Goal: Information Seeking & Learning: Learn about a topic

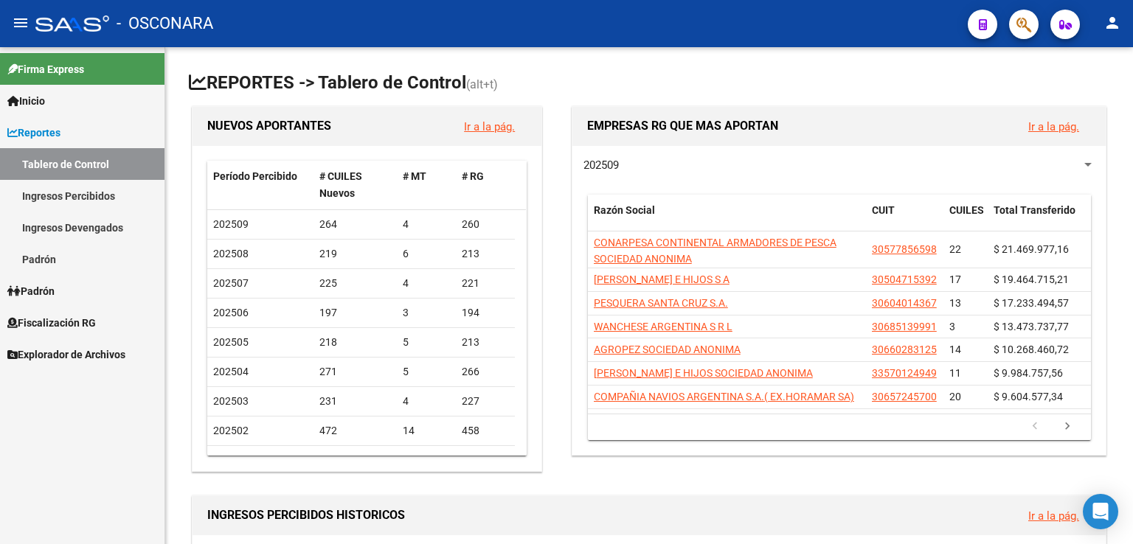
click at [42, 312] on link "Fiscalización RG" at bounding box center [82, 323] width 164 height 32
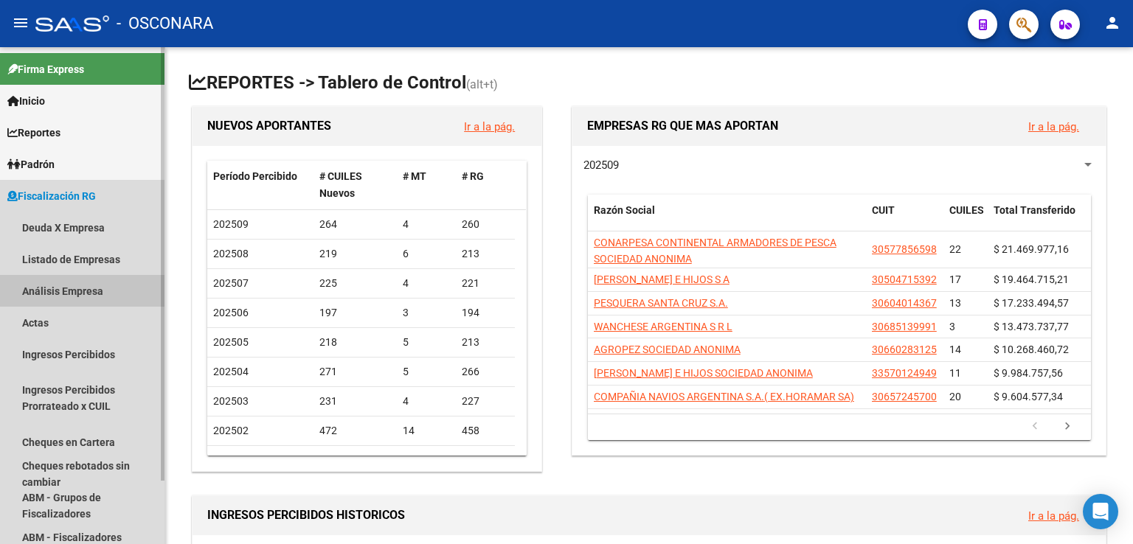
click at [82, 288] on link "Análisis Empresa" at bounding box center [82, 291] width 164 height 32
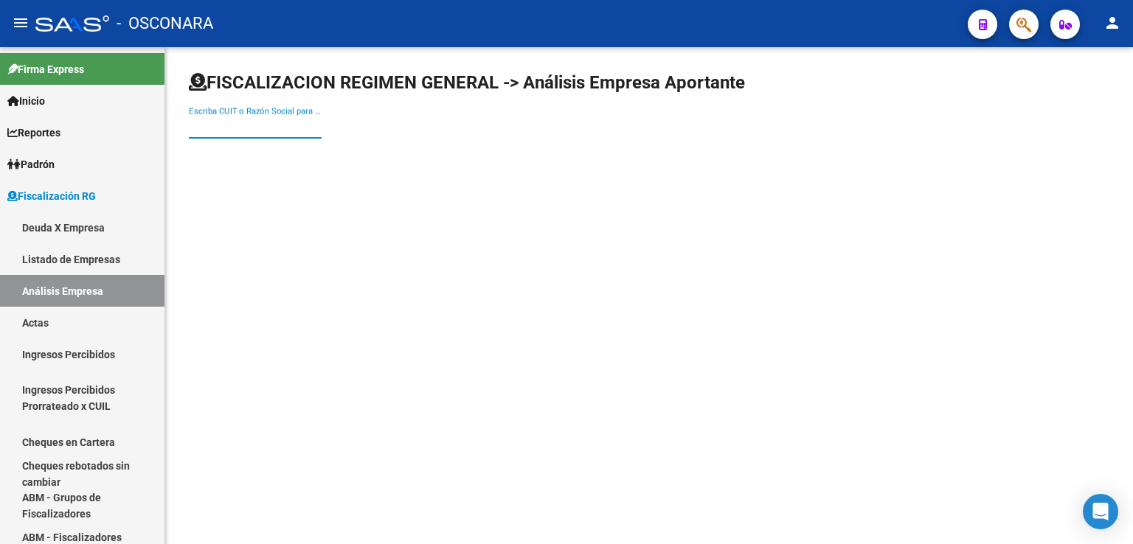
click at [223, 125] on input "Escriba CUIT o Razón Social para buscar" at bounding box center [255, 126] width 133 height 13
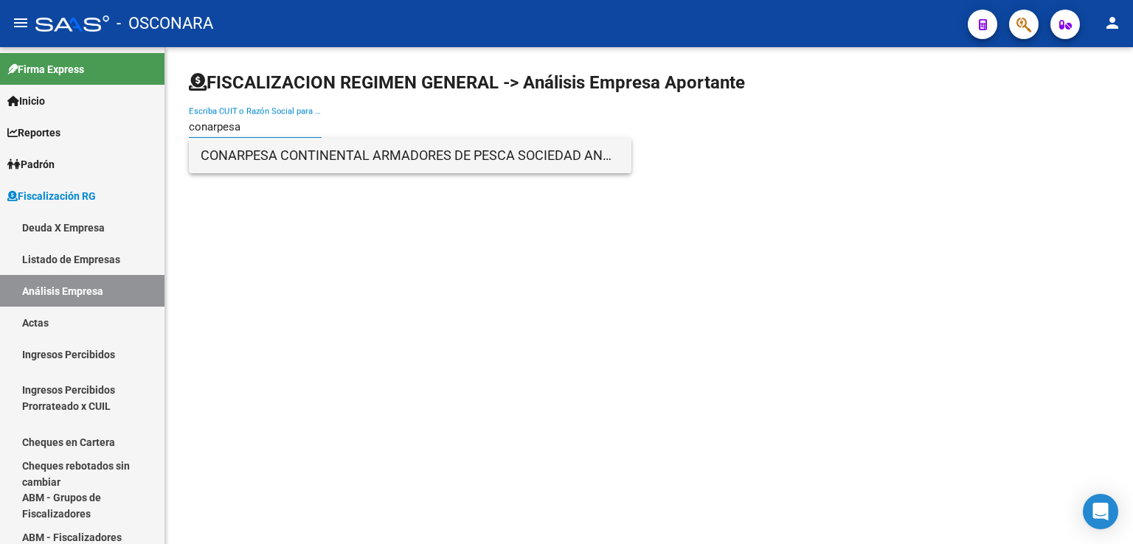
type input "conarpesa"
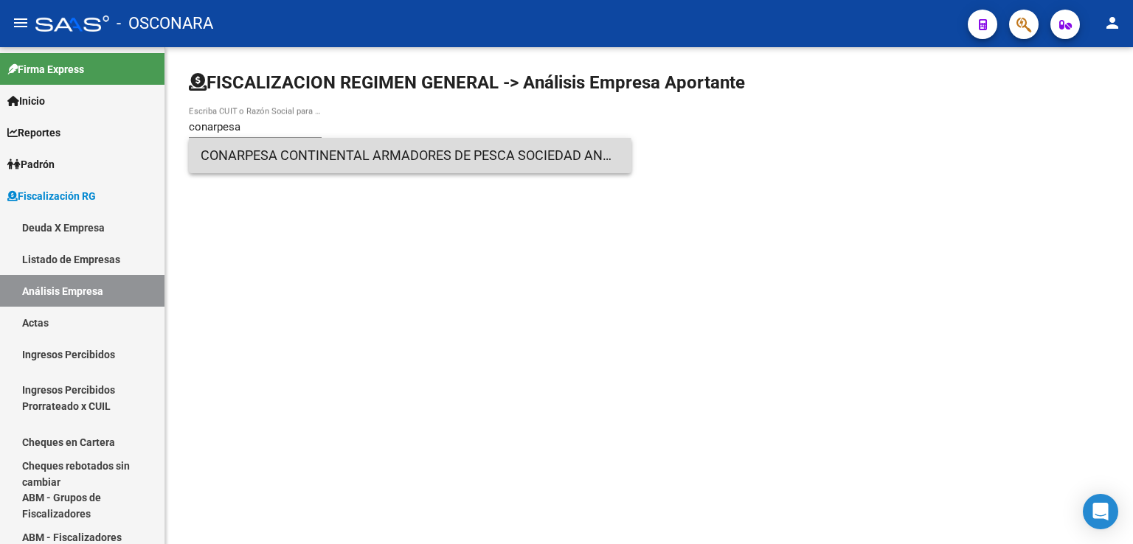
click at [278, 165] on span "CONARPESA CONTINENTAL ARMADORES DE PESCA SOCIEDAD ANONIMA" at bounding box center [410, 155] width 419 height 35
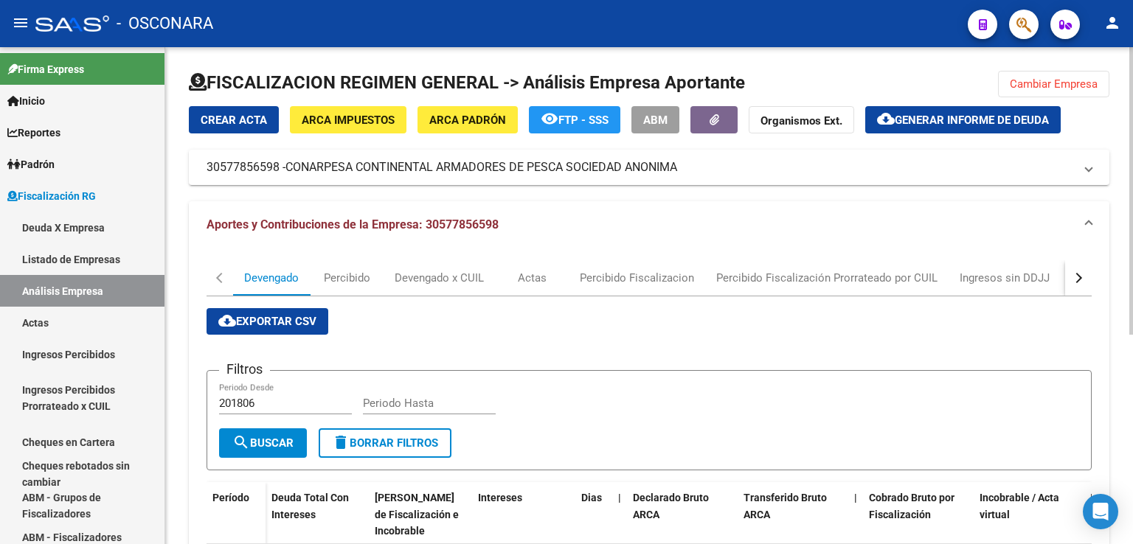
click at [1082, 276] on button "button" at bounding box center [1078, 277] width 27 height 35
click at [819, 278] on div "DDJJ" at bounding box center [820, 278] width 27 height 16
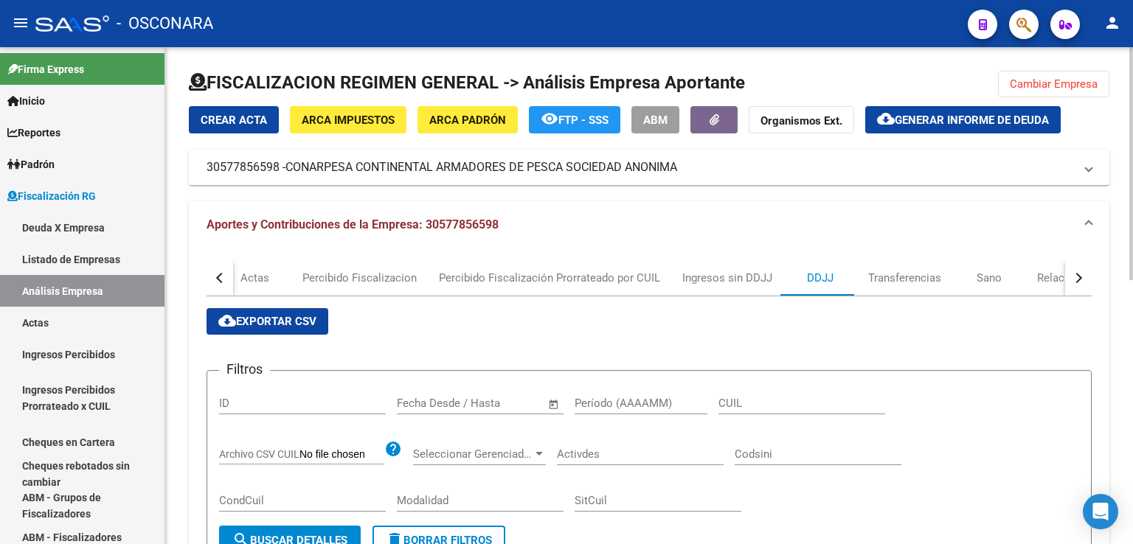
click at [296, 325] on span "cloud_download Exportar CSV" at bounding box center [267, 321] width 98 height 13
click at [1052, 80] on span "Cambiar Empresa" at bounding box center [1054, 83] width 88 height 13
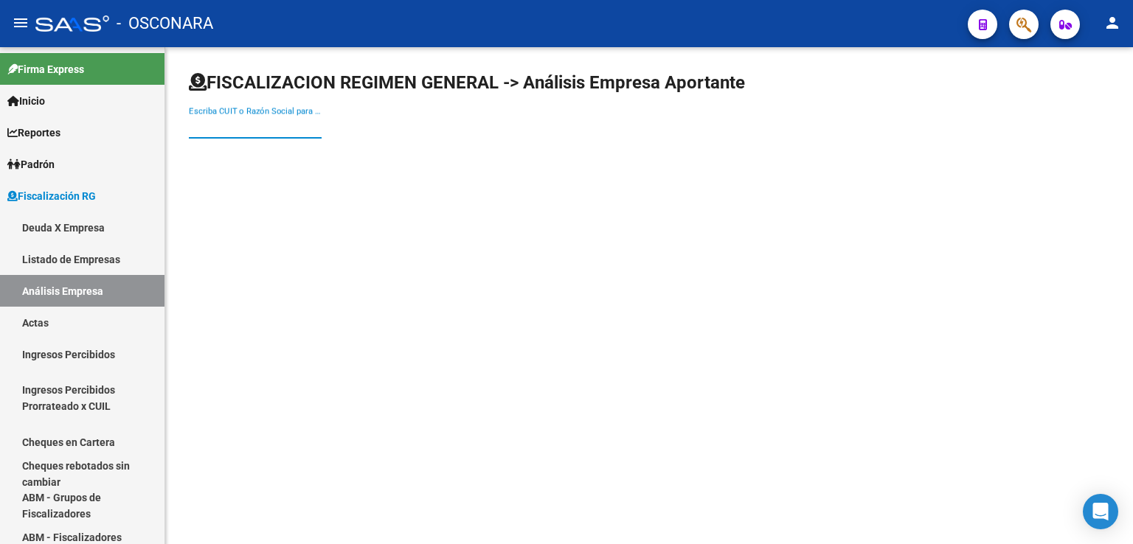
click at [280, 130] on input "Escriba CUIT o Razón Social para buscar" at bounding box center [255, 126] width 133 height 13
click at [72, 170] on link "Padrón" at bounding box center [82, 164] width 164 height 32
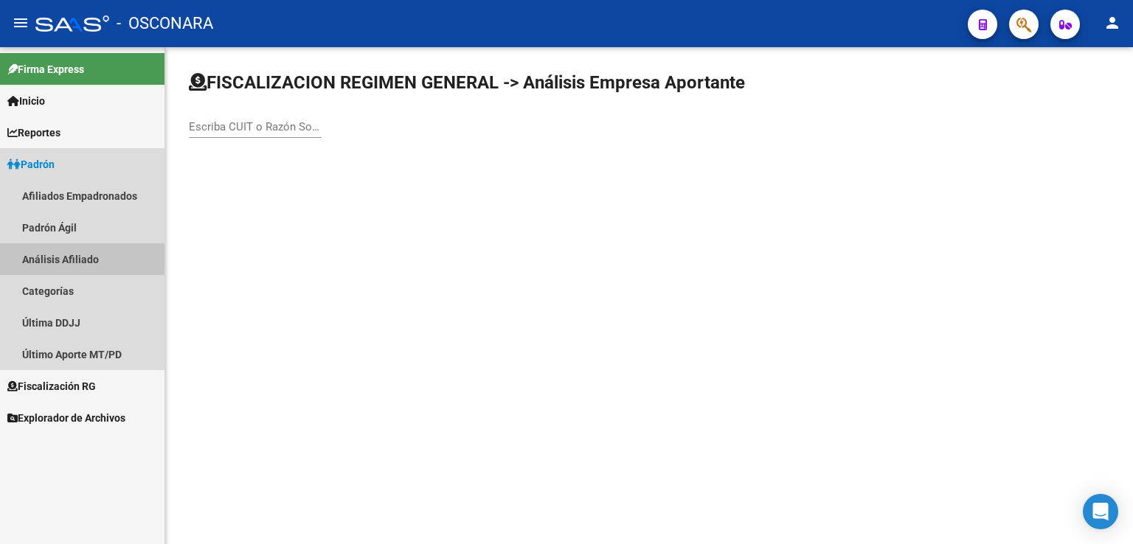
click at [102, 260] on link "Análisis Afiliado" at bounding box center [82, 259] width 164 height 32
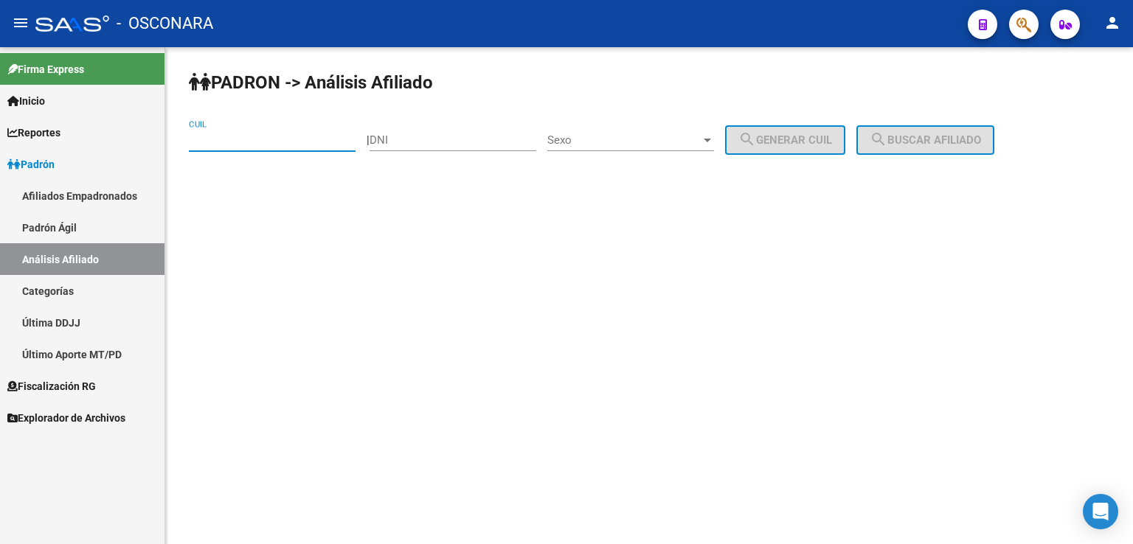
click at [236, 135] on input "CUIL" at bounding box center [272, 139] width 167 height 13
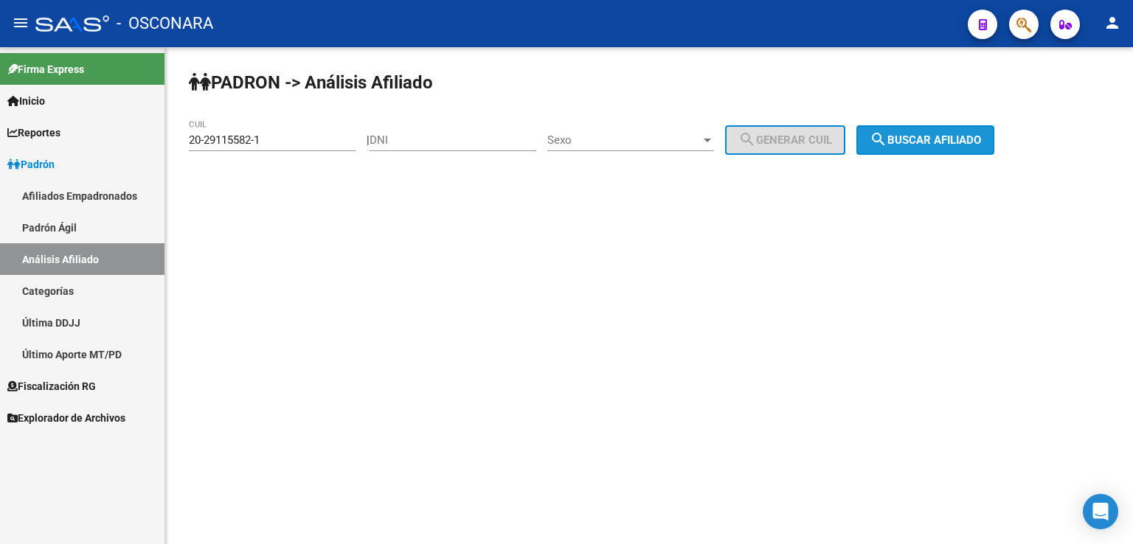
click at [947, 128] on button "search Buscar afiliado" at bounding box center [925, 140] width 138 height 30
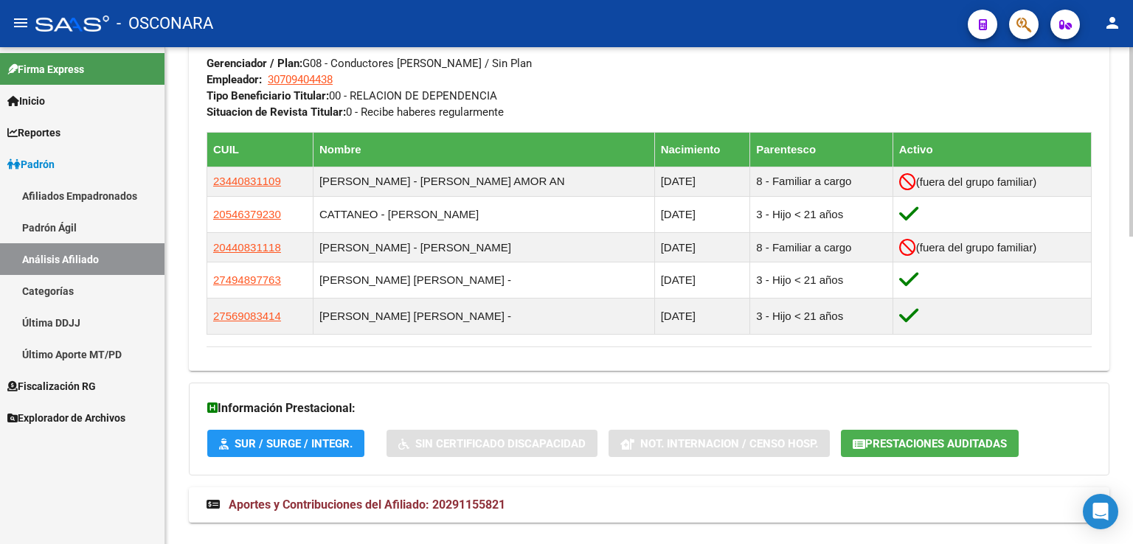
scroll to position [807, 0]
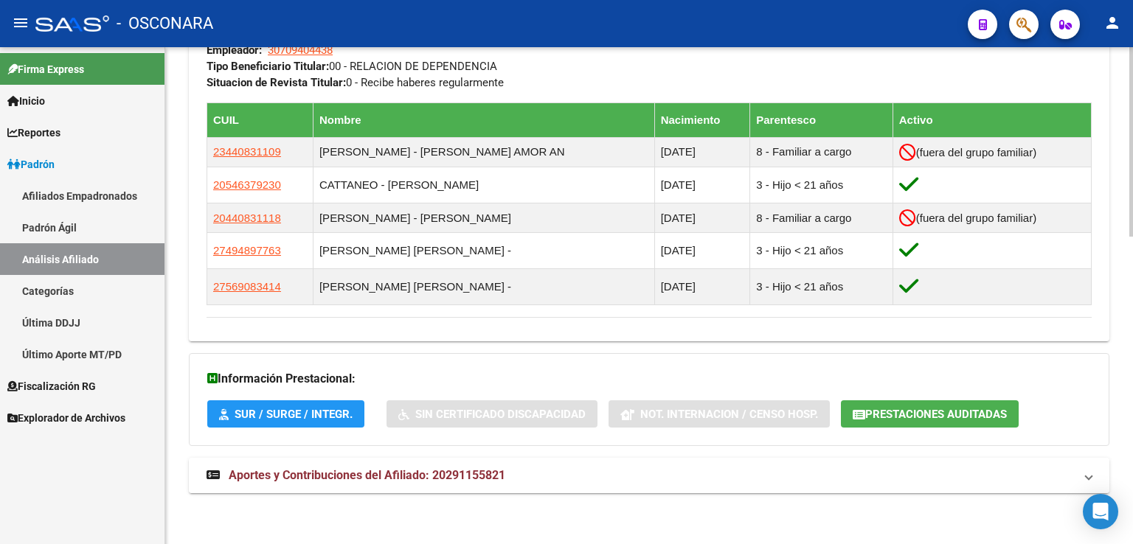
click at [434, 473] on span "Aportes y Contribuciones del Afiliado: 20291155821" at bounding box center [367, 475] width 277 height 14
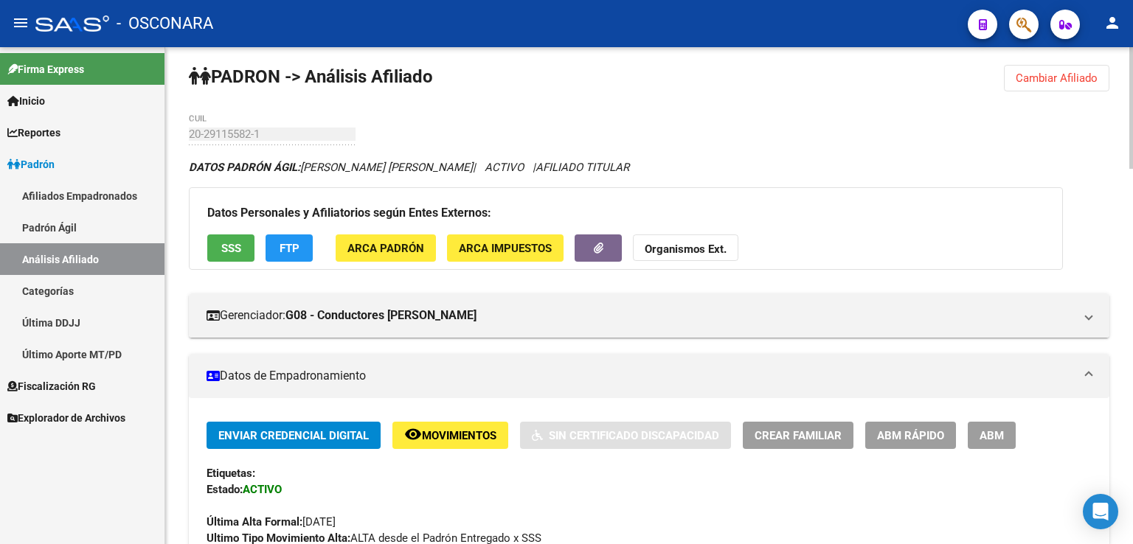
scroll to position [0, 0]
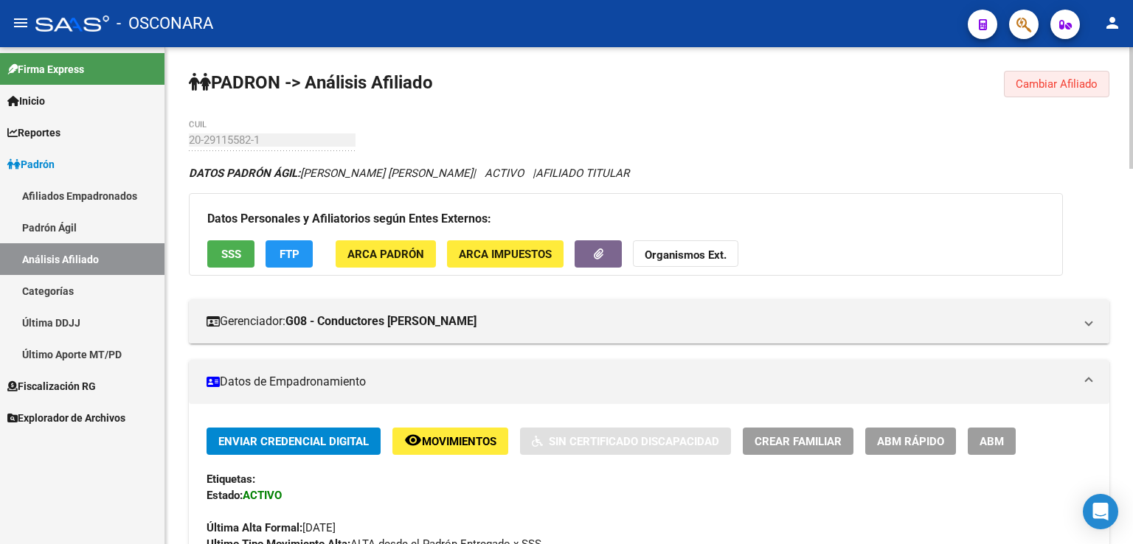
click at [1058, 91] on button "Cambiar Afiliado" at bounding box center [1056, 84] width 105 height 27
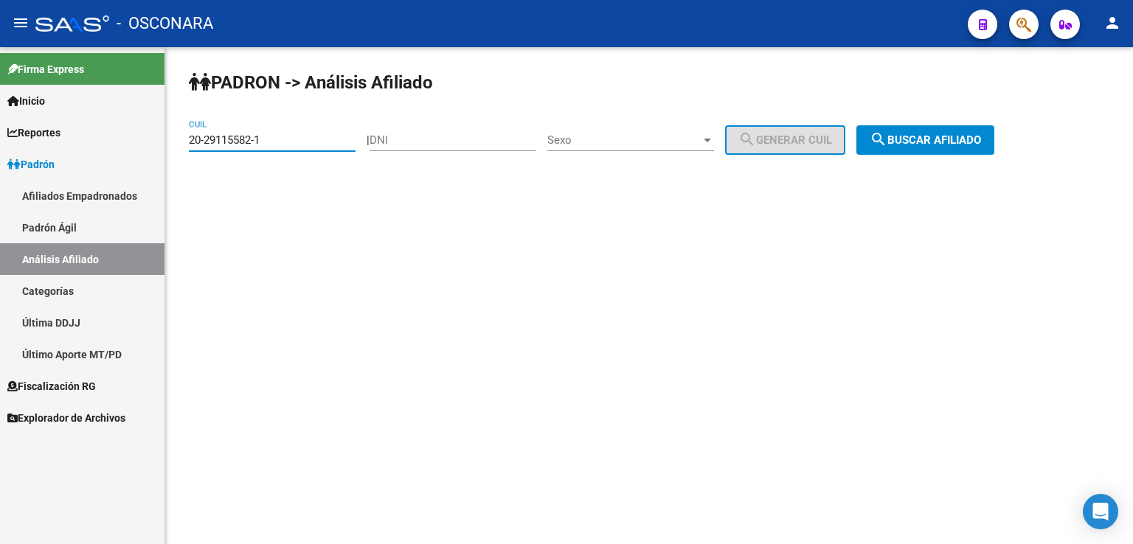
drag, startPoint x: 284, startPoint y: 134, endPoint x: 142, endPoint y: 151, distance: 142.6
click at [142, 151] on mat-sidenav-container "Firma Express Inicio Calendario SSS Instructivos Contacto OS Reportes Tablero d…" at bounding box center [566, 295] width 1133 height 497
click at [935, 147] on button "search Buscar afiliado" at bounding box center [925, 140] width 138 height 30
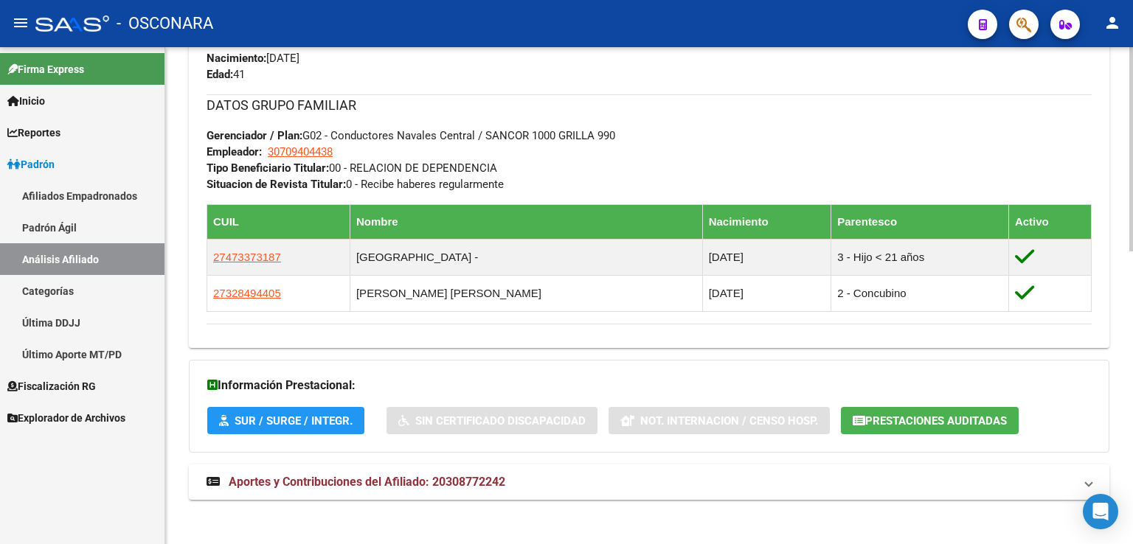
scroll to position [712, 0]
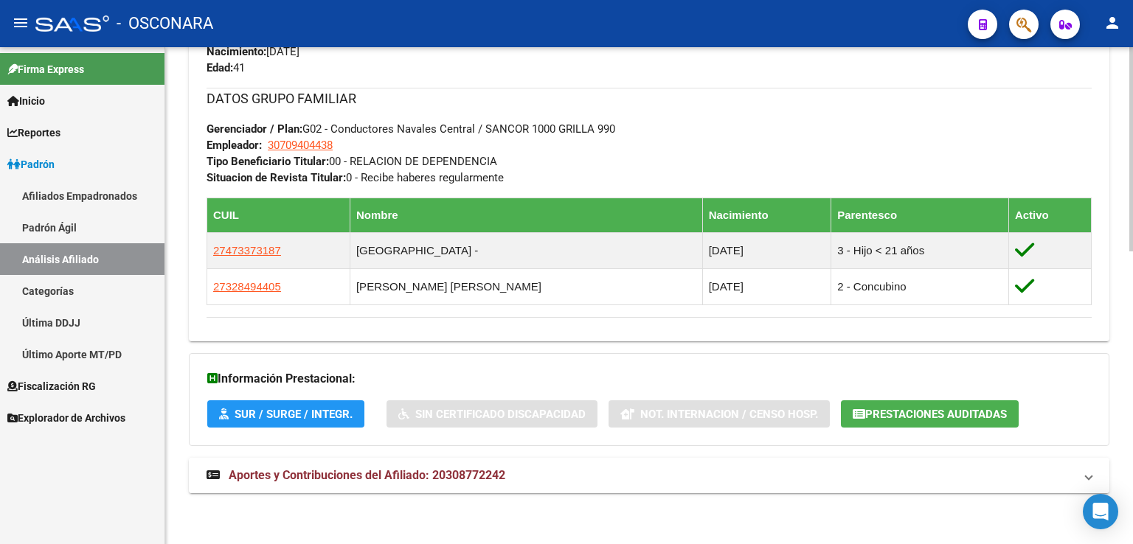
click at [462, 482] on strong "Aportes y Contribuciones del Afiliado: 20308772242" at bounding box center [356, 476] width 299 height 16
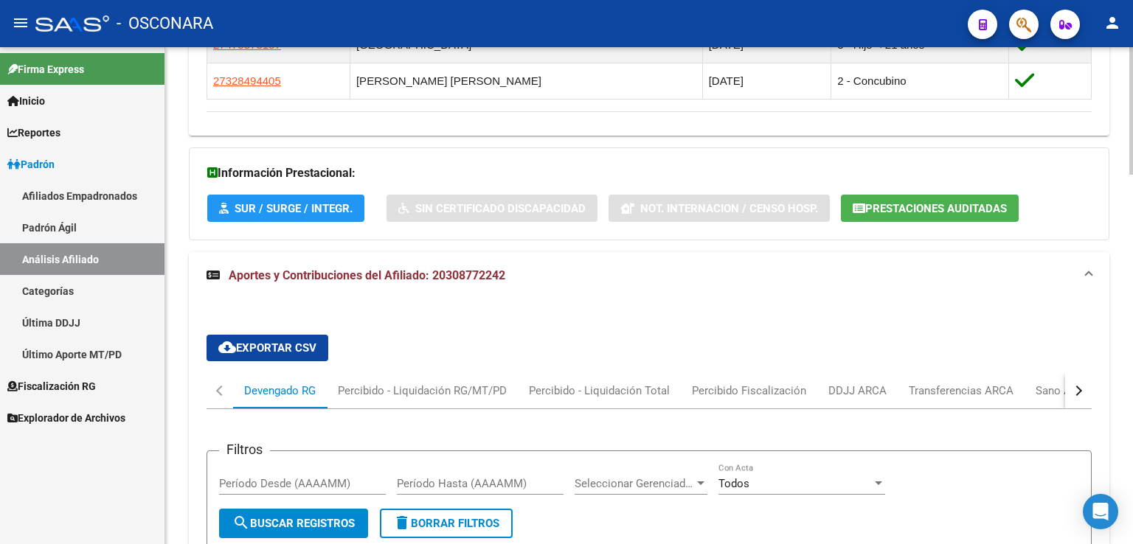
scroll to position [945, 0]
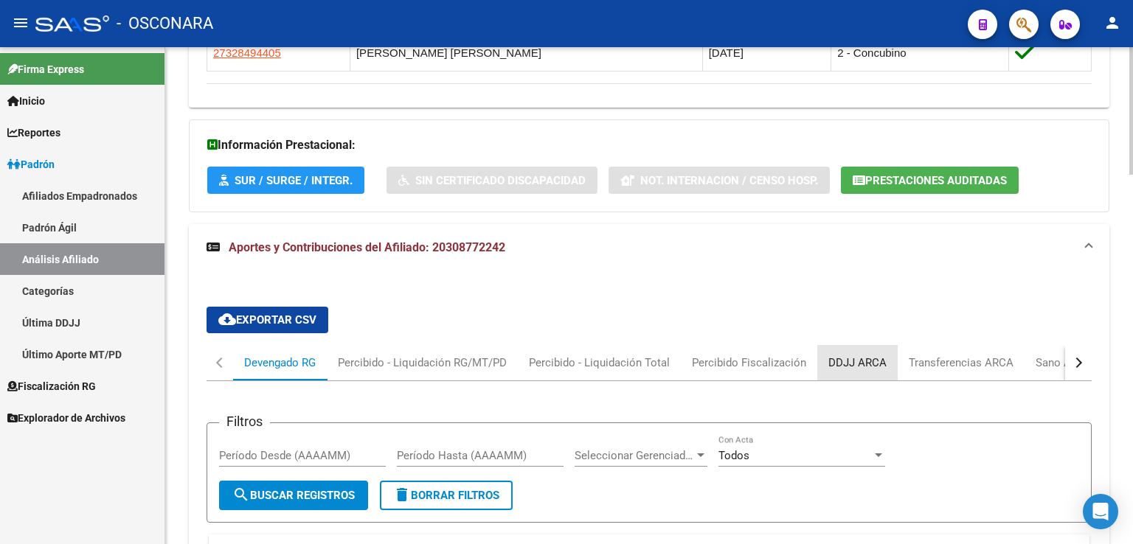
click at [852, 364] on div "DDJJ ARCA" at bounding box center [857, 363] width 58 height 16
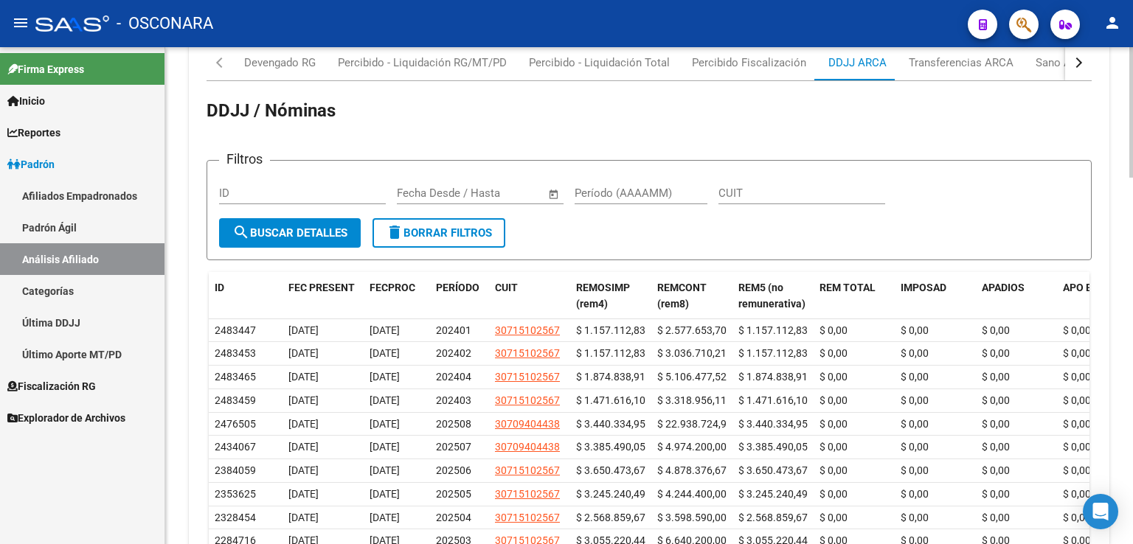
scroll to position [1314, 0]
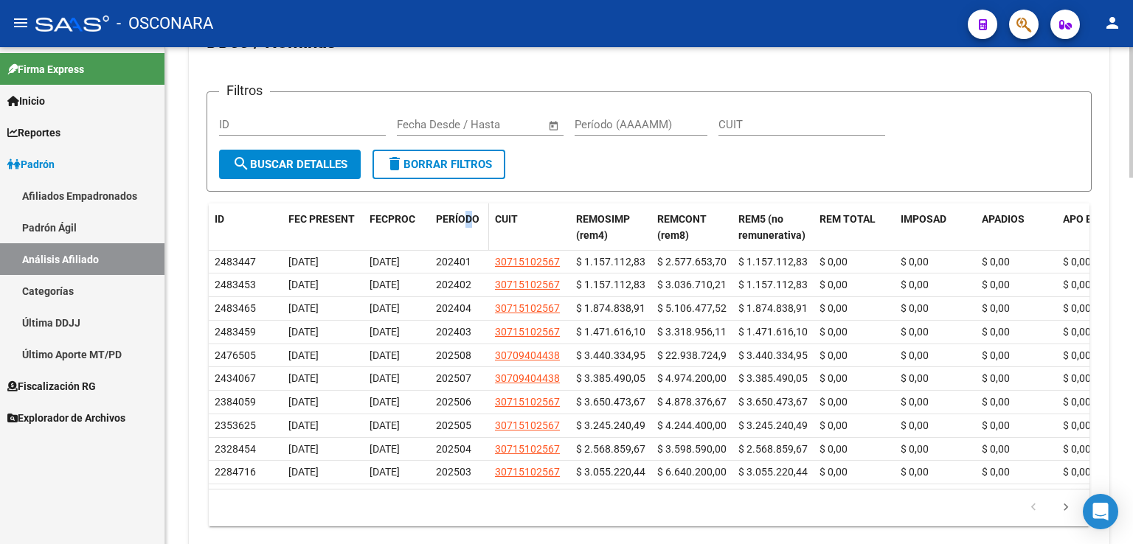
click at [463, 216] on span "PERÍODO" at bounding box center [458, 219] width 44 height 12
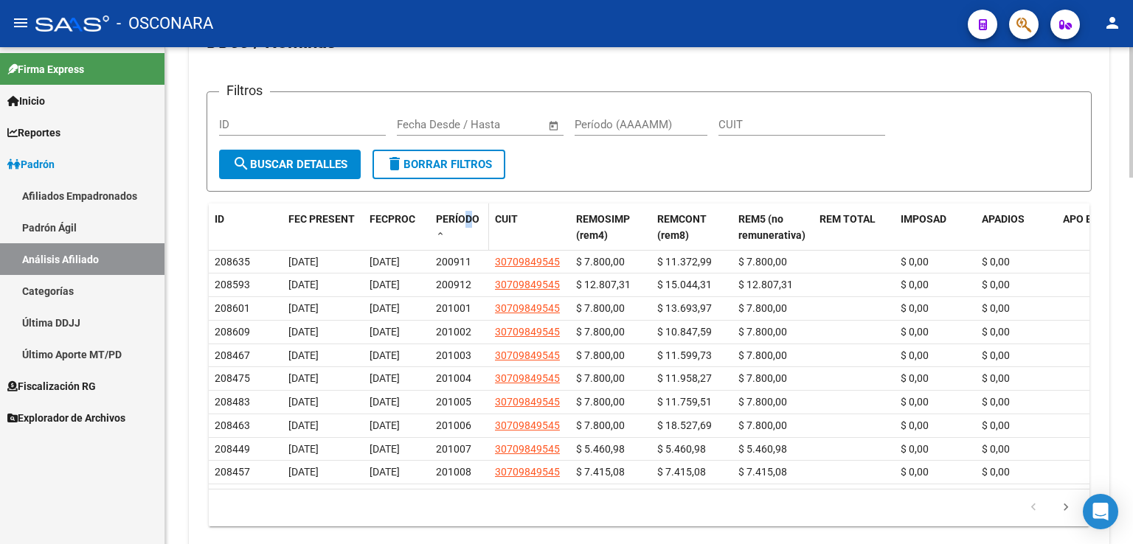
click at [463, 216] on span "PERÍODO" at bounding box center [458, 219] width 44 height 12
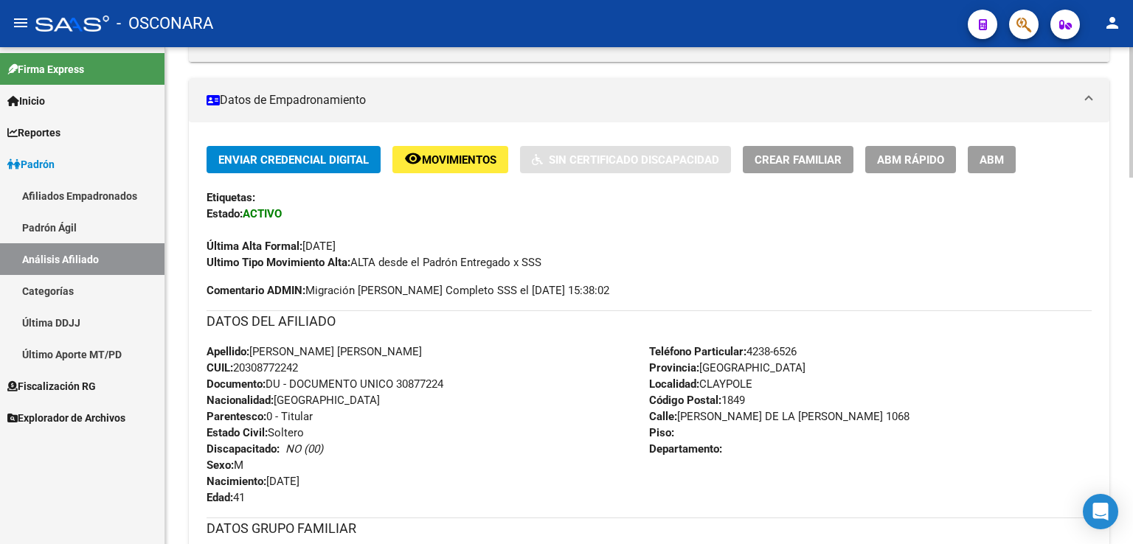
scroll to position [0, 0]
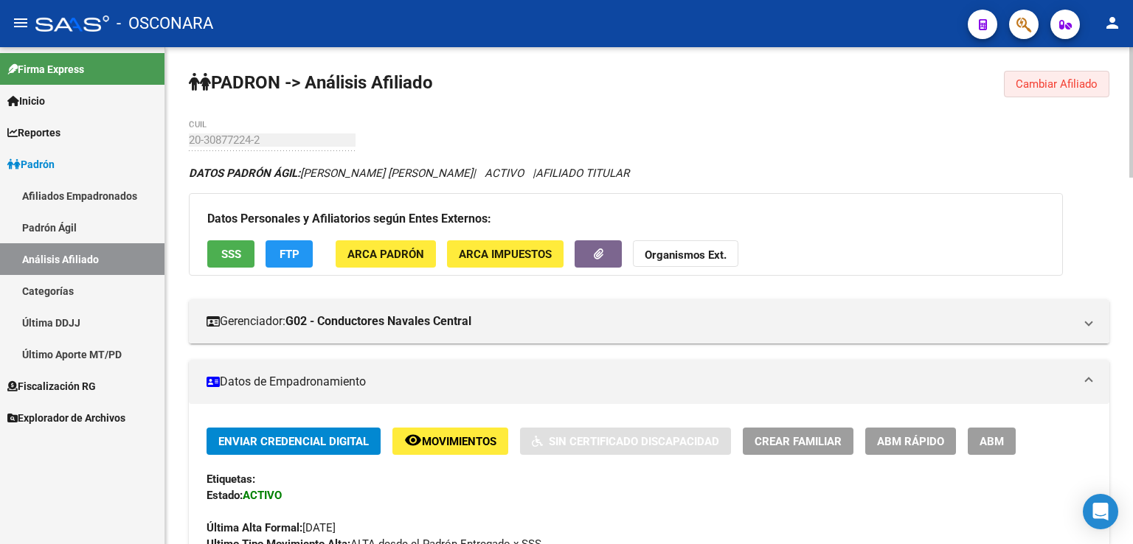
drag, startPoint x: 1033, startPoint y: 84, endPoint x: 1010, endPoint y: 91, distance: 24.7
click at [1033, 85] on span "Cambiar Afiliado" at bounding box center [1057, 83] width 82 height 13
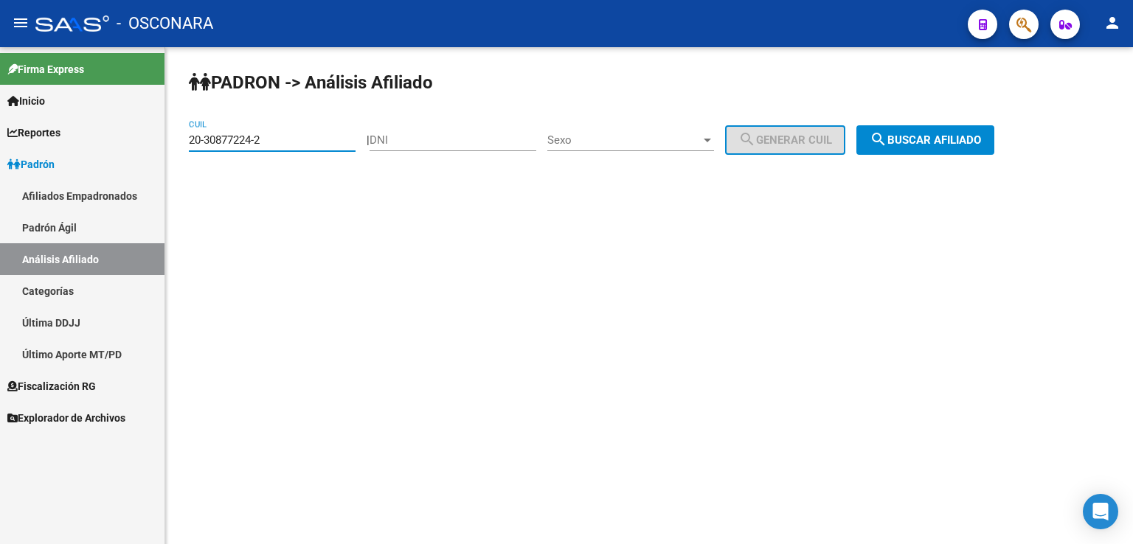
drag, startPoint x: 224, startPoint y: 143, endPoint x: 0, endPoint y: 151, distance: 224.4
click at [0, 150] on mat-sidenav-container "Firma Express Inicio Calendario SSS Instructivos Contacto OS Reportes Tablero d…" at bounding box center [566, 295] width 1133 height 497
paste input "1993625-5"
drag, startPoint x: 927, startPoint y: 136, endPoint x: 949, endPoint y: 66, distance: 74.2
click at [934, 89] on div "[PERSON_NAME] -> Análisis Afiliado 20-31993625-5 CUIL | DNI Sexo Sexo search Ge…" at bounding box center [649, 124] width 968 height 155
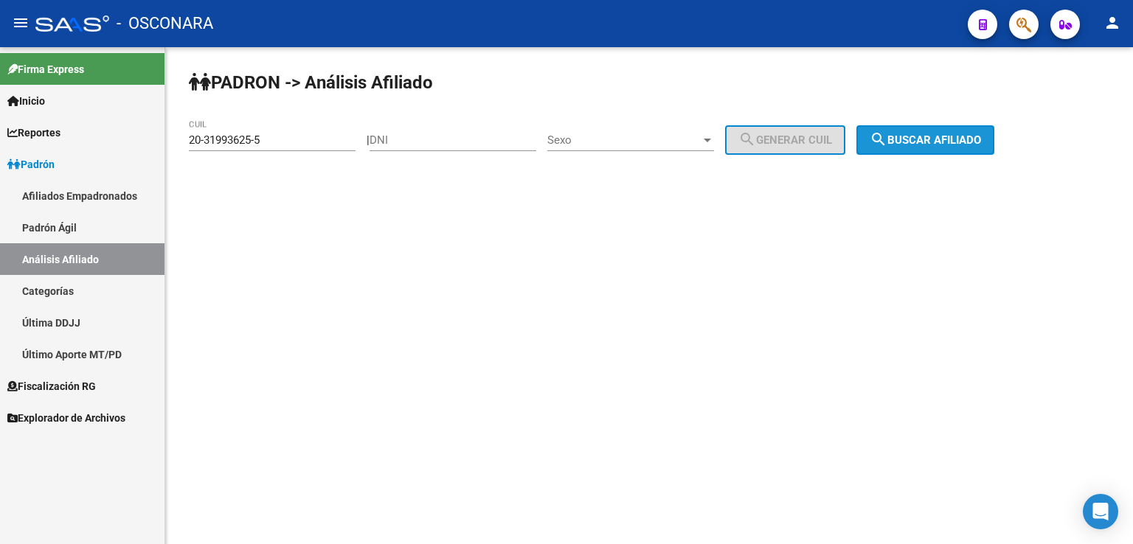
click at [887, 142] on mat-icon "search" at bounding box center [879, 140] width 18 height 18
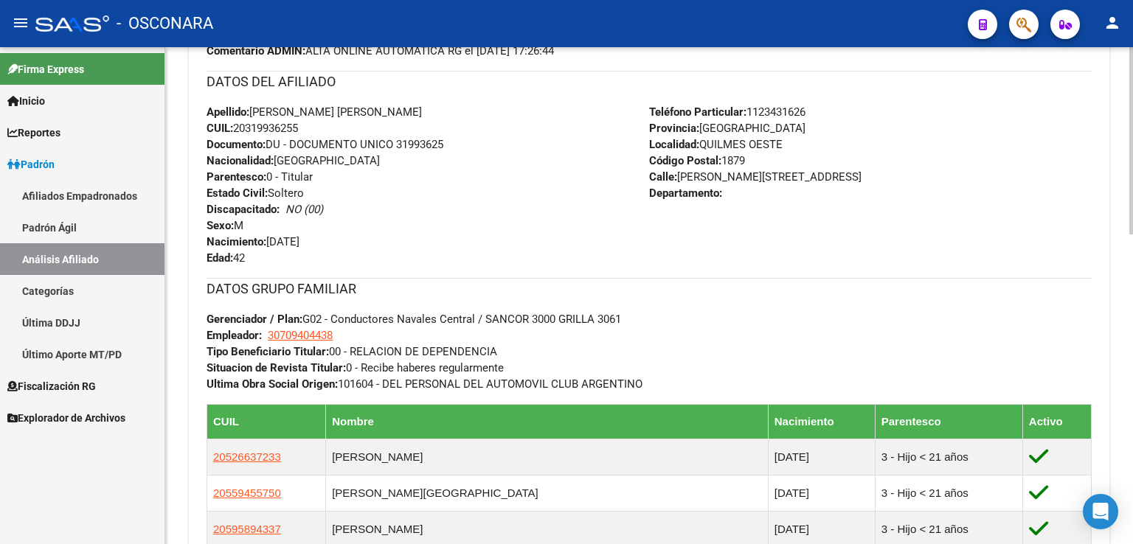
scroll to position [820, 0]
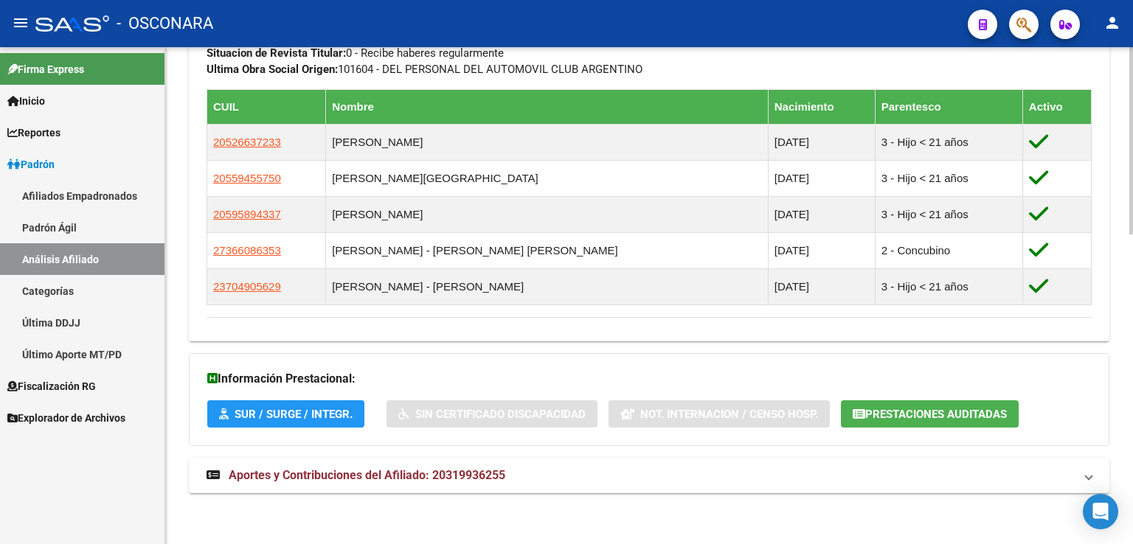
drag, startPoint x: 425, startPoint y: 476, endPoint x: 471, endPoint y: 375, distance: 110.9
click at [424, 476] on span "Aportes y Contribuciones del Afiliado: 20319936255" at bounding box center [367, 475] width 277 height 14
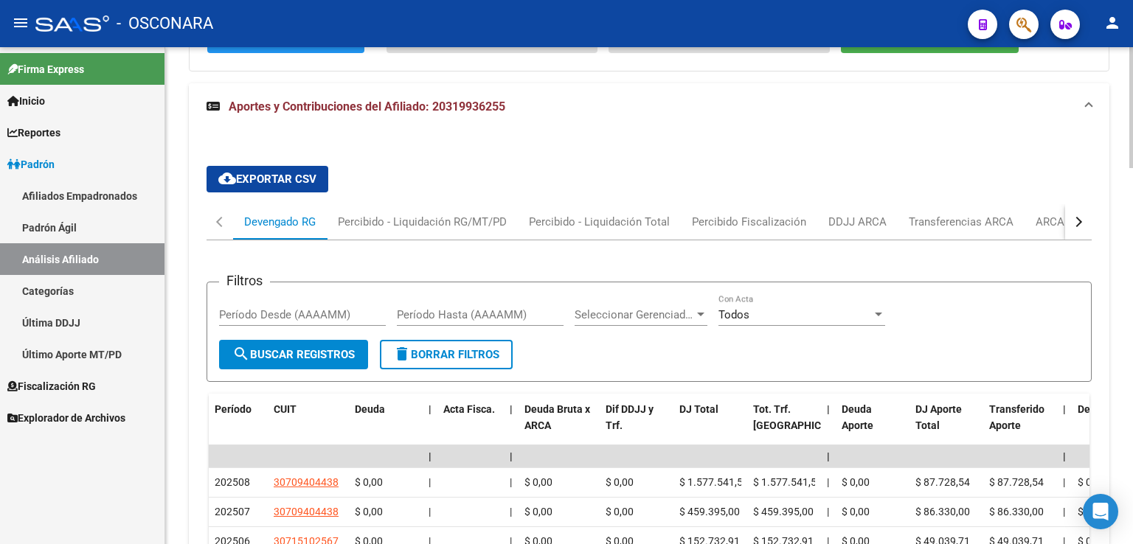
scroll to position [1201, 0]
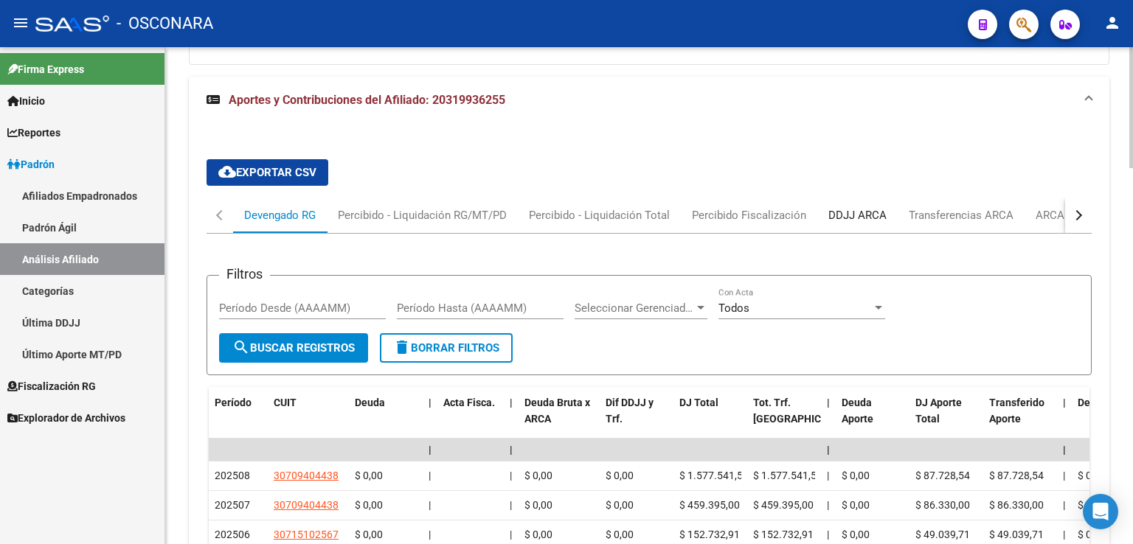
click at [881, 218] on div "DDJJ ARCA" at bounding box center [857, 215] width 58 height 16
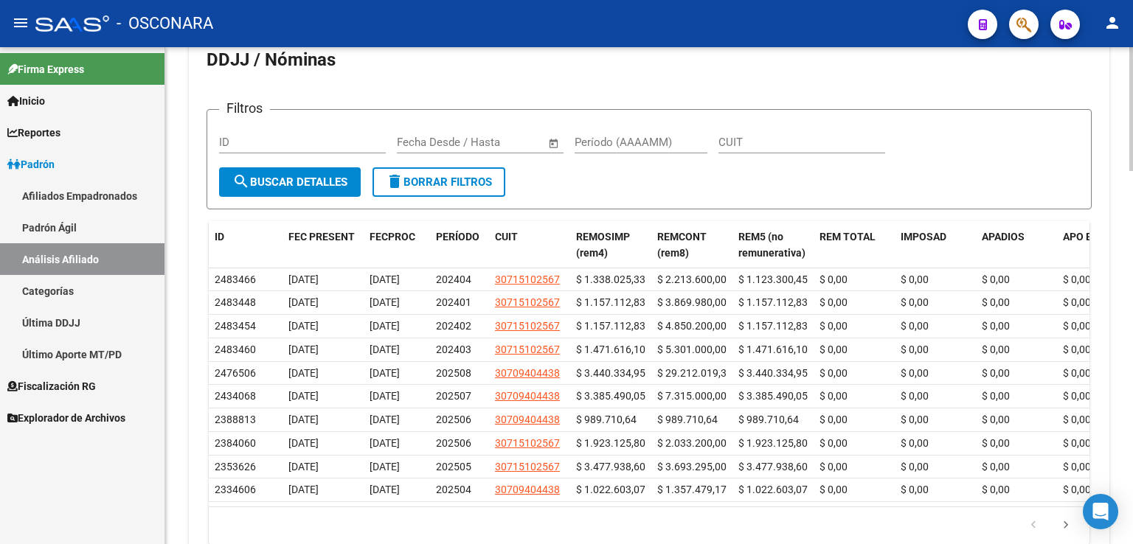
scroll to position [1423, 0]
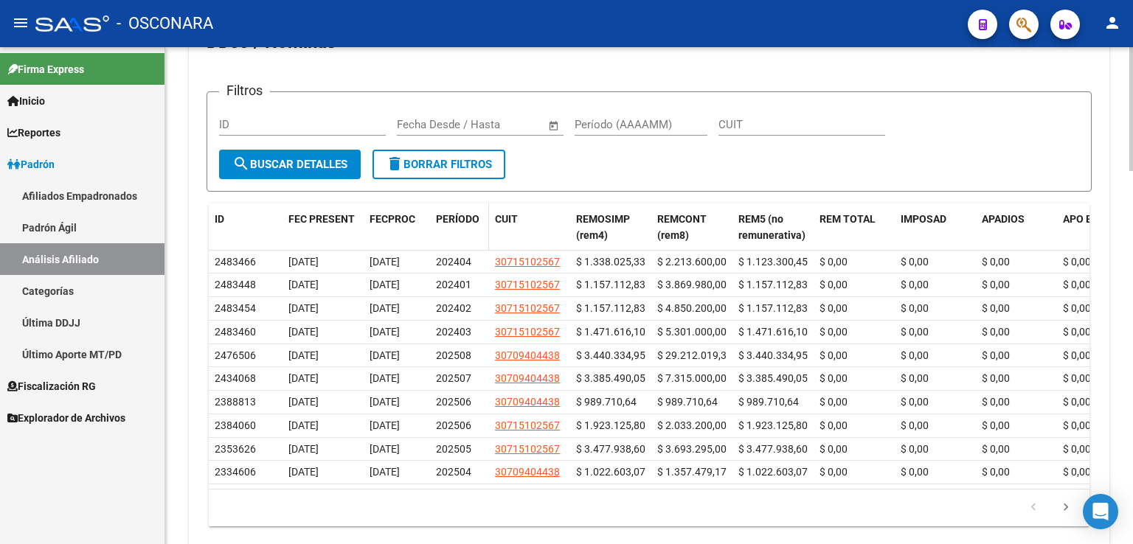
click at [457, 217] on span "PERÍODO" at bounding box center [458, 219] width 44 height 12
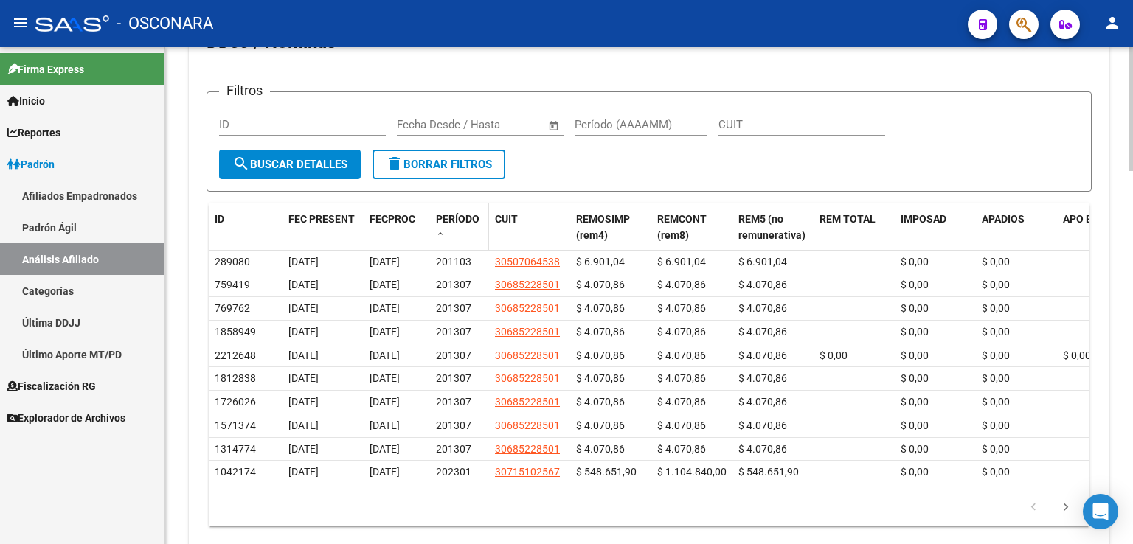
click at [457, 217] on span "PERÍODO" at bounding box center [458, 219] width 44 height 12
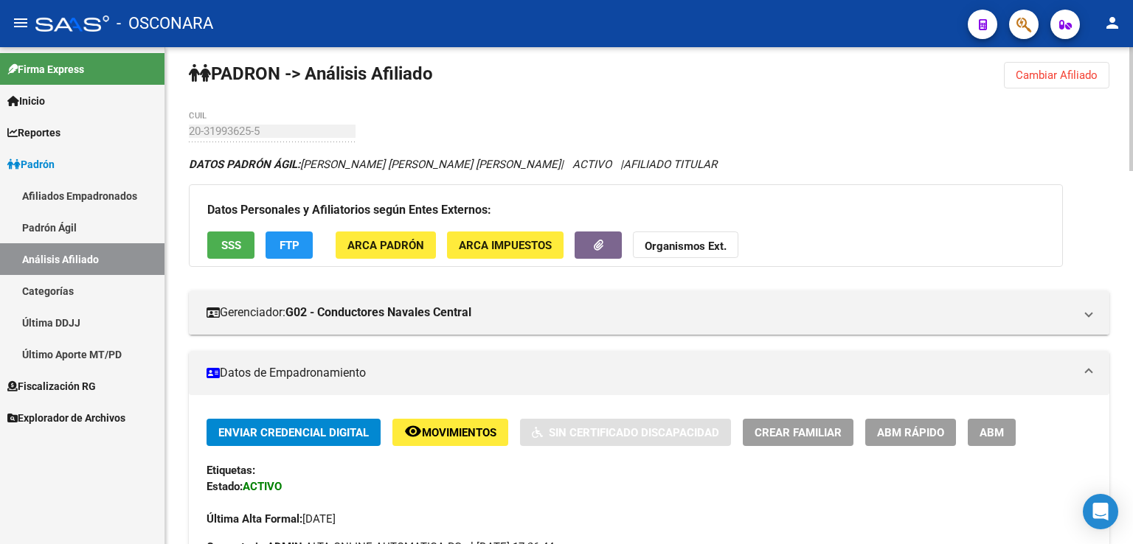
scroll to position [0, 0]
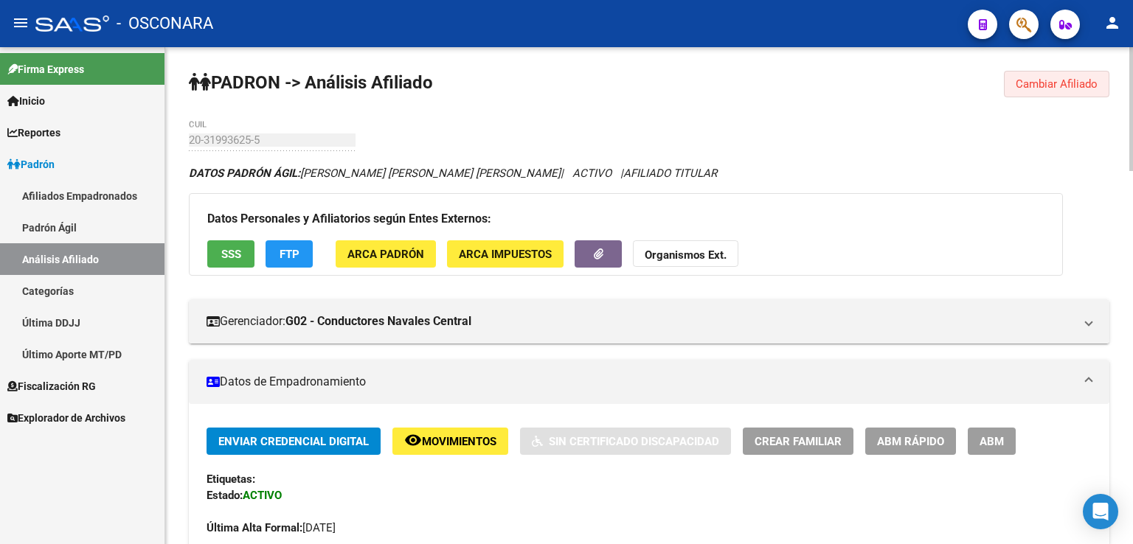
click at [1062, 83] on span "Cambiar Afiliado" at bounding box center [1057, 83] width 82 height 13
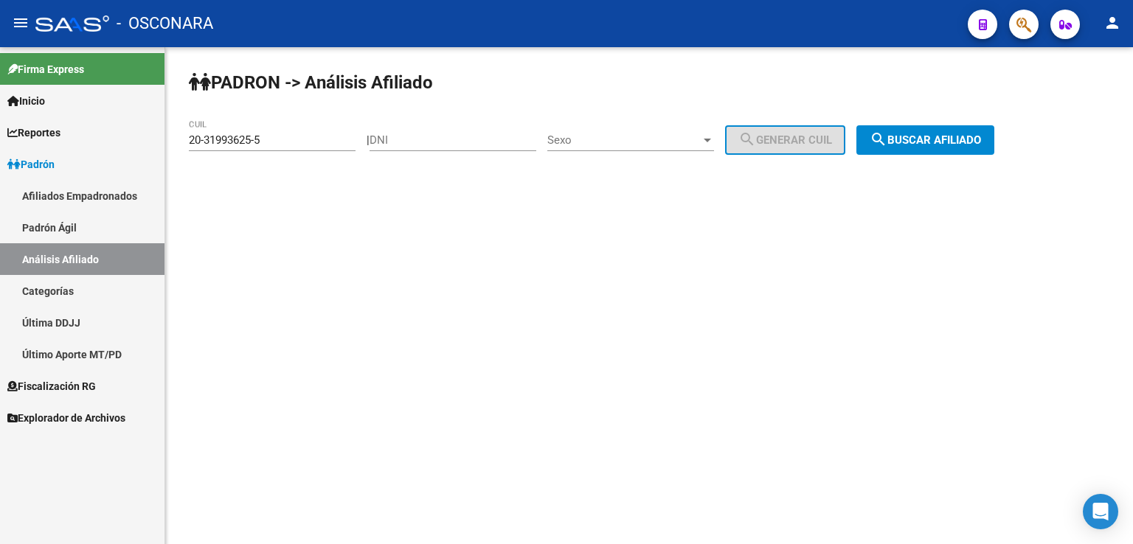
drag, startPoint x: 282, startPoint y: 147, endPoint x: 124, endPoint y: 136, distance: 159.0
click at [124, 136] on mat-sidenav-container "Firma Express Inicio Calendario SSS Instructivos Contacto OS Reportes Tablero d…" at bounding box center [566, 295] width 1133 height 497
click at [258, 207] on mat-sidenav-content "[PERSON_NAME] -> Análisis Afiliado 20-31993625-5 CUIL | DNI Sexo Sexo search Ge…" at bounding box center [649, 295] width 968 height 497
drag, startPoint x: 273, startPoint y: 142, endPoint x: 157, endPoint y: 151, distance: 116.2
click at [157, 151] on mat-sidenav-container "Firma Express Inicio Calendario SSS Instructivos Contacto OS Reportes Tablero d…" at bounding box center [566, 295] width 1133 height 497
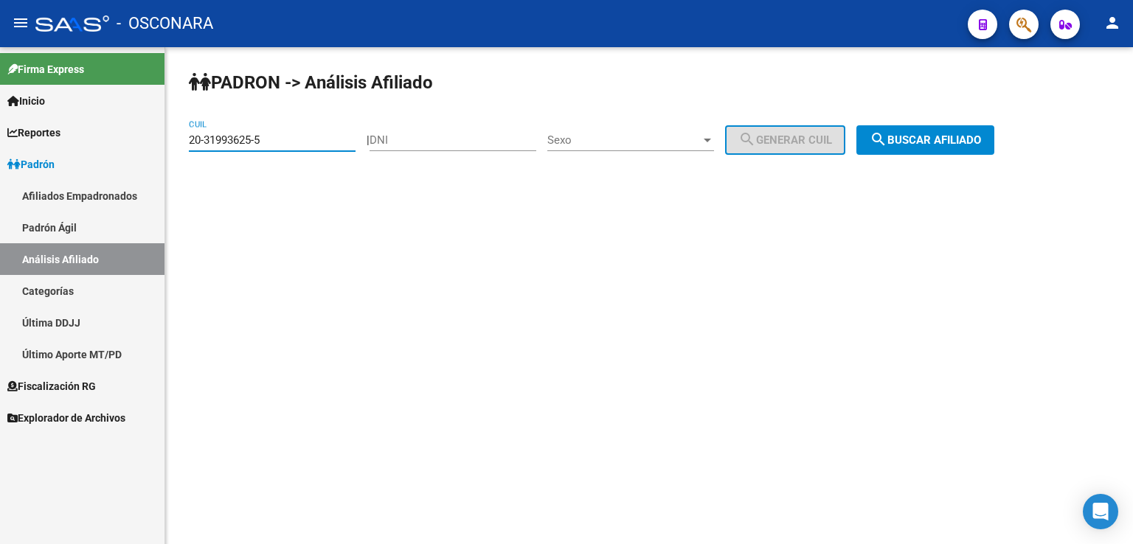
paste input "0617613-8"
type input "20-30617613-8"
click at [981, 133] on span "search Buscar afiliado" at bounding box center [925, 139] width 111 height 13
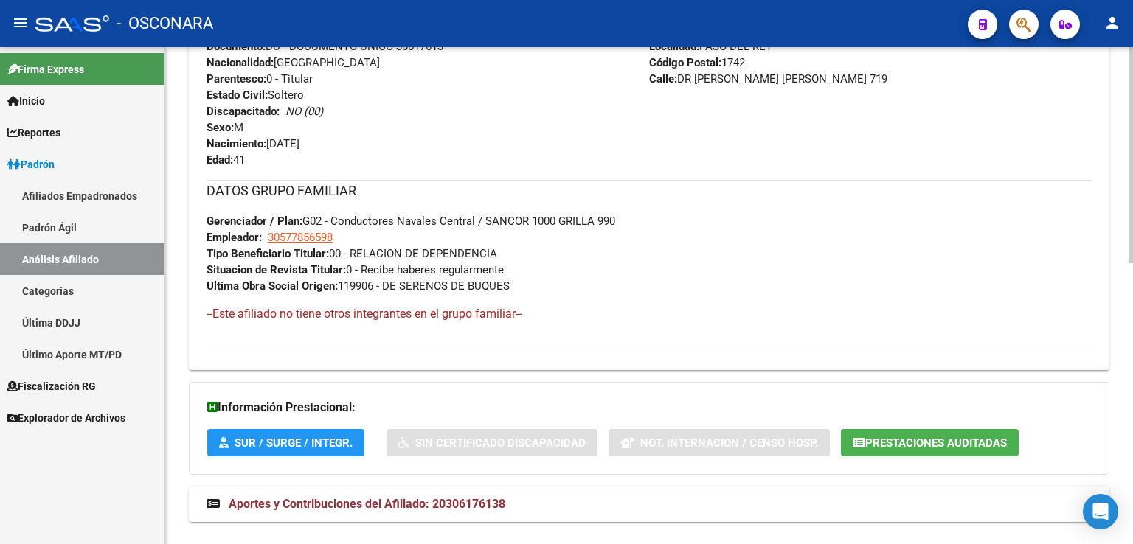
scroll to position [648, 0]
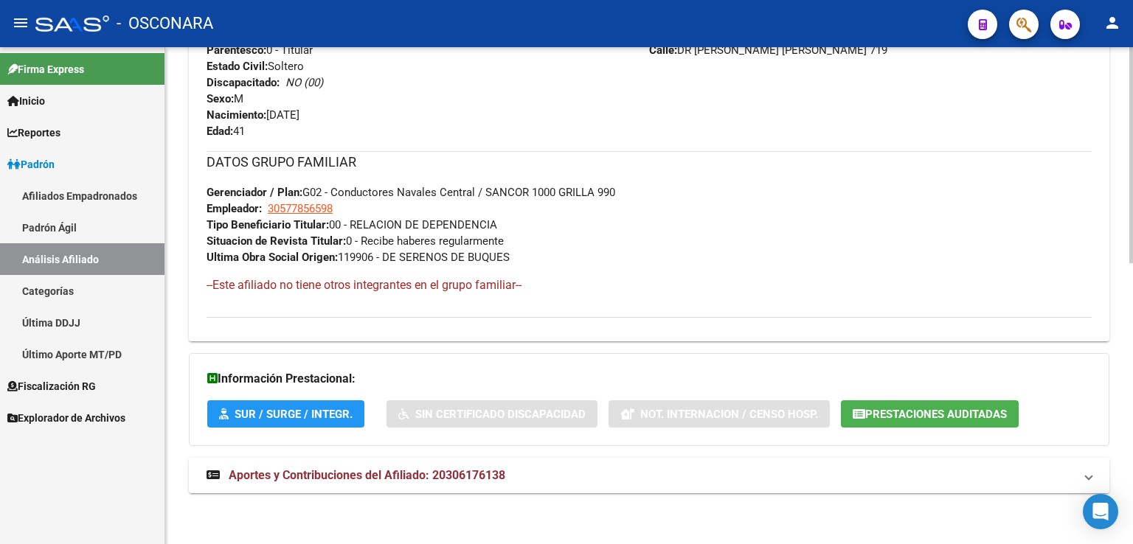
click at [454, 473] on span "Aportes y Contribuciones del Afiliado: 20306176138" at bounding box center [367, 475] width 277 height 14
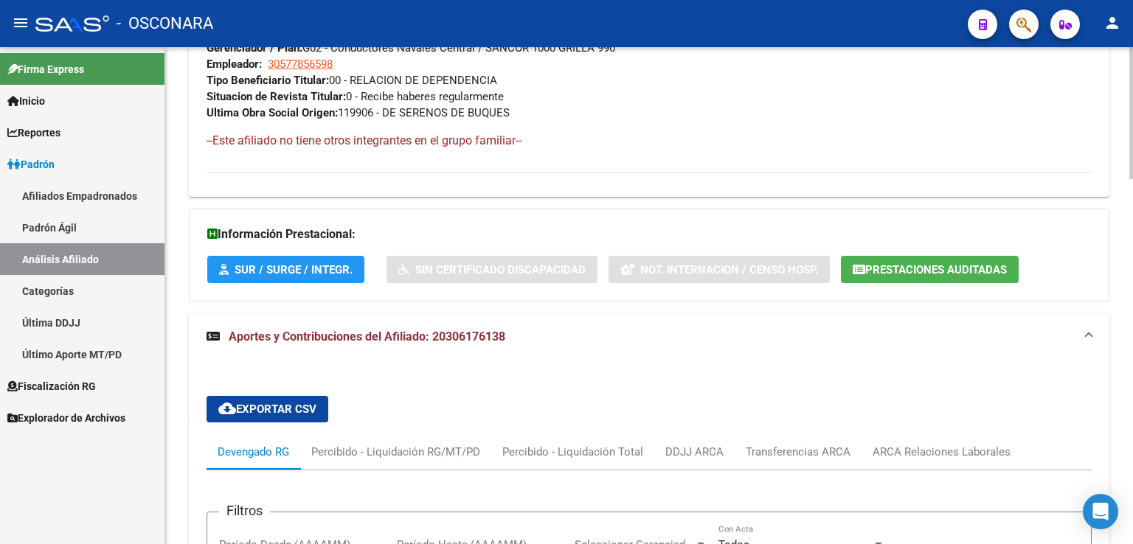
scroll to position [956, 0]
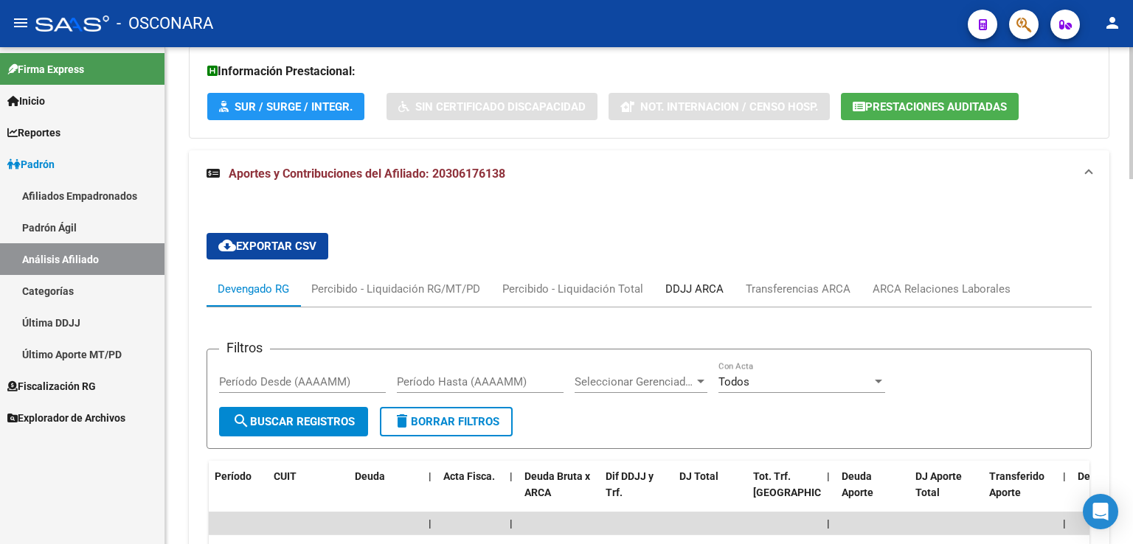
click at [702, 290] on div "DDJJ ARCA" at bounding box center [694, 289] width 58 height 16
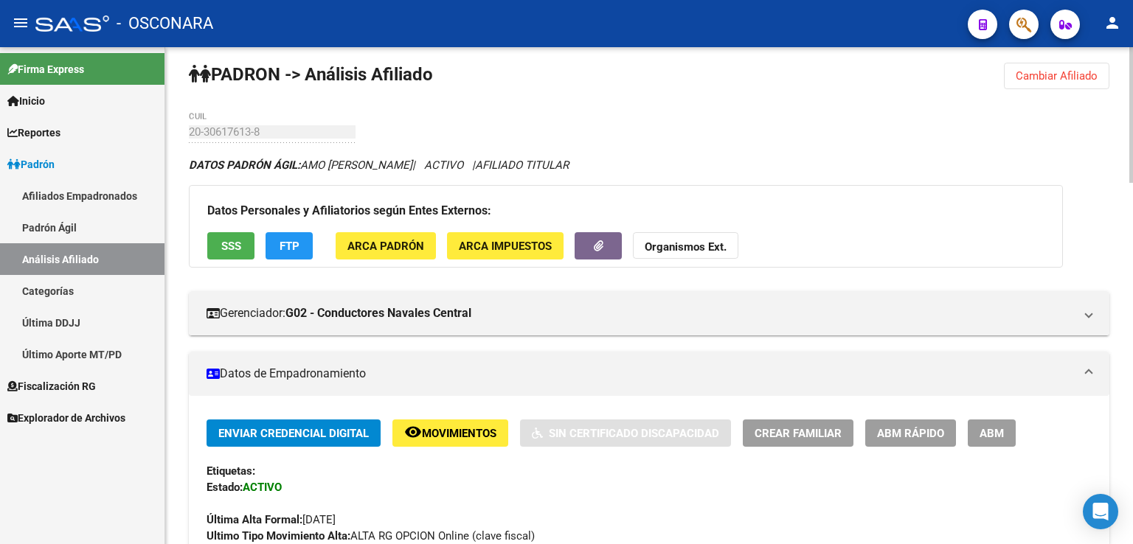
scroll to position [0, 0]
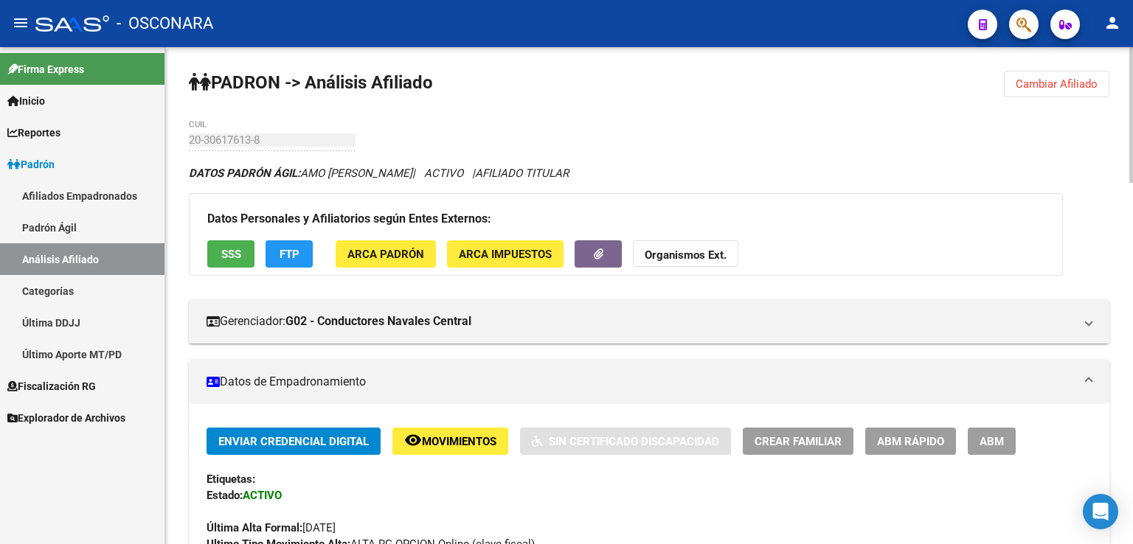
click at [1054, 86] on span "Cambiar Afiliado" at bounding box center [1057, 83] width 82 height 13
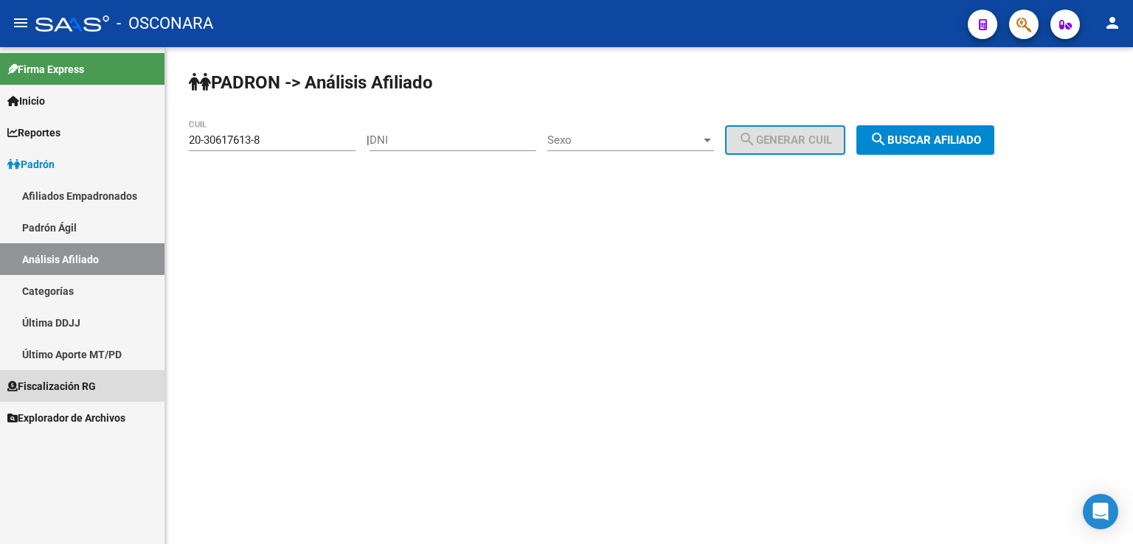
click at [71, 392] on span "Fiscalización RG" at bounding box center [51, 386] width 89 height 16
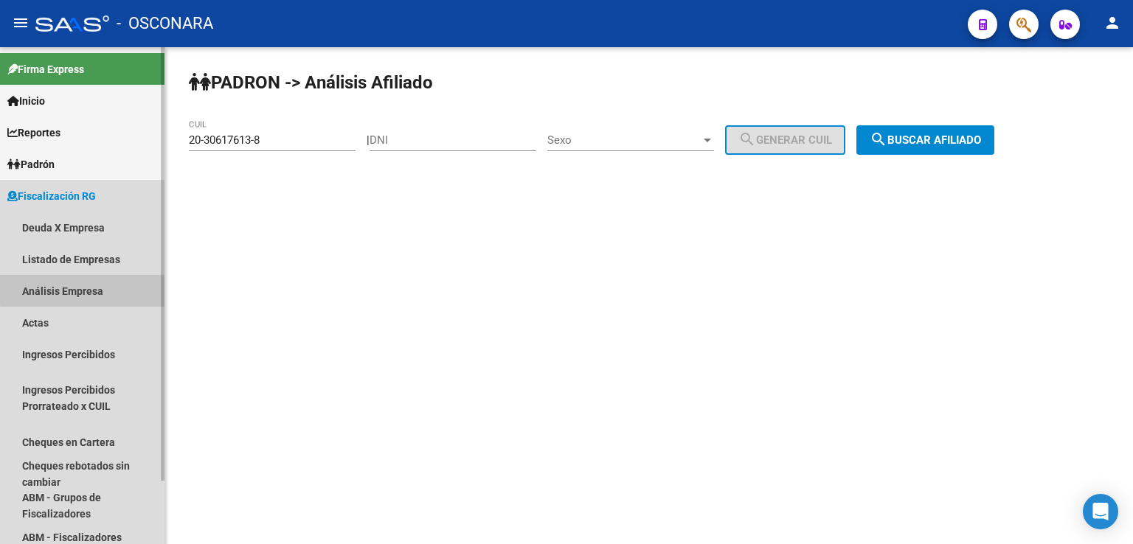
click at [86, 289] on link "Análisis Empresa" at bounding box center [82, 291] width 164 height 32
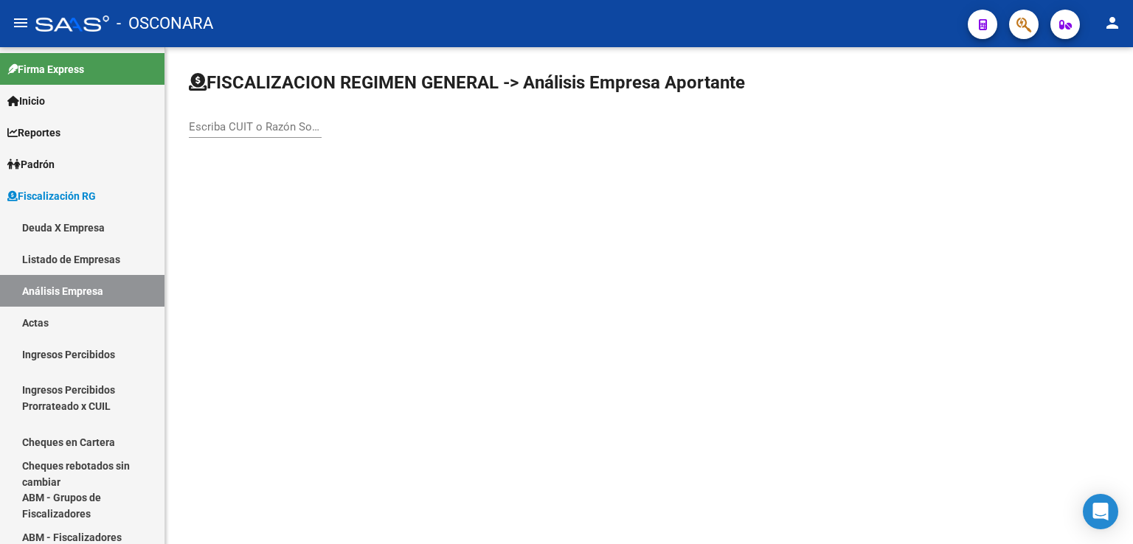
click at [256, 122] on input "Escriba CUIT o Razón Social para buscar" at bounding box center [255, 126] width 133 height 13
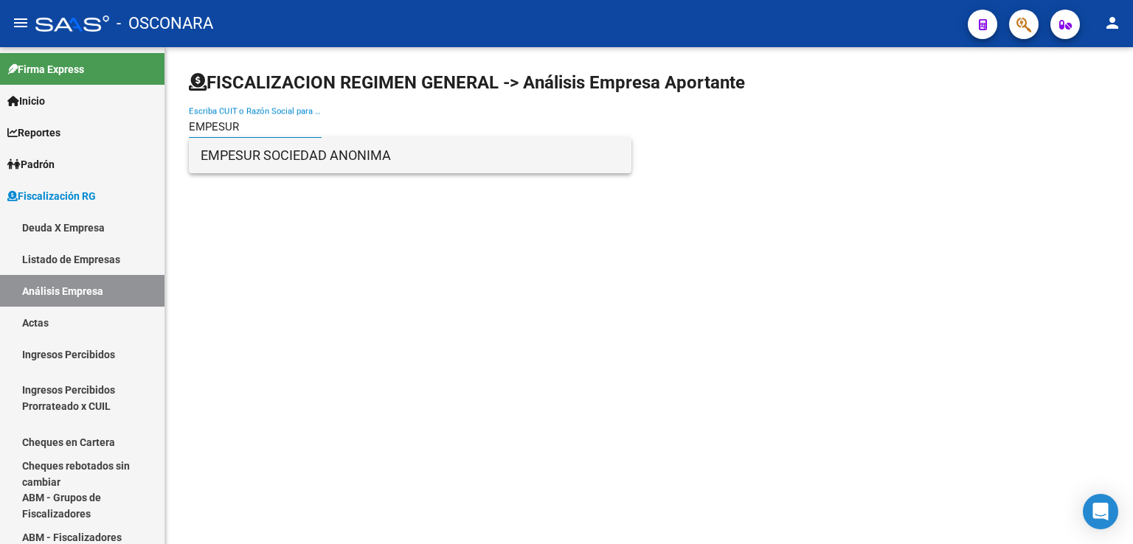
type input "EMPESUR"
click at [266, 157] on span "EMPESUR SOCIEDAD ANONIMA" at bounding box center [410, 155] width 419 height 35
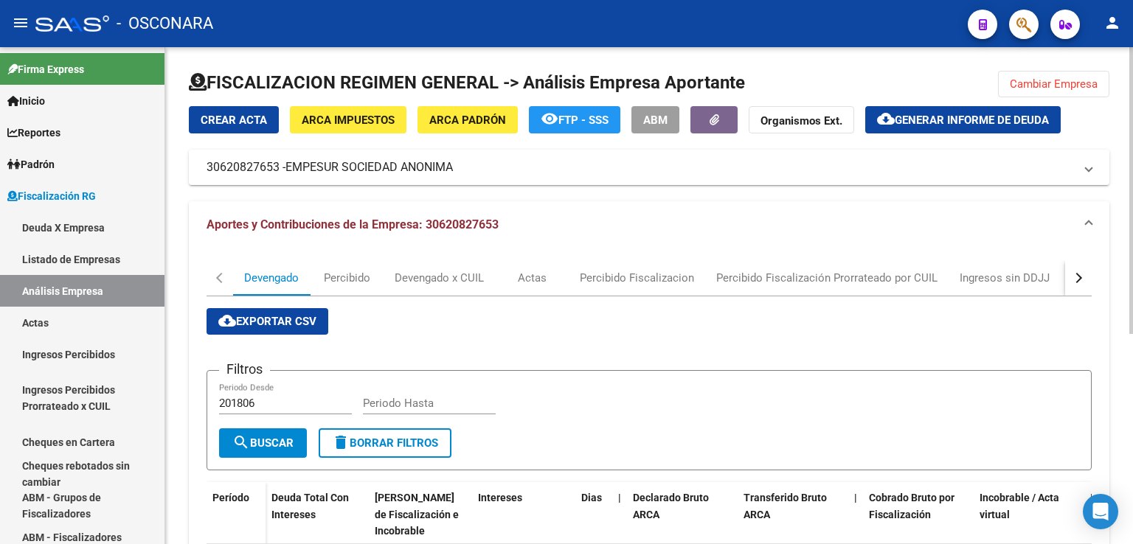
click at [1078, 279] on div "button" at bounding box center [1077, 278] width 10 height 10
click at [815, 277] on div "DDJJ" at bounding box center [820, 278] width 27 height 16
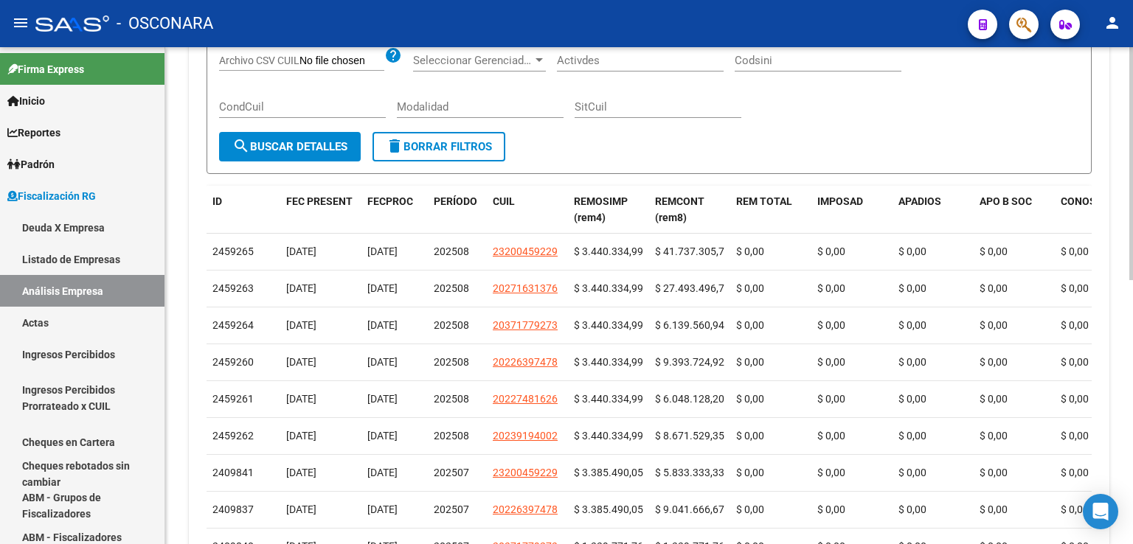
scroll to position [221, 0]
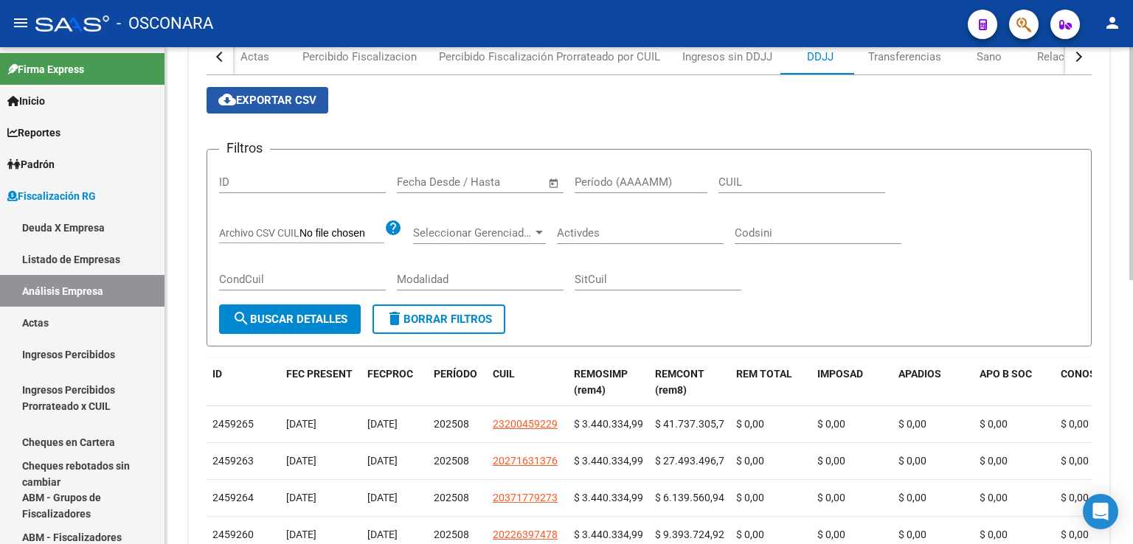
click at [251, 100] on span "cloud_download Exportar CSV" at bounding box center [267, 100] width 98 height 13
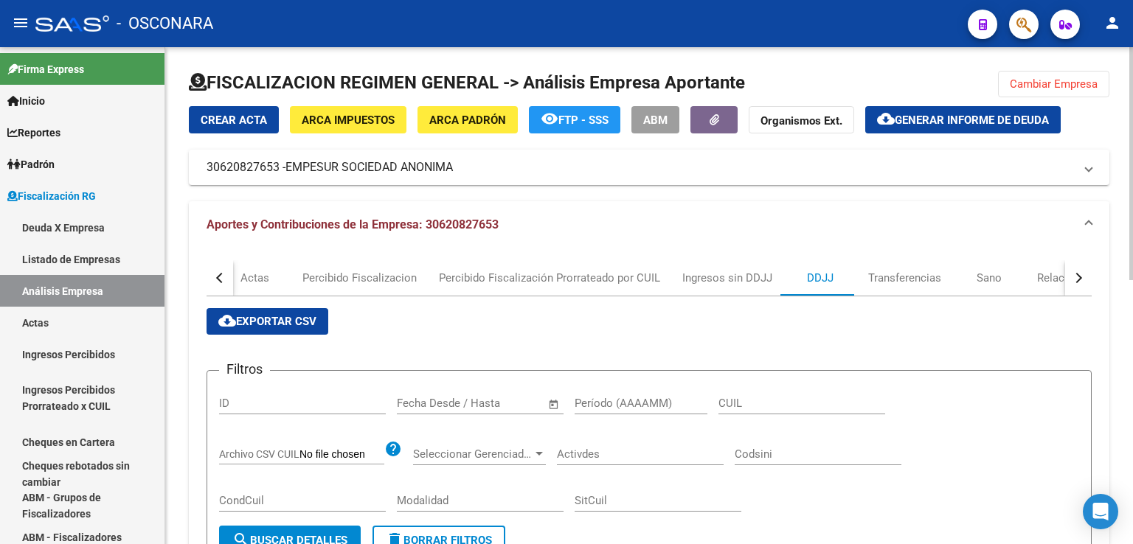
click at [1058, 77] on span "Cambiar Empresa" at bounding box center [1054, 83] width 88 height 13
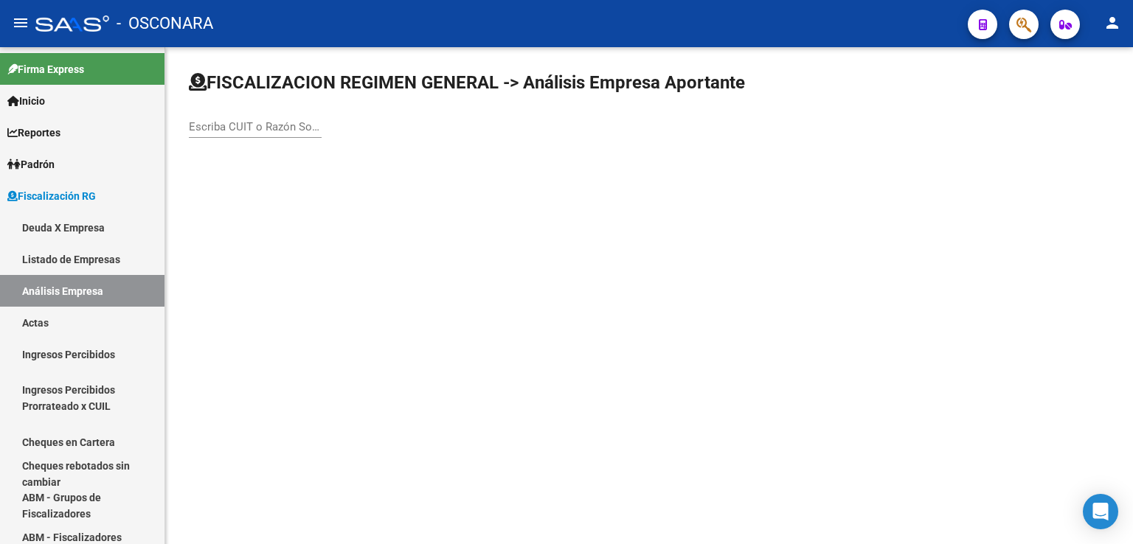
click at [254, 127] on input "Escriba CUIT o Razón Social para buscar" at bounding box center [255, 126] width 133 height 13
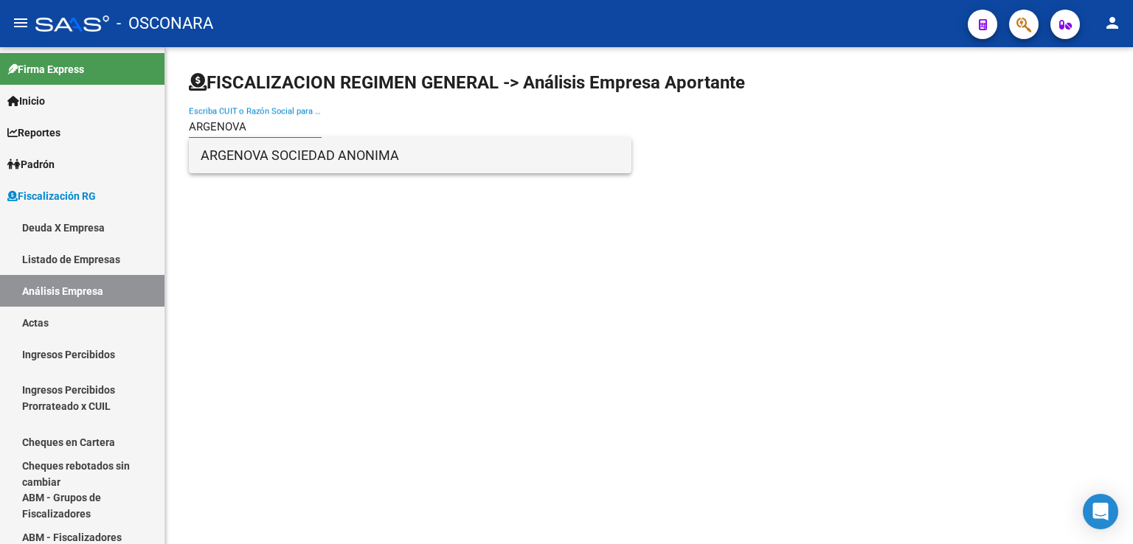
type input "ARGENOVA"
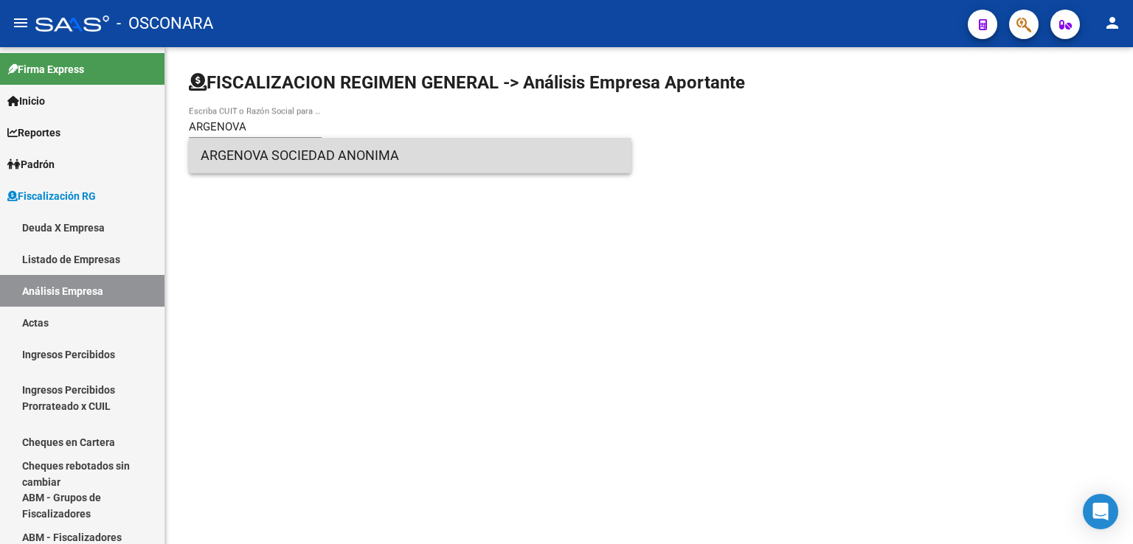
click at [288, 165] on span "ARGENOVA SOCIEDAD ANONIMA" at bounding box center [410, 155] width 419 height 35
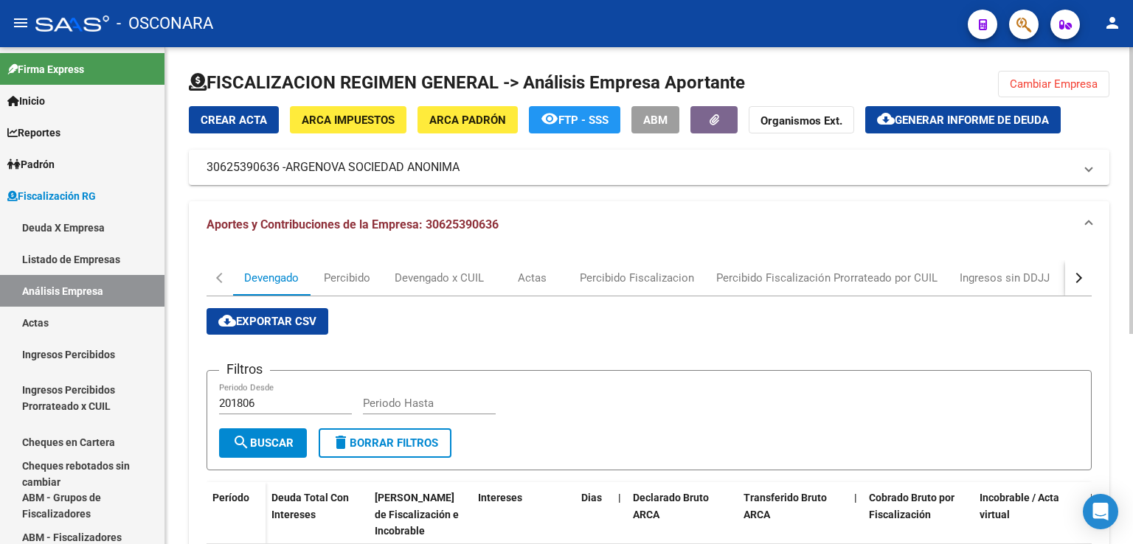
click at [1080, 281] on button "button" at bounding box center [1078, 277] width 27 height 35
click at [734, 285] on div "DDJJ" at bounding box center [735, 278] width 27 height 16
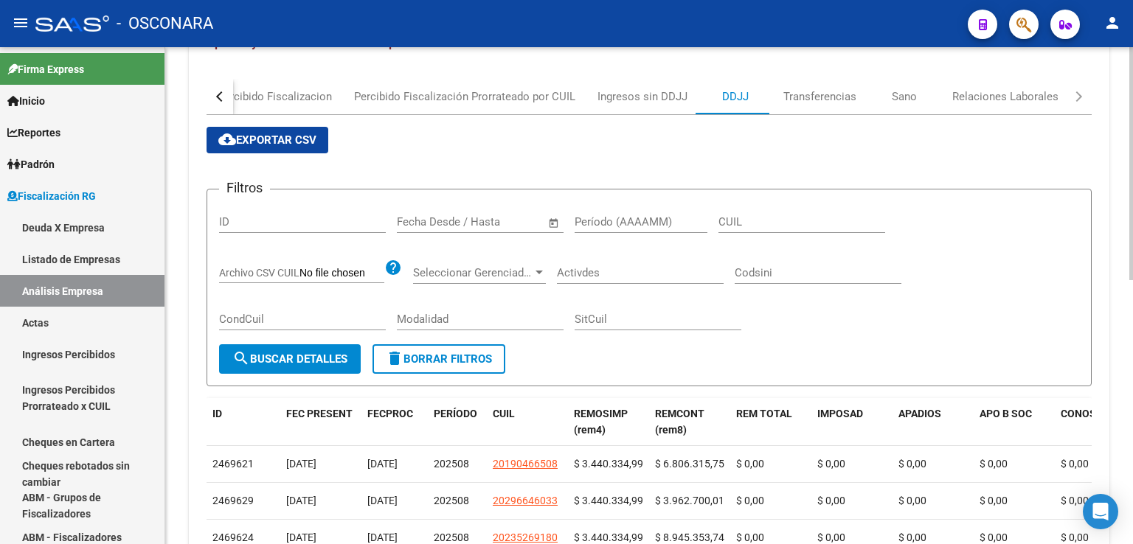
scroll to position [221, 0]
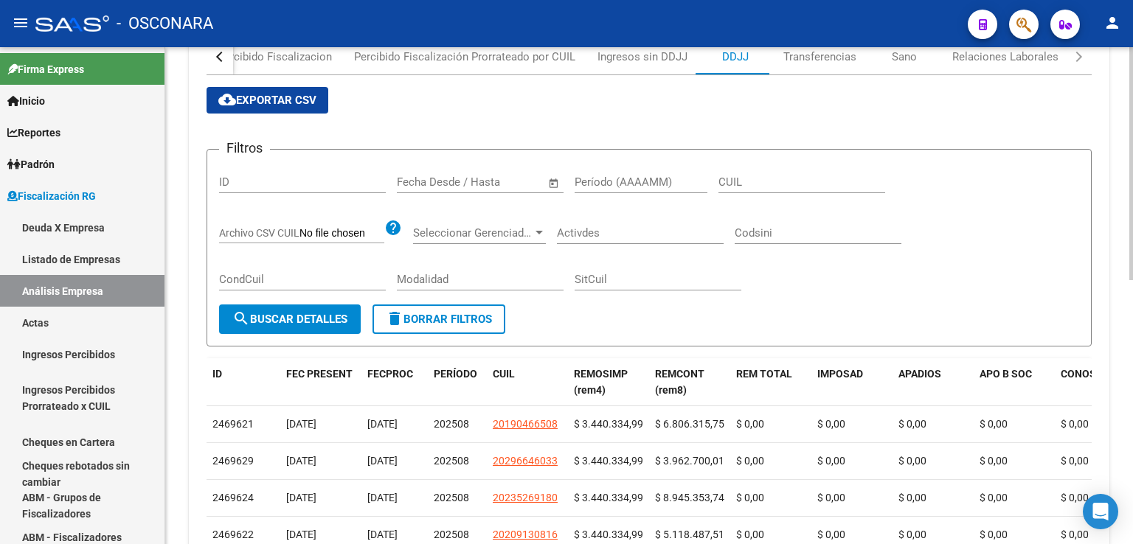
click at [305, 102] on span "cloud_download Exportar CSV" at bounding box center [267, 100] width 98 height 13
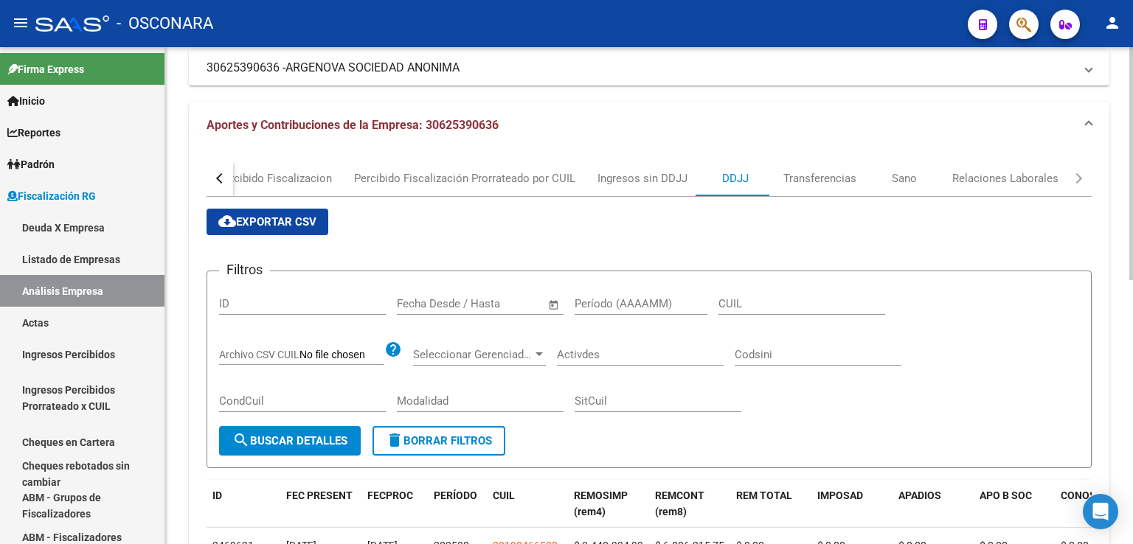
scroll to position [0, 0]
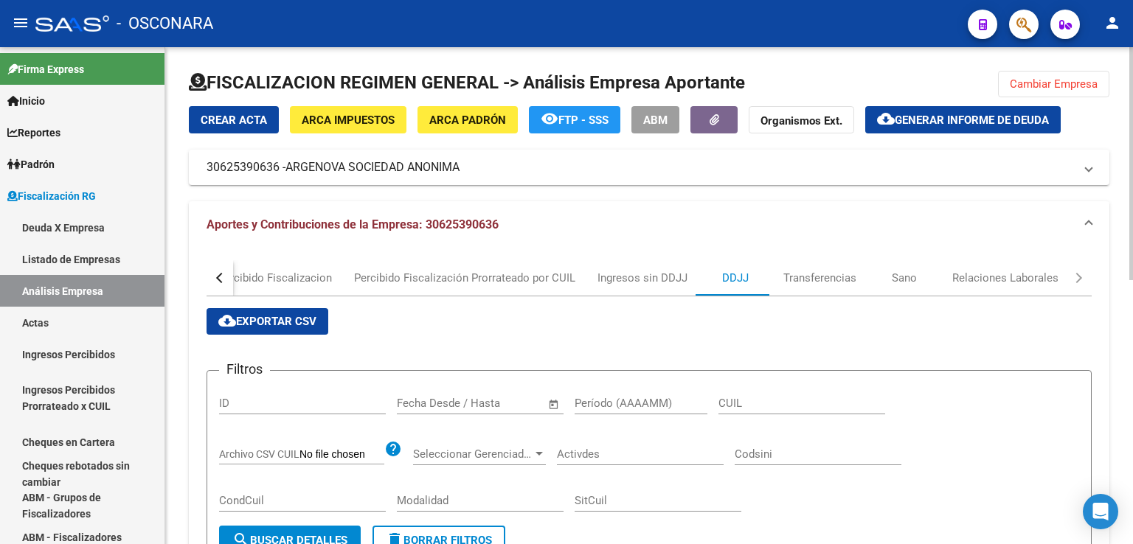
click at [1063, 89] on span "Cambiar Empresa" at bounding box center [1054, 83] width 88 height 13
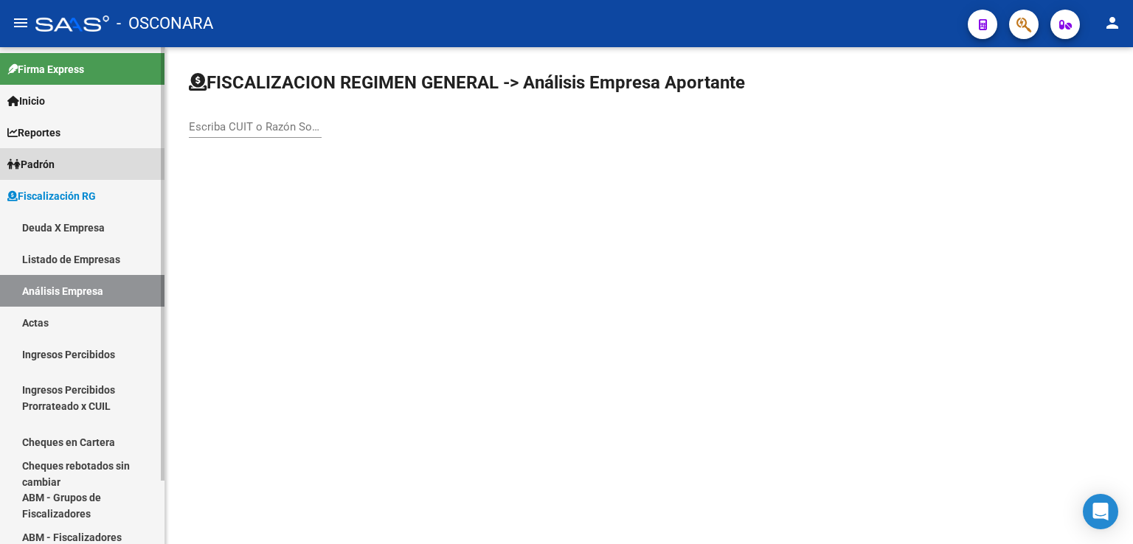
drag, startPoint x: 55, startPoint y: 164, endPoint x: 73, endPoint y: 203, distance: 42.2
click at [55, 165] on span "Padrón" at bounding box center [30, 164] width 47 height 16
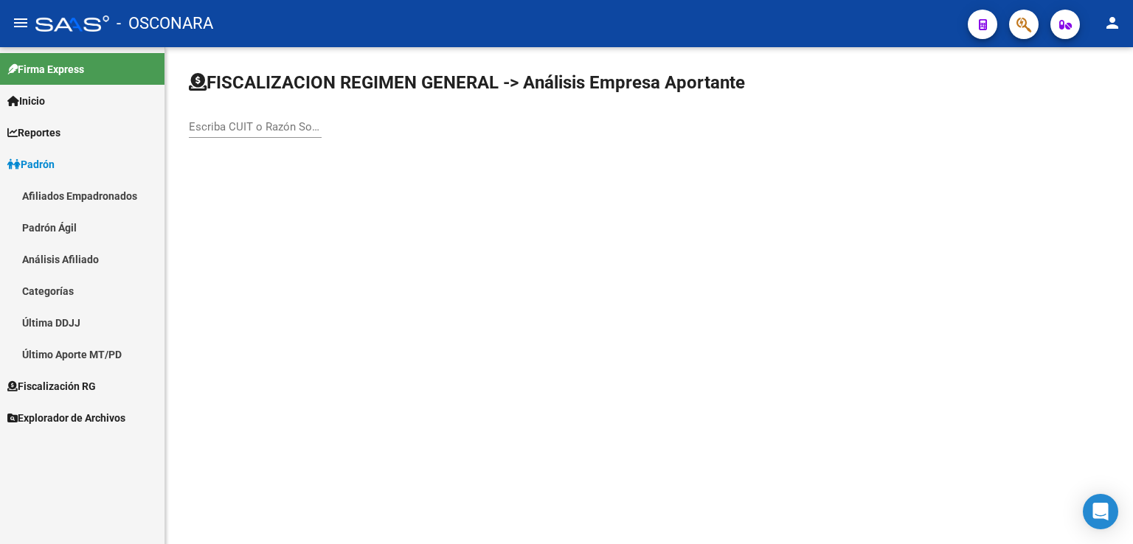
click at [75, 255] on link "Análisis Afiliado" at bounding box center [82, 259] width 164 height 32
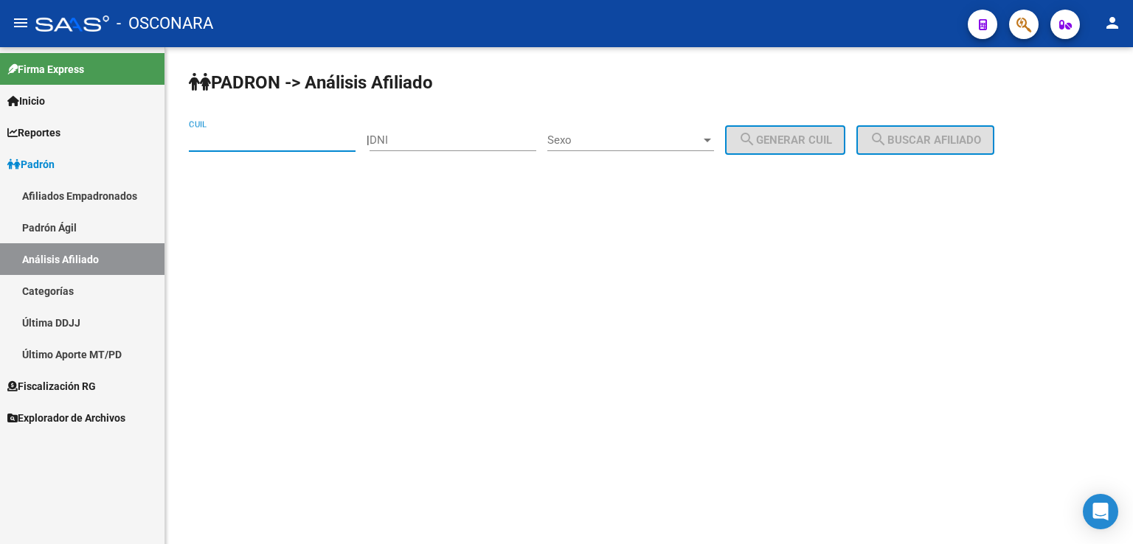
click at [288, 136] on input "CUIL" at bounding box center [272, 139] width 167 height 13
paste input "20-28799212-3"
type input "20-28799212-3"
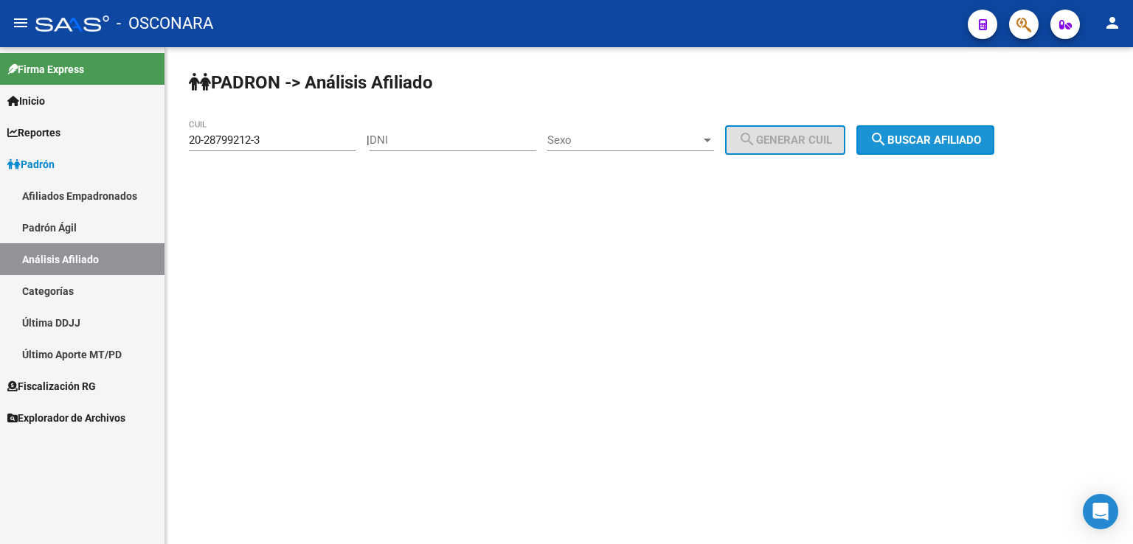
click at [979, 128] on button "search Buscar afiliado" at bounding box center [925, 140] width 138 height 30
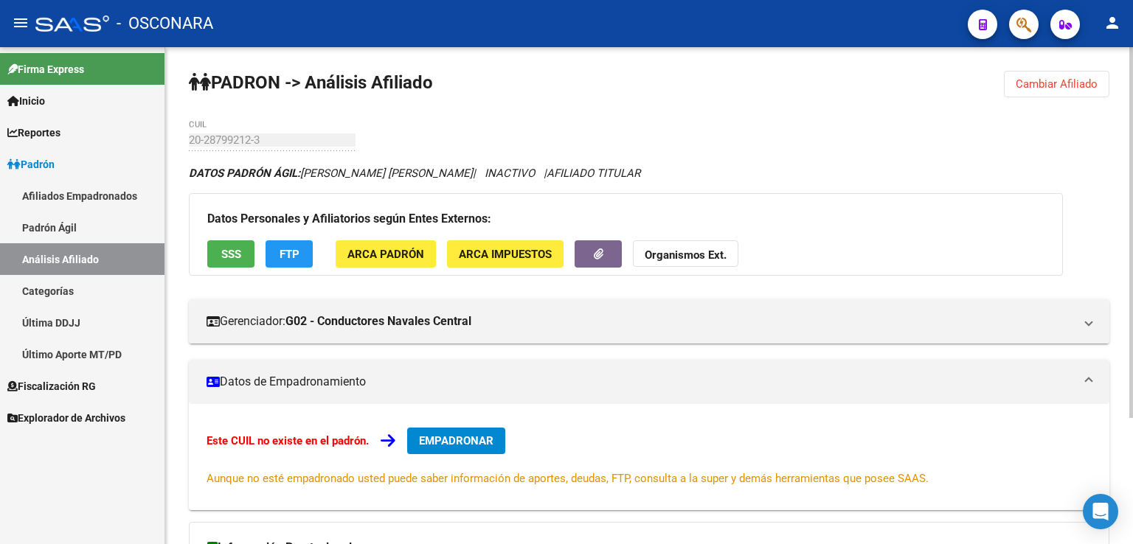
click at [903, 210] on h3 "Datos Personales y Afiliatorios según Entes Externos:" at bounding box center [625, 219] width 837 height 21
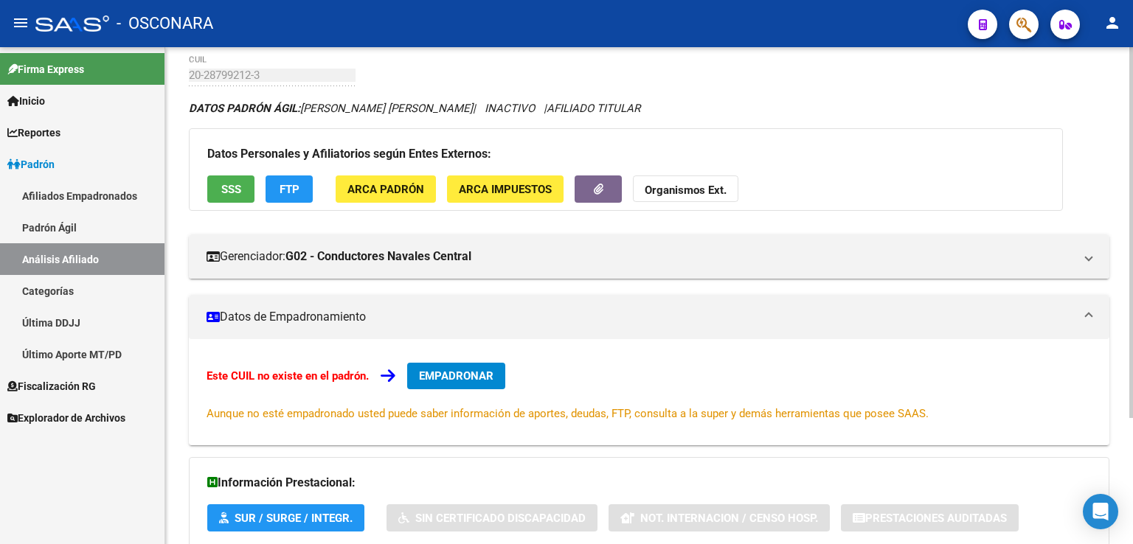
scroll to position [169, 0]
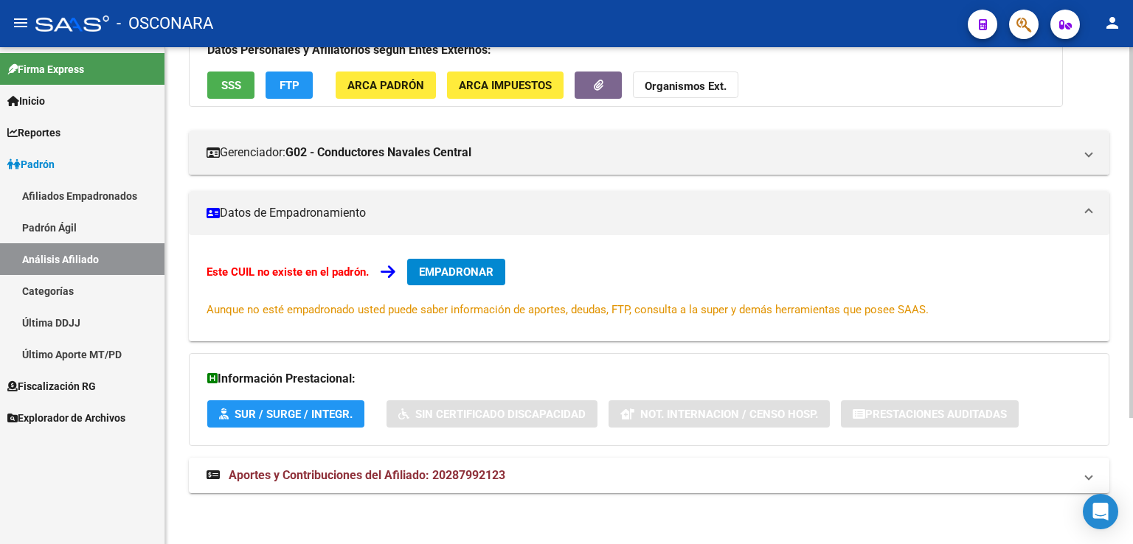
drag, startPoint x: 491, startPoint y: 479, endPoint x: 511, endPoint y: 439, distance: 45.2
click at [491, 480] on span "Aportes y Contribuciones del Afiliado: 20287992123" at bounding box center [367, 475] width 277 height 14
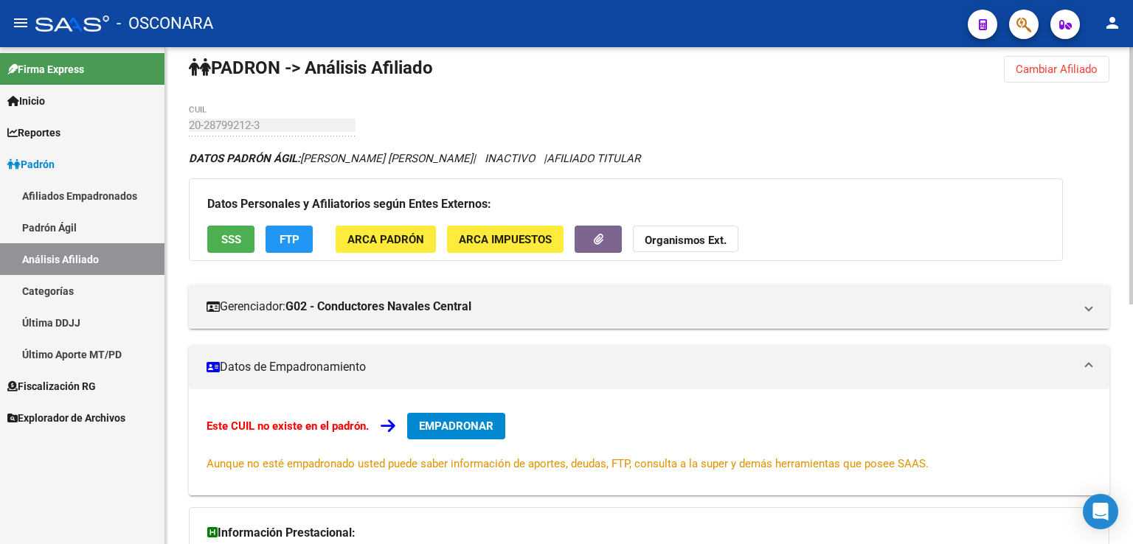
scroll to position [0, 0]
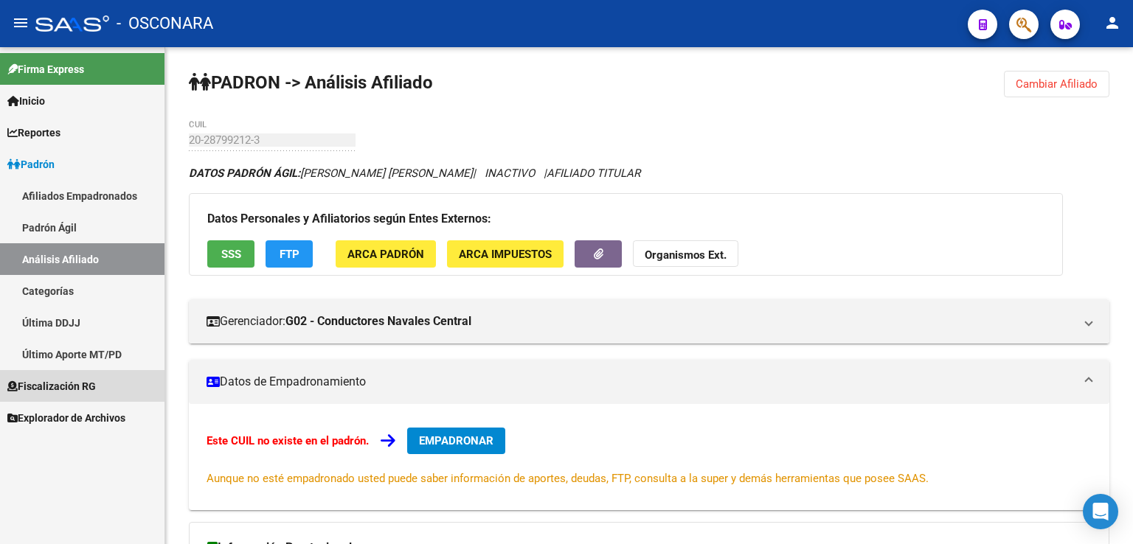
click at [74, 392] on span "Fiscalización RG" at bounding box center [51, 386] width 89 height 16
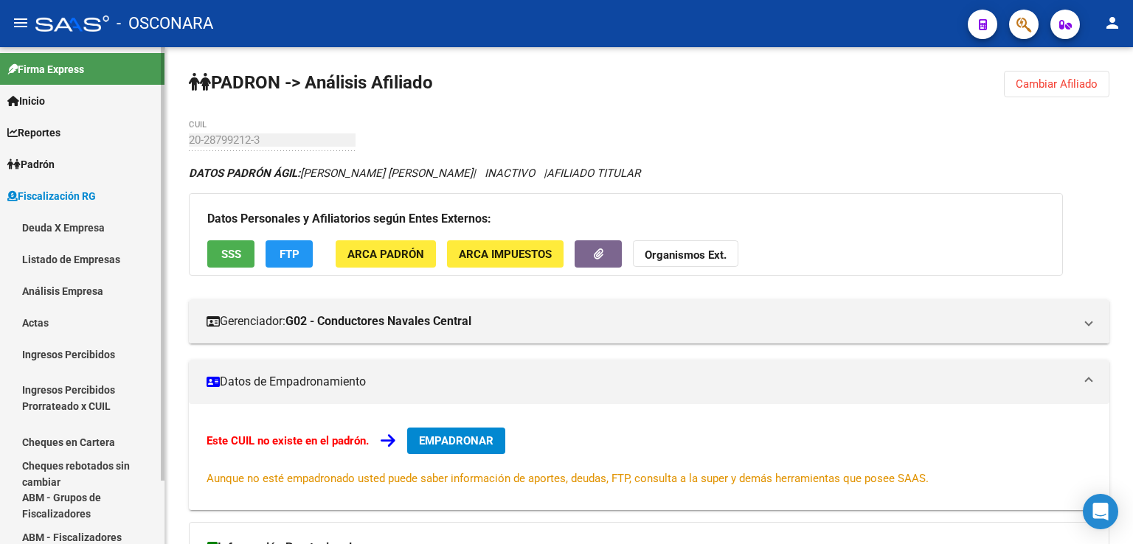
click at [68, 282] on link "Análisis Empresa" at bounding box center [82, 291] width 164 height 32
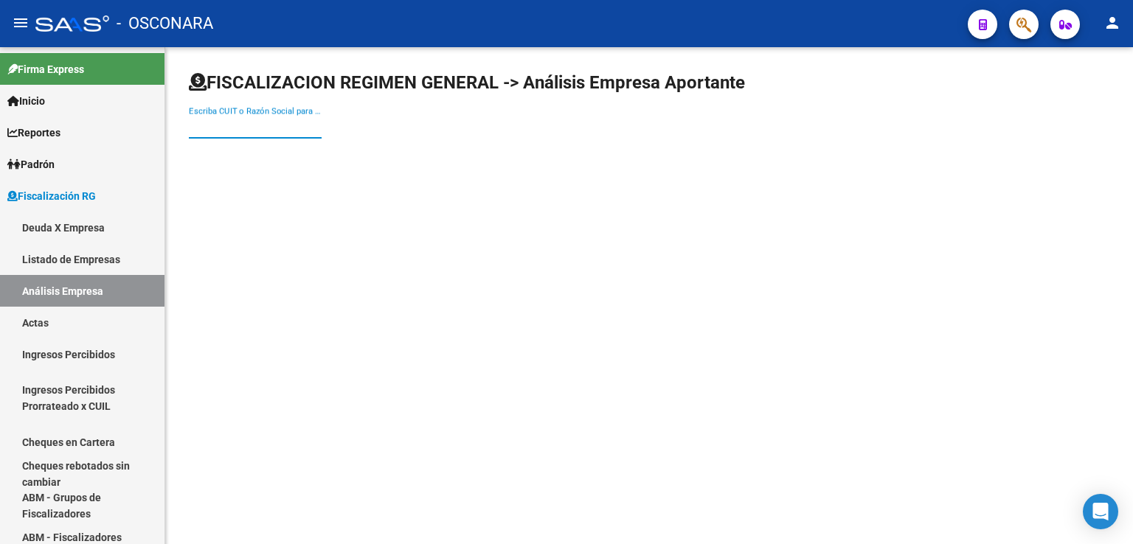
click at [274, 125] on input "Escriba CUIT o Razón Social para buscar" at bounding box center [255, 126] width 133 height 13
paste input "30711872856"
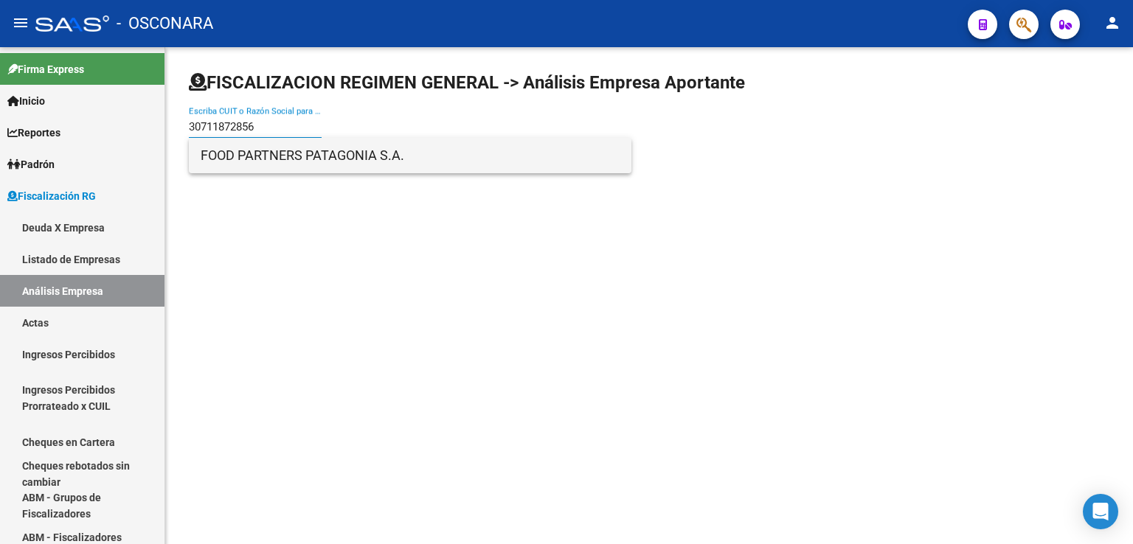
type input "30711872856"
click at [308, 160] on span "FOOD PARTNERS PATAGONIA S.A." at bounding box center [410, 155] width 419 height 35
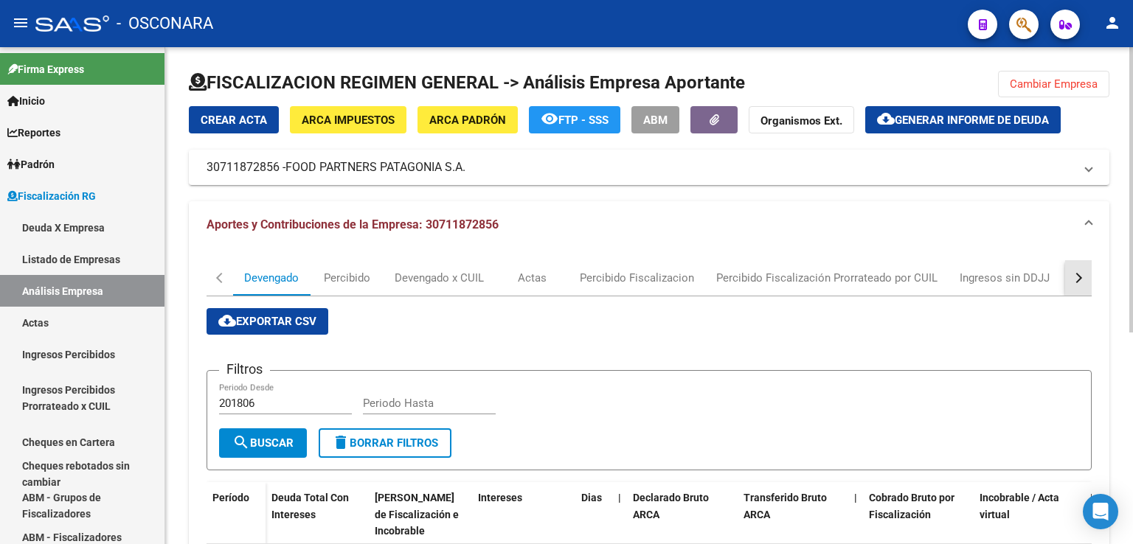
click at [1084, 280] on button "button" at bounding box center [1078, 277] width 27 height 35
click at [749, 281] on div "DDJJ" at bounding box center [735, 277] width 74 height 35
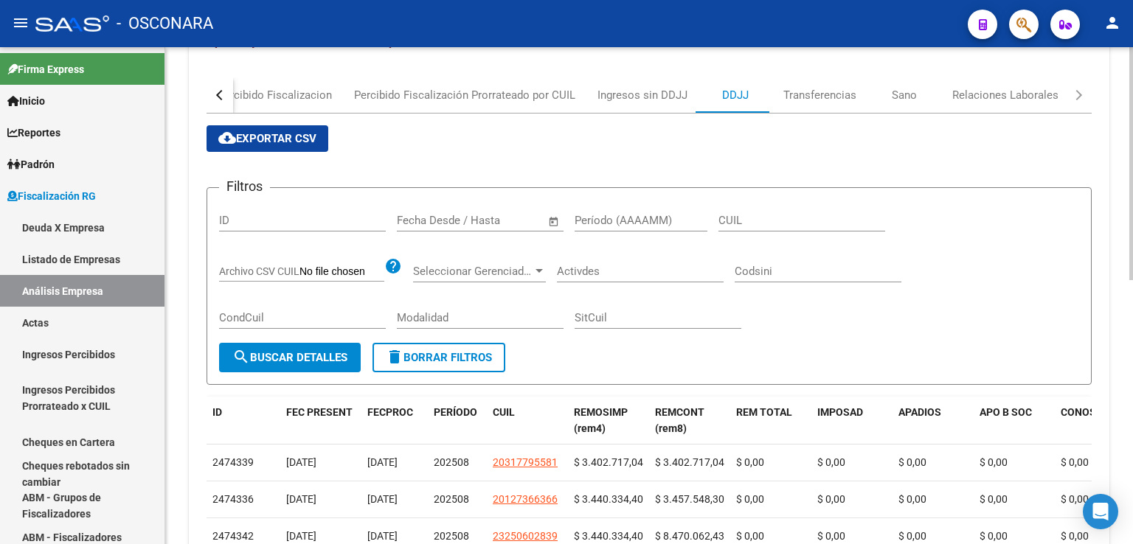
scroll to position [148, 0]
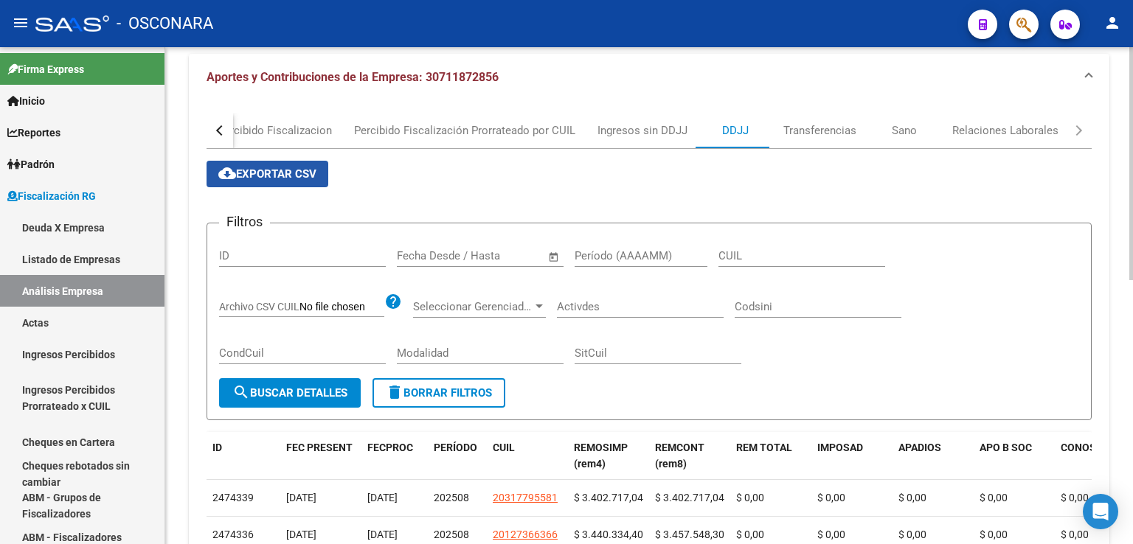
click at [299, 170] on span "cloud_download Exportar CSV" at bounding box center [267, 173] width 98 height 13
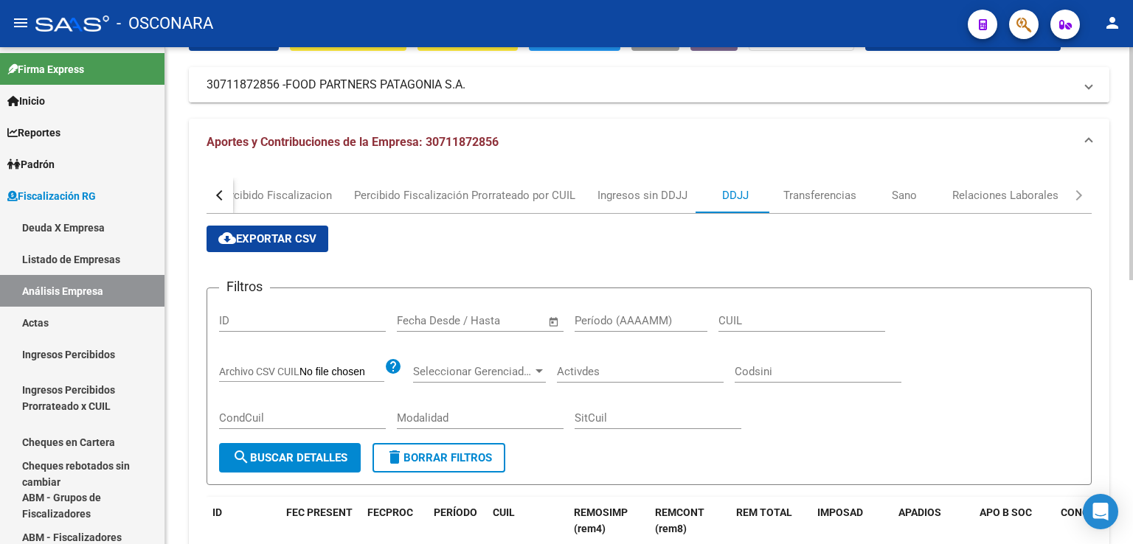
scroll to position [0, 0]
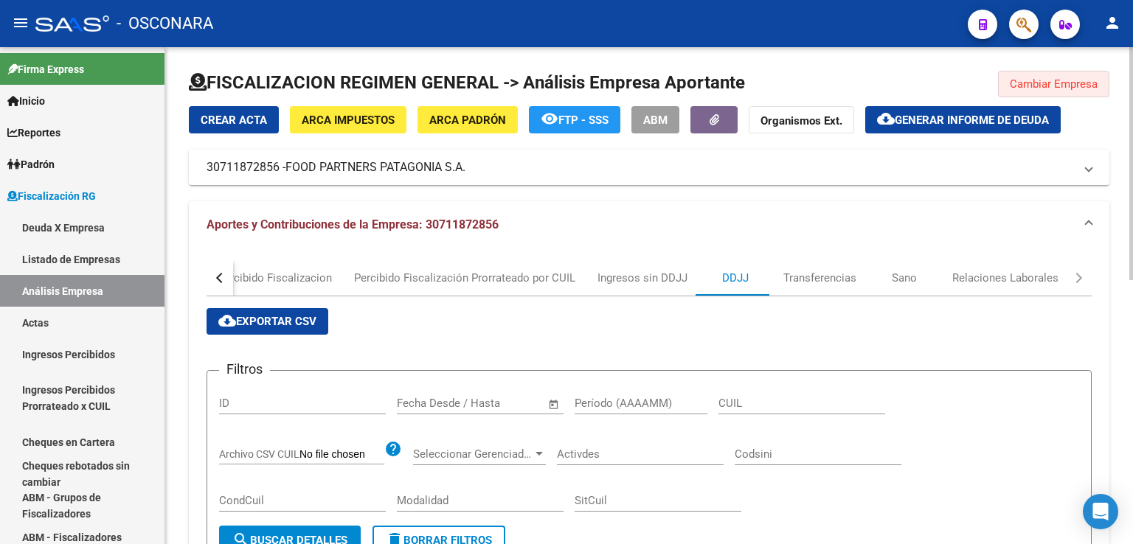
drag, startPoint x: 1063, startPoint y: 86, endPoint x: 566, endPoint y: 108, distance: 496.8
click at [1060, 86] on span "Cambiar Empresa" at bounding box center [1054, 83] width 88 height 13
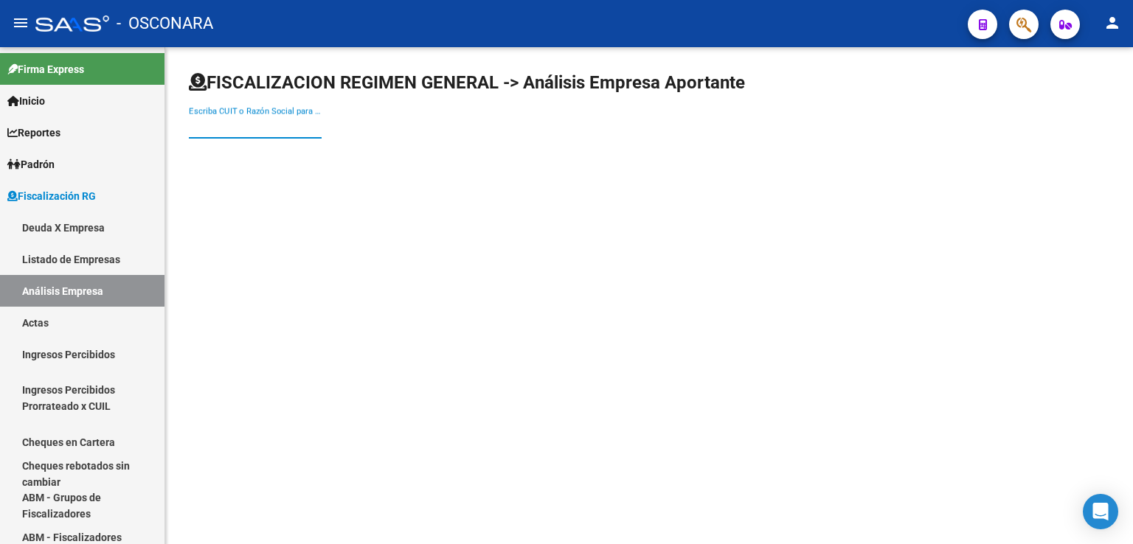
click at [279, 122] on input "Escriba CUIT o Razón Social para buscar" at bounding box center [255, 126] width 133 height 13
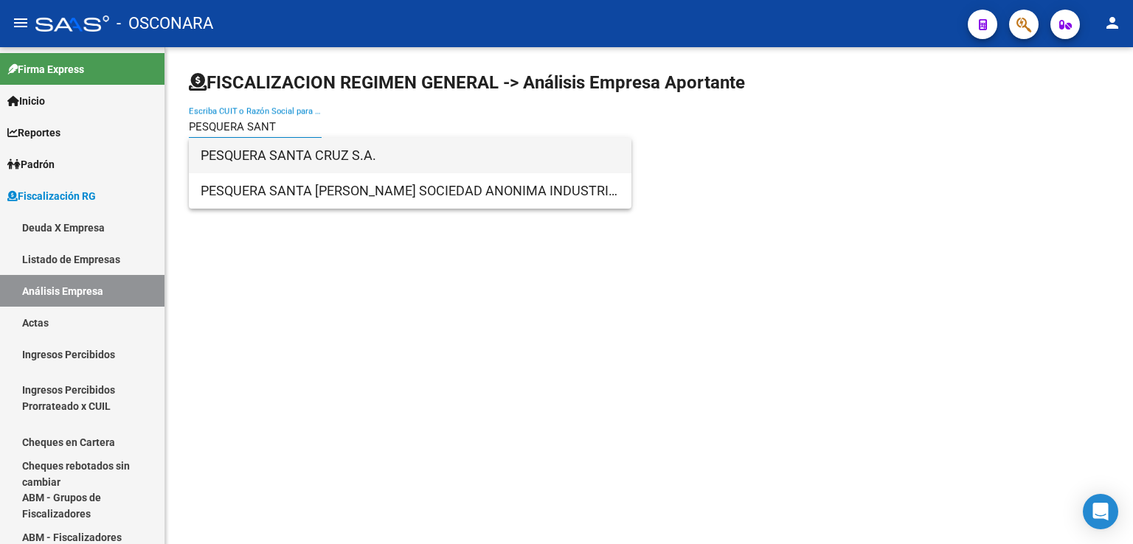
type input "PESQUERA SANT"
click at [316, 160] on span "PESQUERA SANTA CRUZ S.A." at bounding box center [410, 155] width 419 height 35
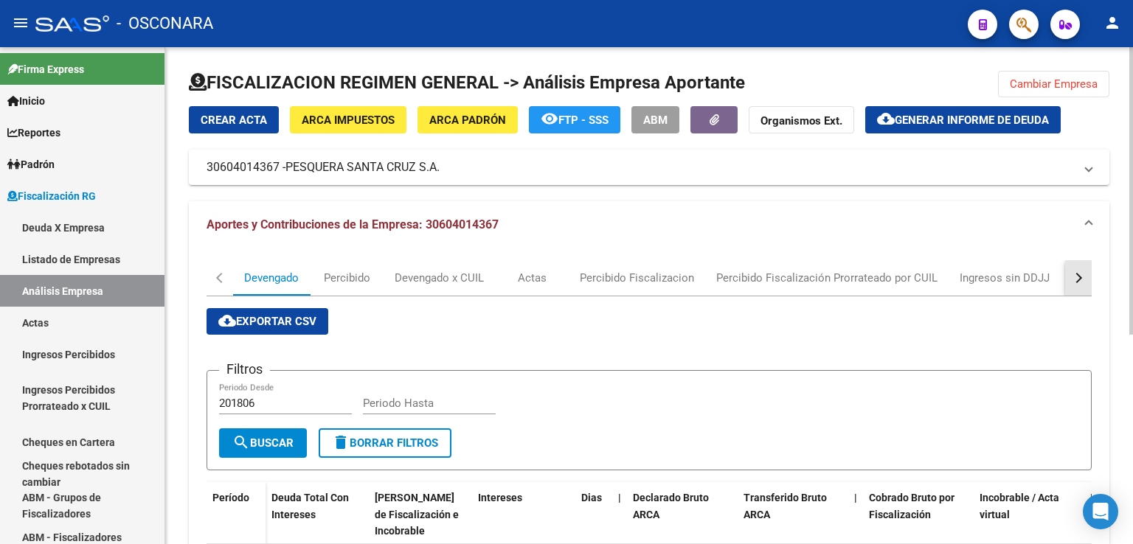
click at [1080, 285] on button "button" at bounding box center [1078, 277] width 27 height 35
click at [740, 284] on div "DDJJ" at bounding box center [735, 278] width 27 height 16
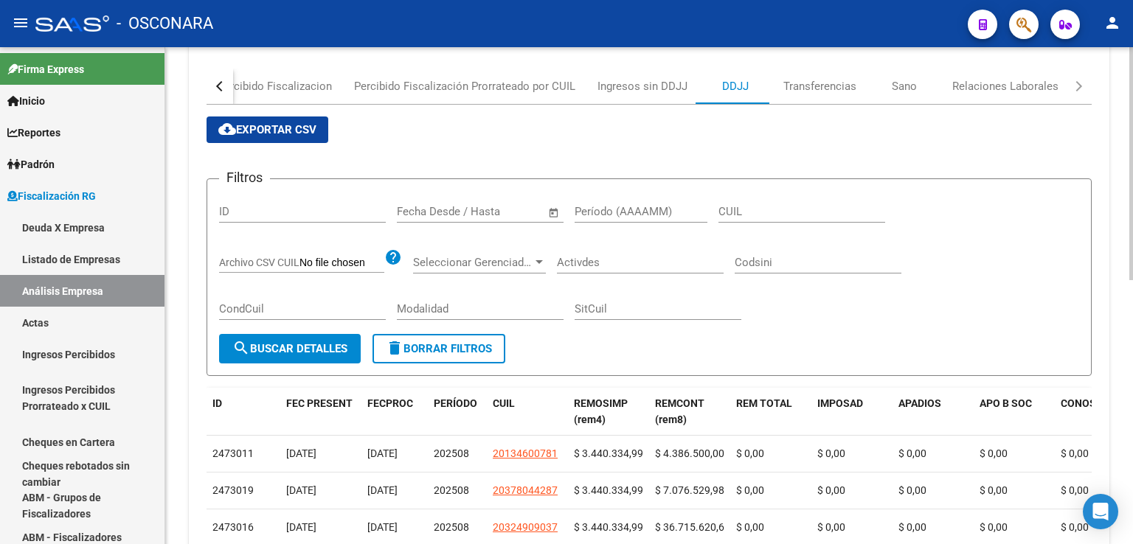
scroll to position [148, 0]
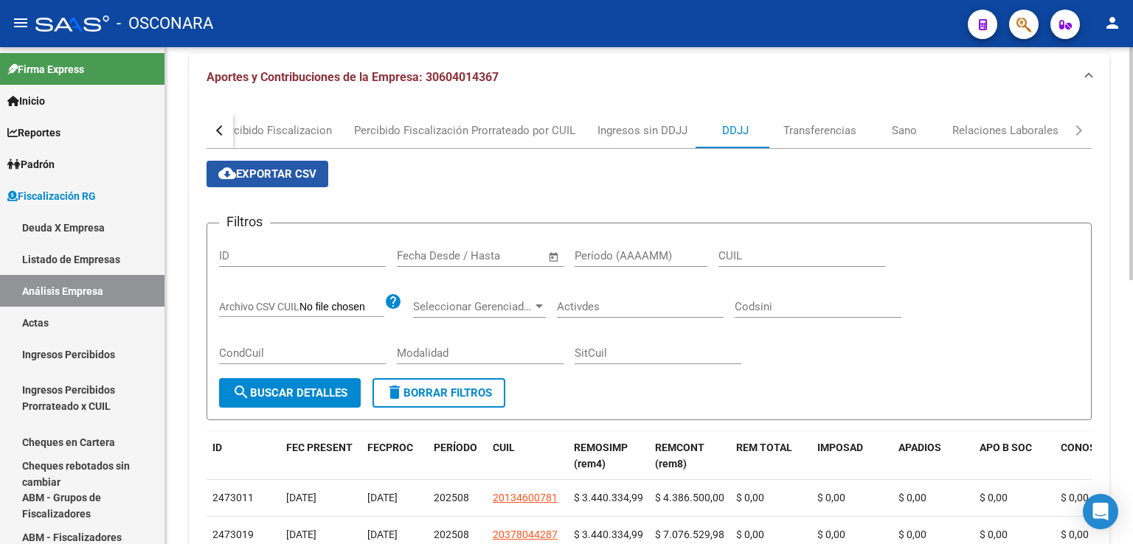
click at [314, 185] on button "cloud_download Exportar CSV" at bounding box center [268, 174] width 122 height 27
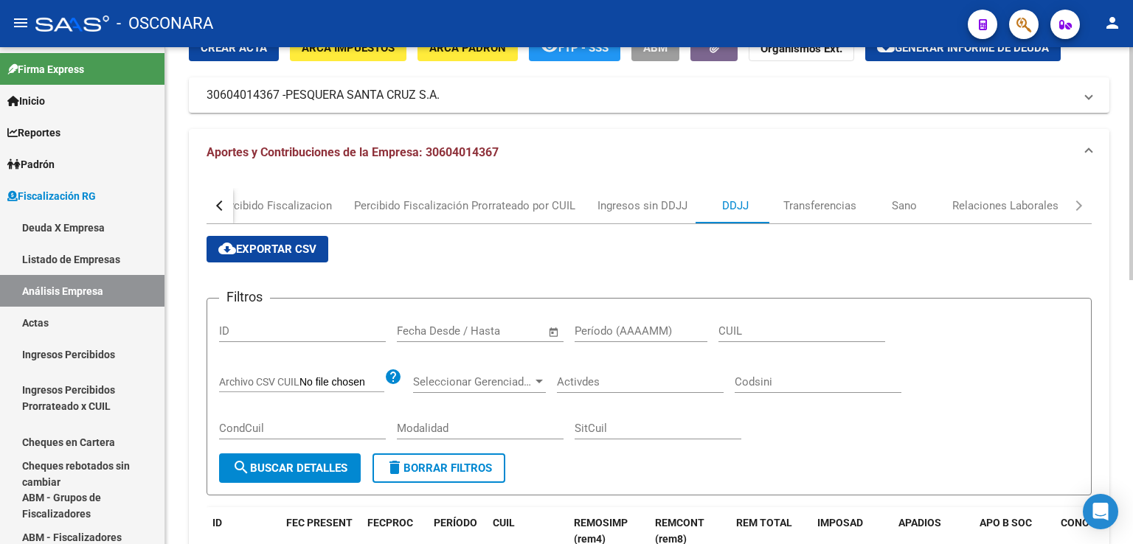
scroll to position [0, 0]
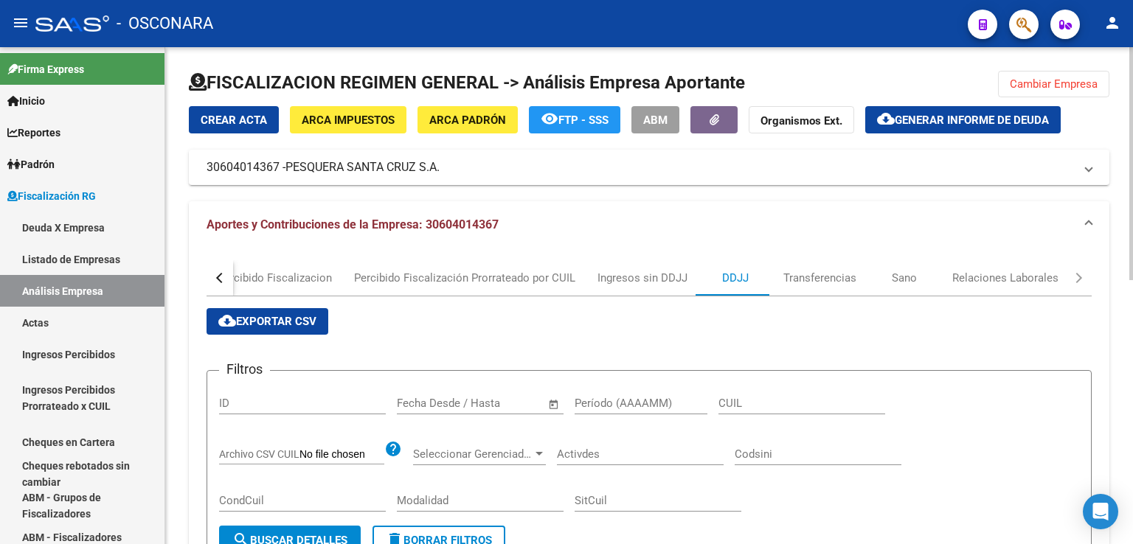
click at [1057, 89] on span "Cambiar Empresa" at bounding box center [1054, 83] width 88 height 13
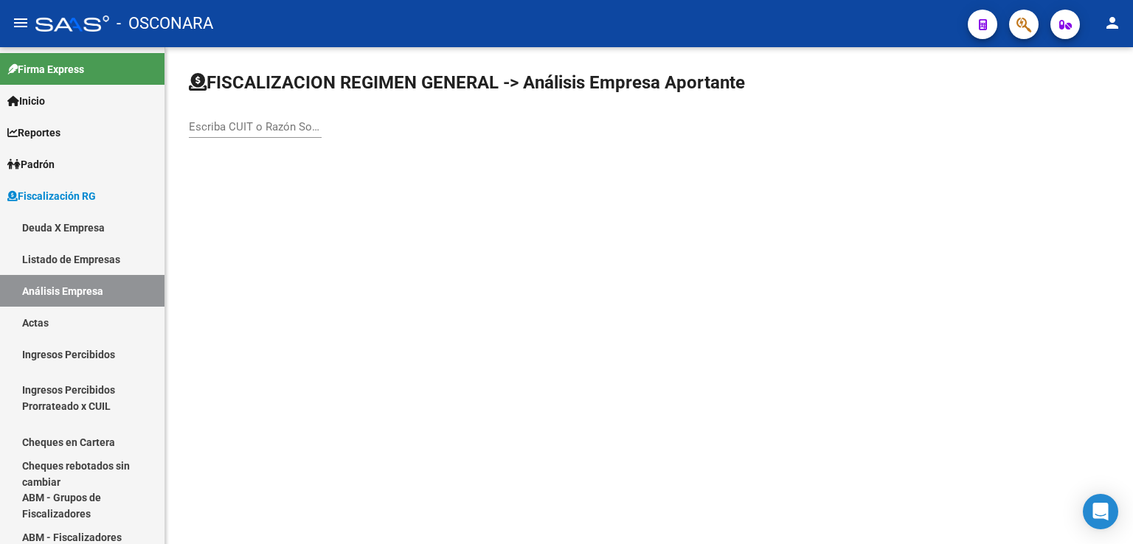
click at [278, 126] on input "Escriba CUIT o Razón Social para buscar" at bounding box center [255, 126] width 133 height 13
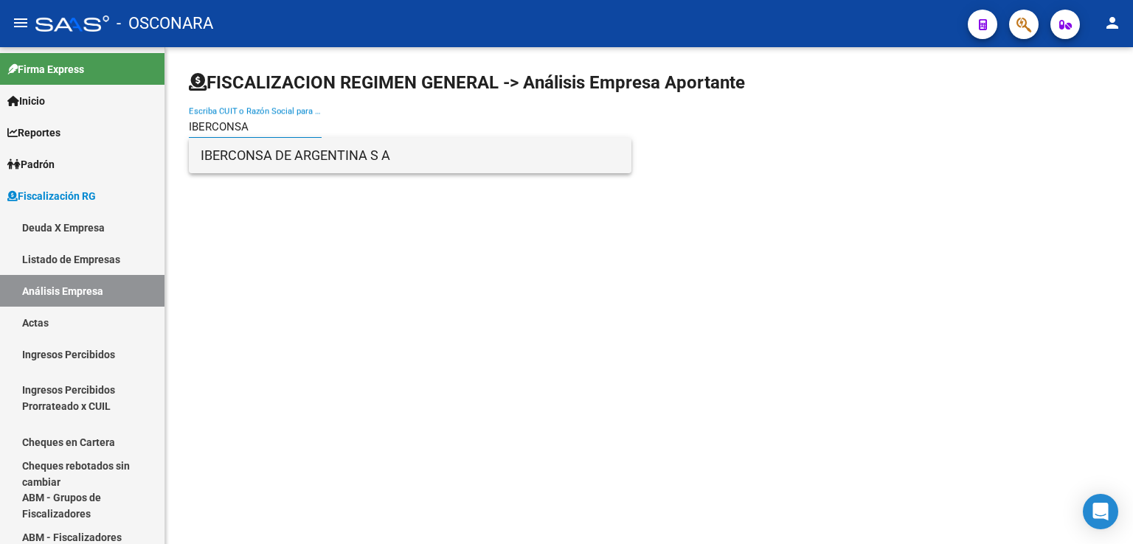
type input "IBERCONSA"
click at [310, 158] on span "IBERCONSA DE ARGENTINA S A" at bounding box center [410, 155] width 419 height 35
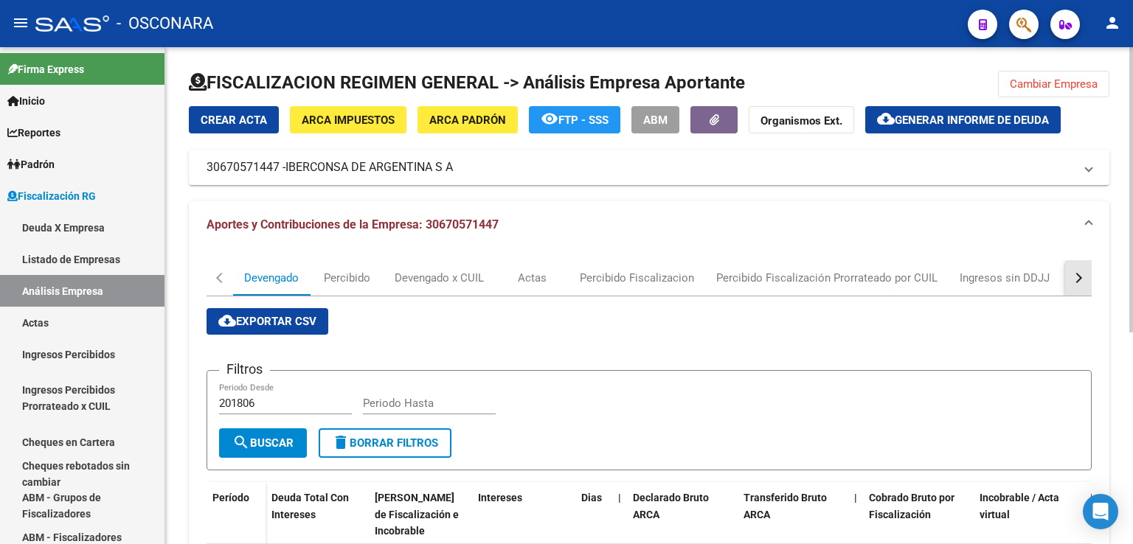
click at [1082, 280] on button "button" at bounding box center [1078, 277] width 27 height 35
click at [742, 281] on div "DDJJ" at bounding box center [735, 278] width 27 height 16
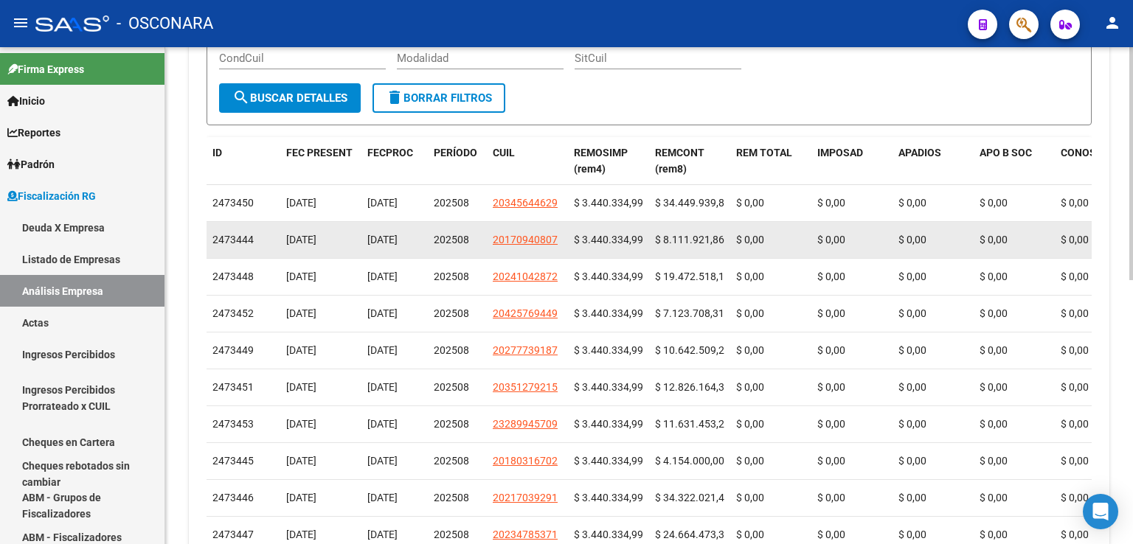
scroll to position [148, 0]
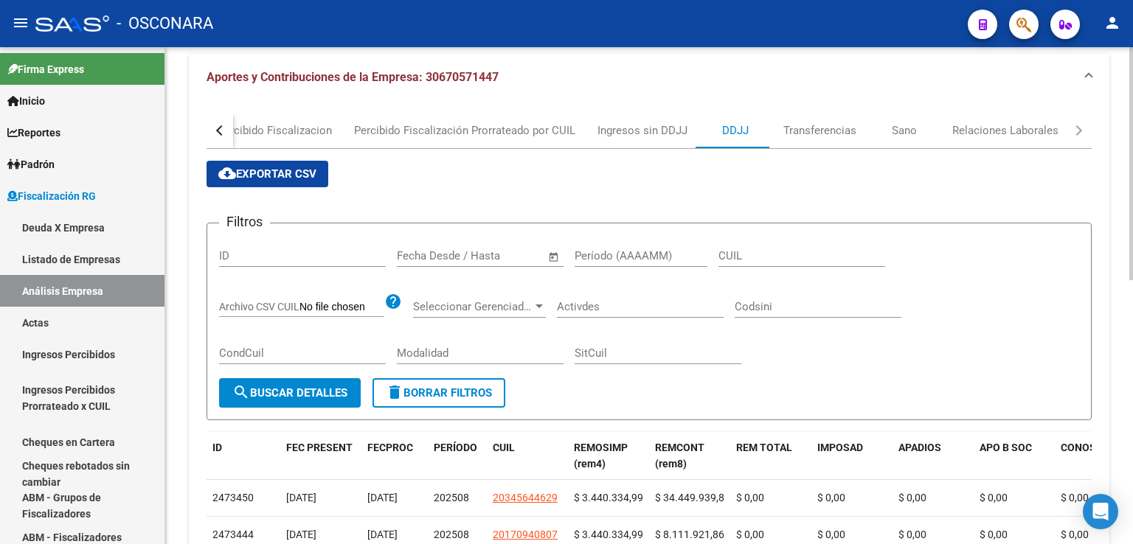
click at [294, 184] on button "cloud_download Exportar CSV" at bounding box center [268, 174] width 122 height 27
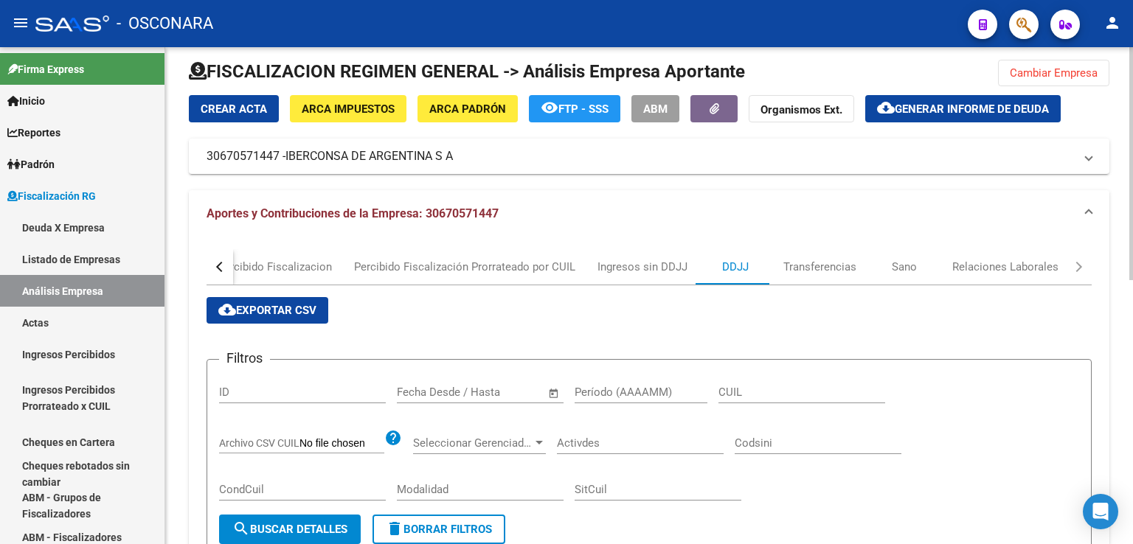
scroll to position [0, 0]
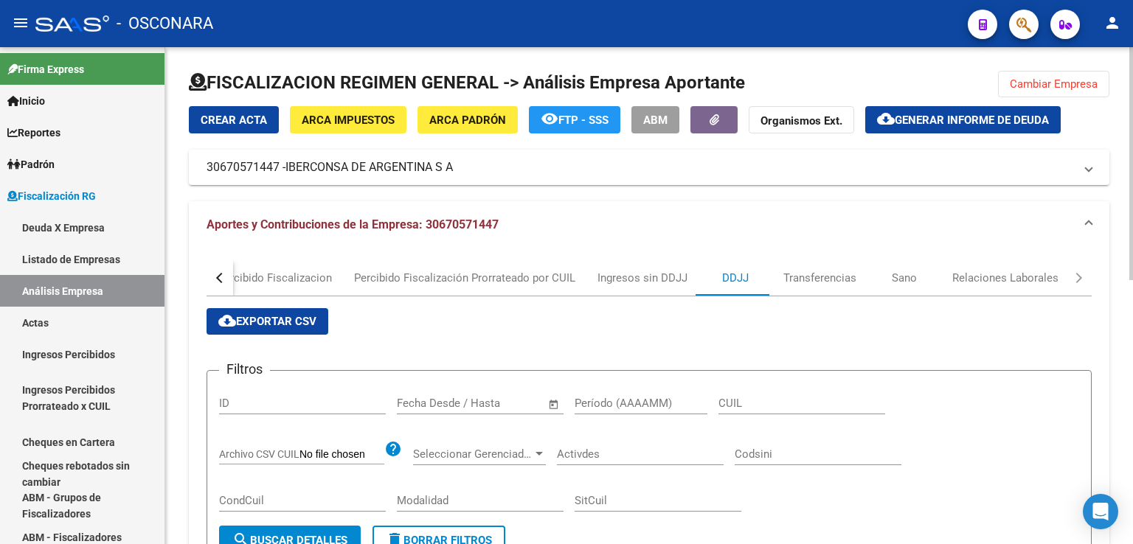
drag, startPoint x: 1073, startPoint y: 78, endPoint x: 940, endPoint y: 94, distance: 133.7
click at [1070, 78] on span "Cambiar Empresa" at bounding box center [1054, 83] width 88 height 13
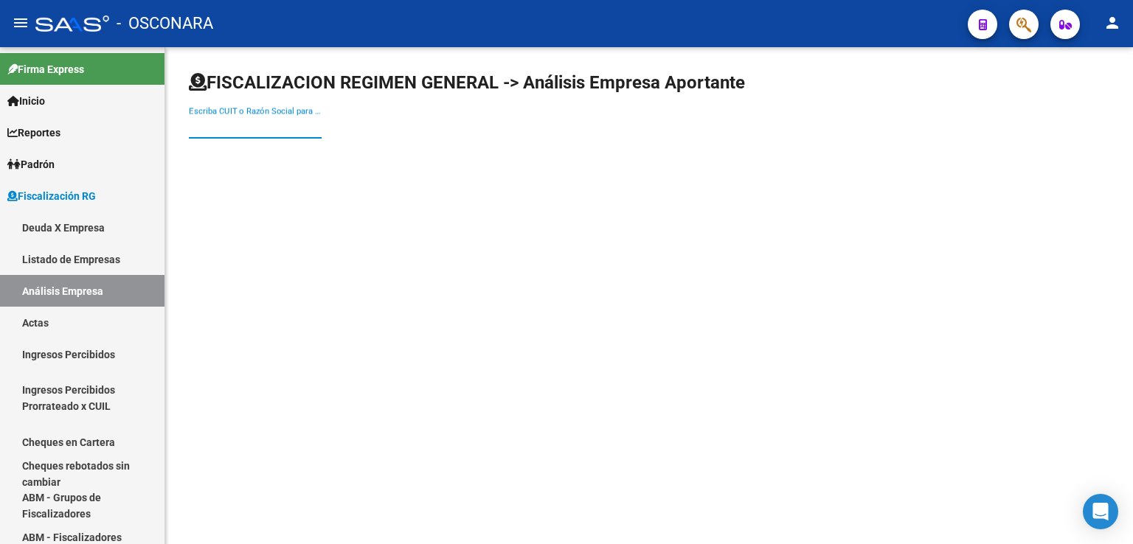
click at [307, 129] on input "Escriba CUIT o Razón Social para buscar" at bounding box center [255, 126] width 133 height 13
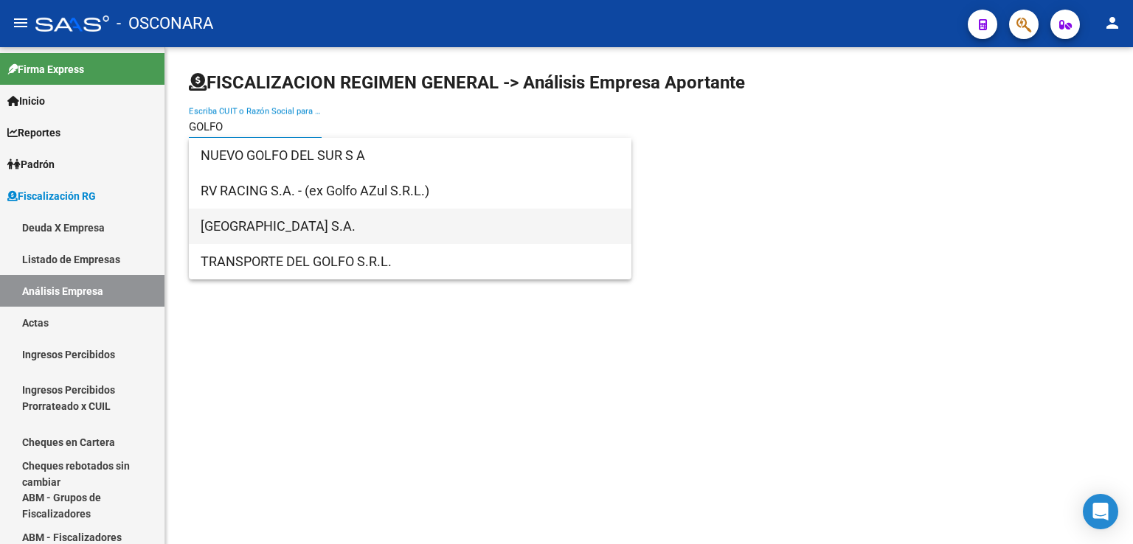
type input "GOLFO"
click at [288, 229] on span "[GEOGRAPHIC_DATA] S.A." at bounding box center [410, 226] width 419 height 35
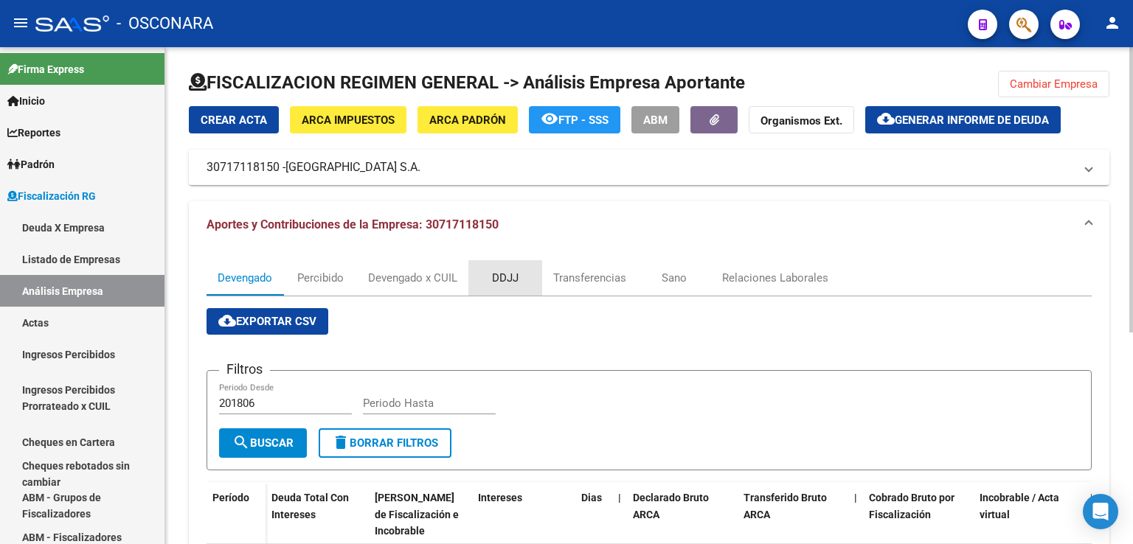
click at [509, 287] on div "DDJJ" at bounding box center [505, 277] width 74 height 35
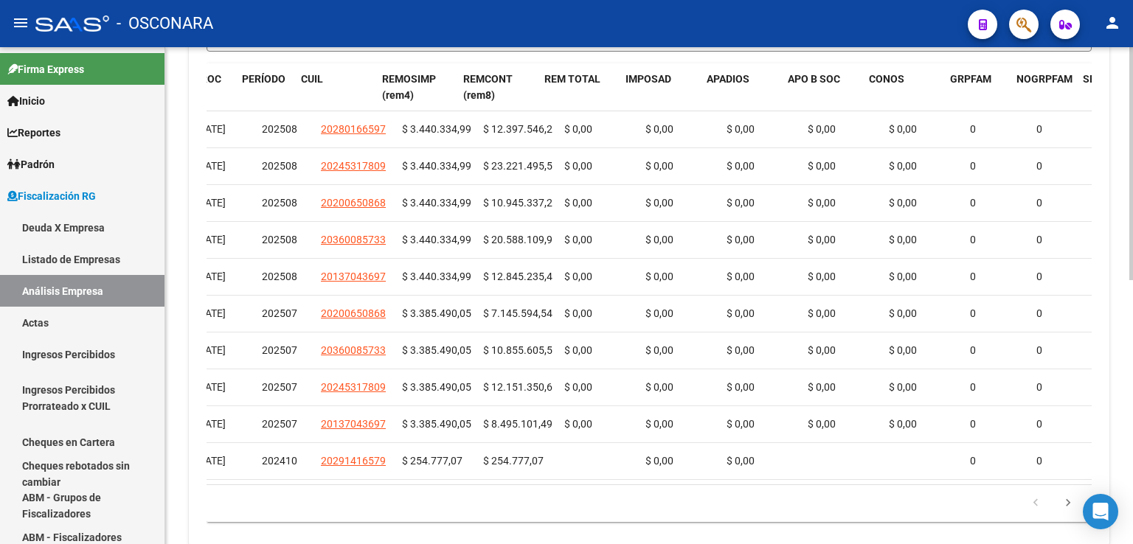
scroll to position [0, 209]
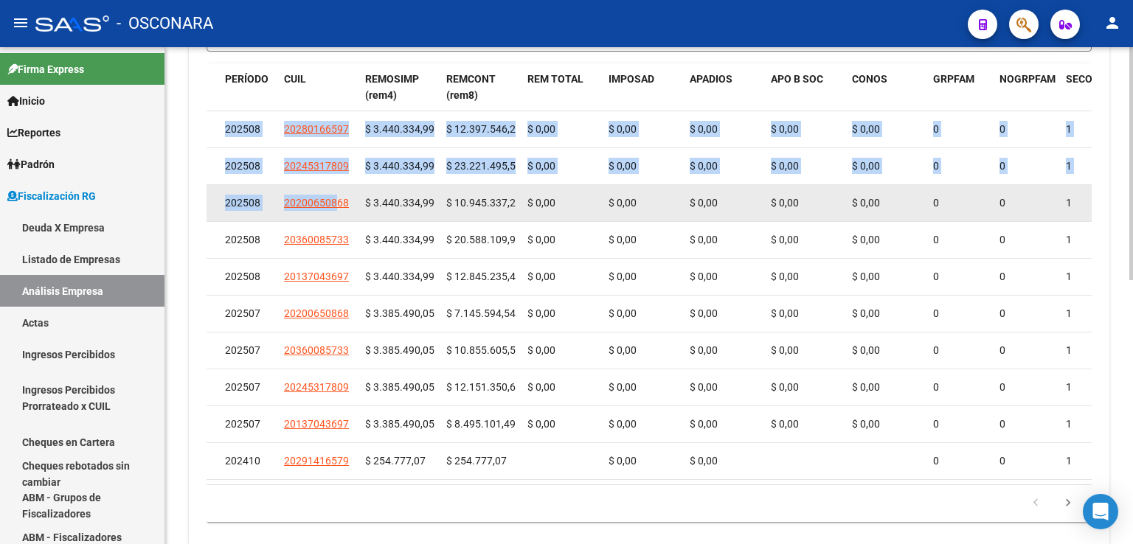
drag, startPoint x: 226, startPoint y: 125, endPoint x: 339, endPoint y: 209, distance: 140.3
click at [339, 209] on datatable-scroller "2471989 [DATE] [DATE] 202508 20280166597 $ 3.440.334,99 $ 12.397.546,28 $ 0,00 …" at bounding box center [440, 295] width 885 height 369
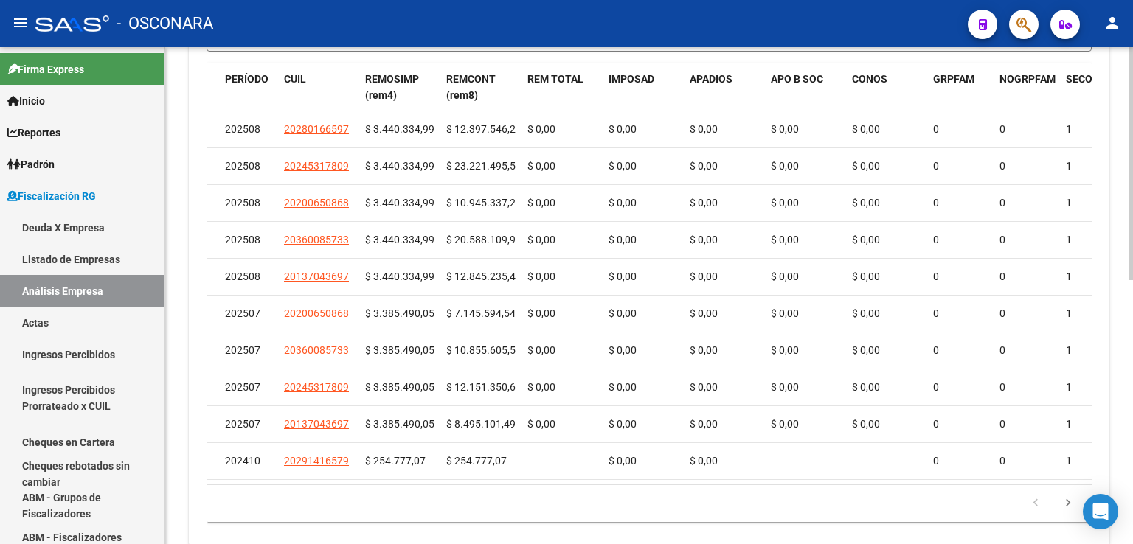
click at [573, 515] on datatable-pager "1 2 3 4 5" at bounding box center [649, 503] width 870 height 25
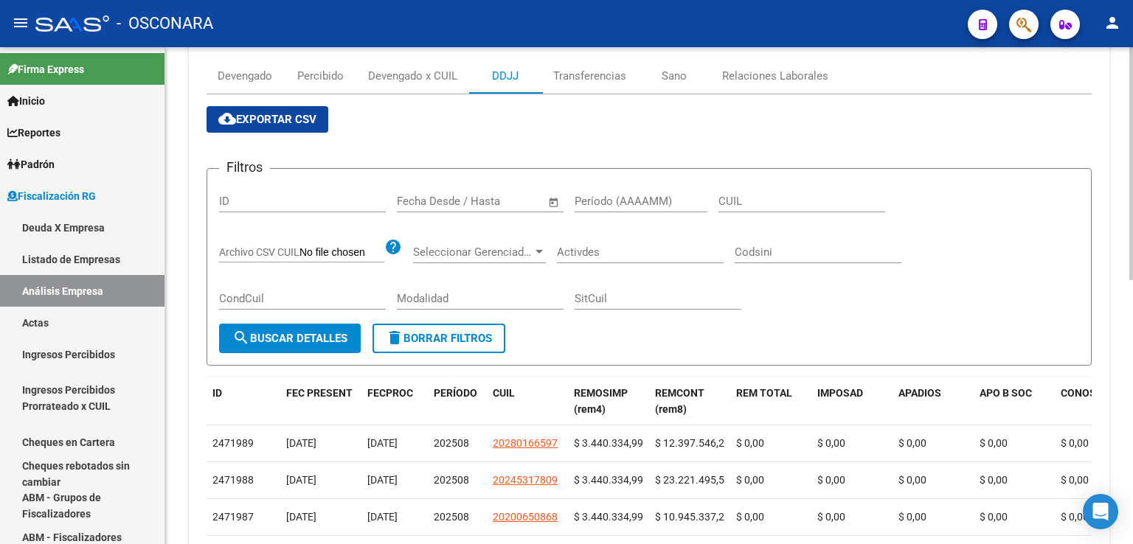
scroll to position [148, 0]
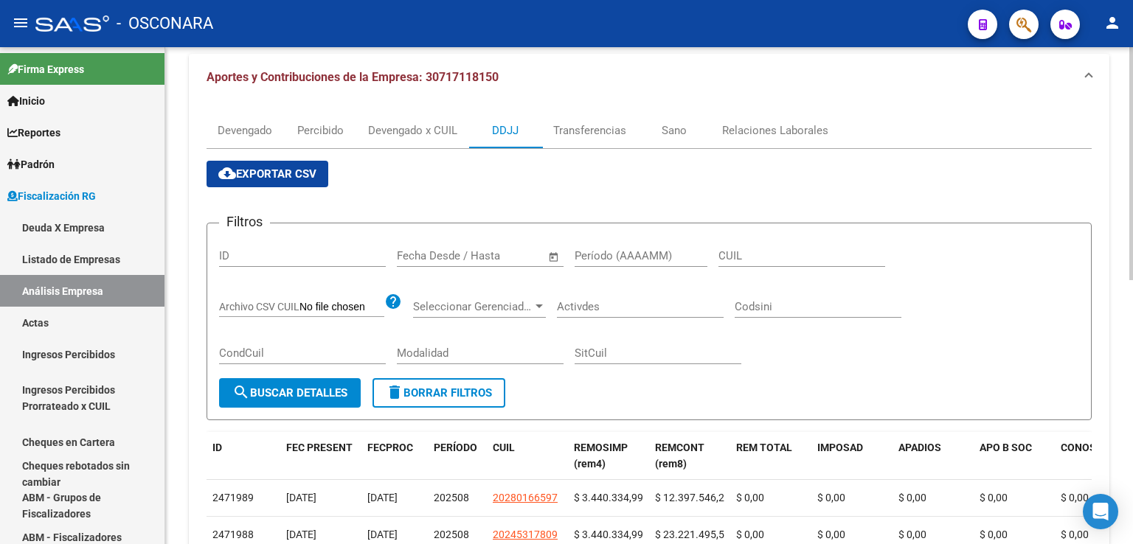
click at [295, 164] on button "cloud_download Exportar CSV" at bounding box center [268, 174] width 122 height 27
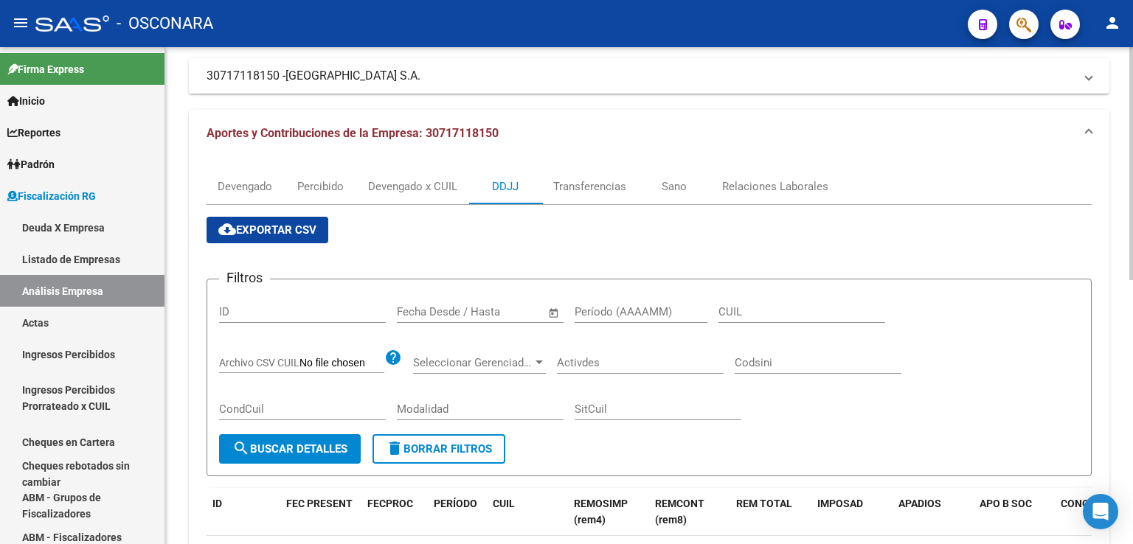
scroll to position [0, 0]
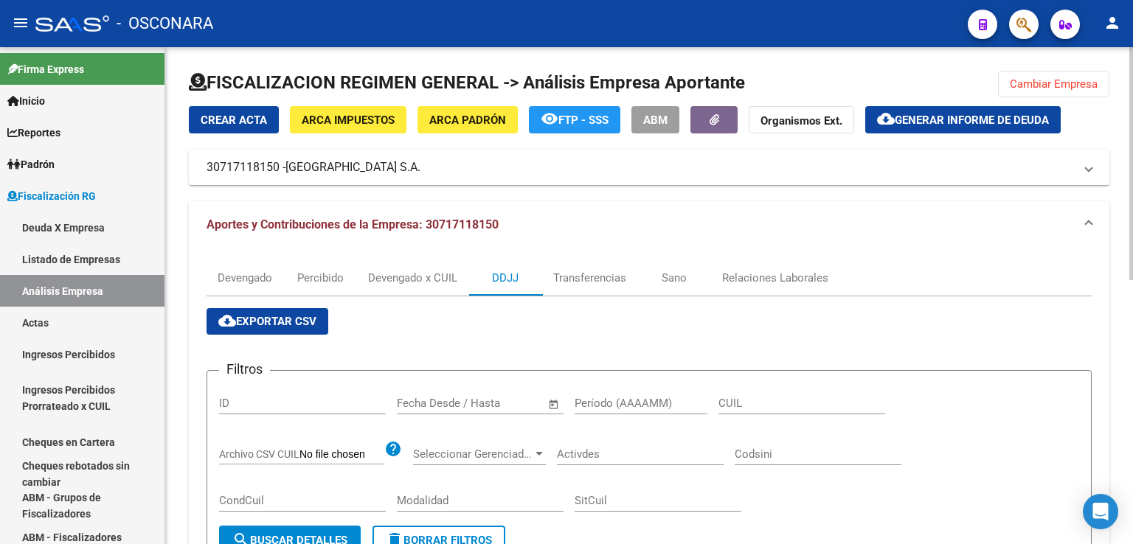
drag, startPoint x: 1051, startPoint y: 89, endPoint x: 882, endPoint y: 126, distance: 173.0
click at [1049, 90] on button "Cambiar Empresa" at bounding box center [1053, 84] width 111 height 27
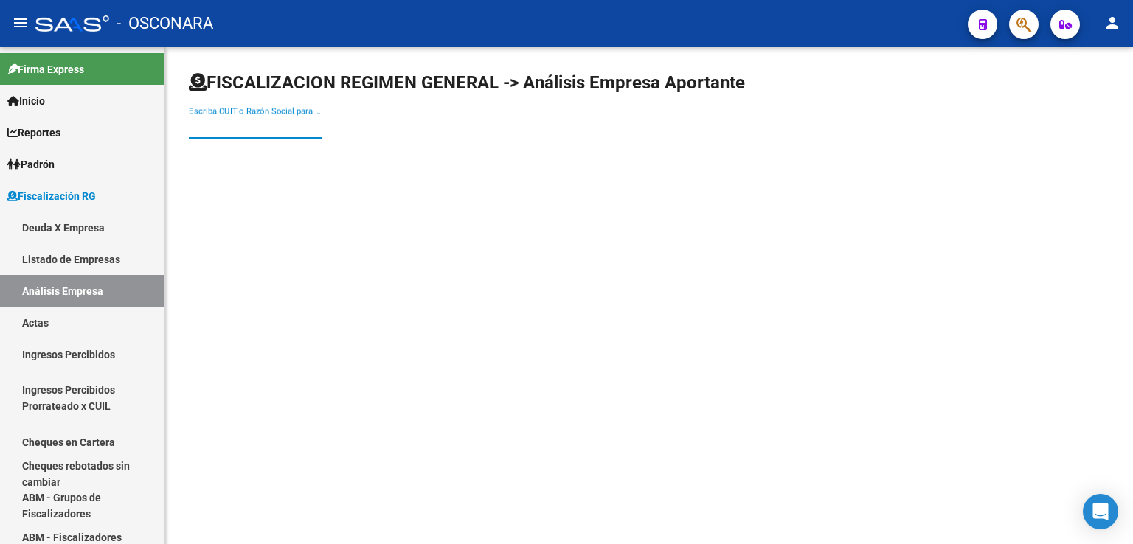
click at [268, 128] on input "Escriba CUIT o Razón Social para buscar" at bounding box center [255, 126] width 133 height 13
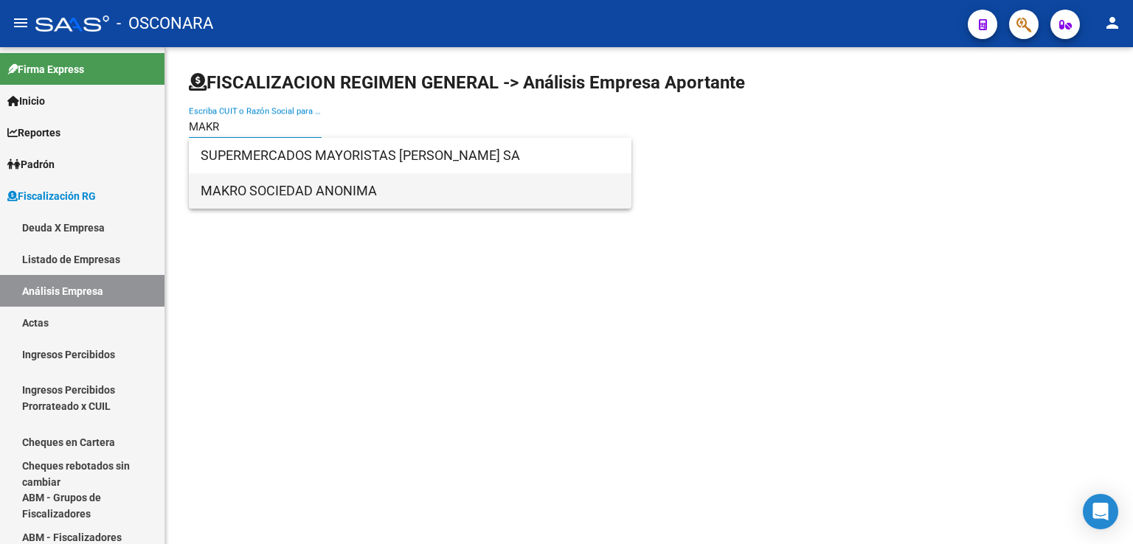
type input "MAKR"
click at [298, 186] on span "MAKRO SOCIEDAD ANONIMA" at bounding box center [410, 190] width 419 height 35
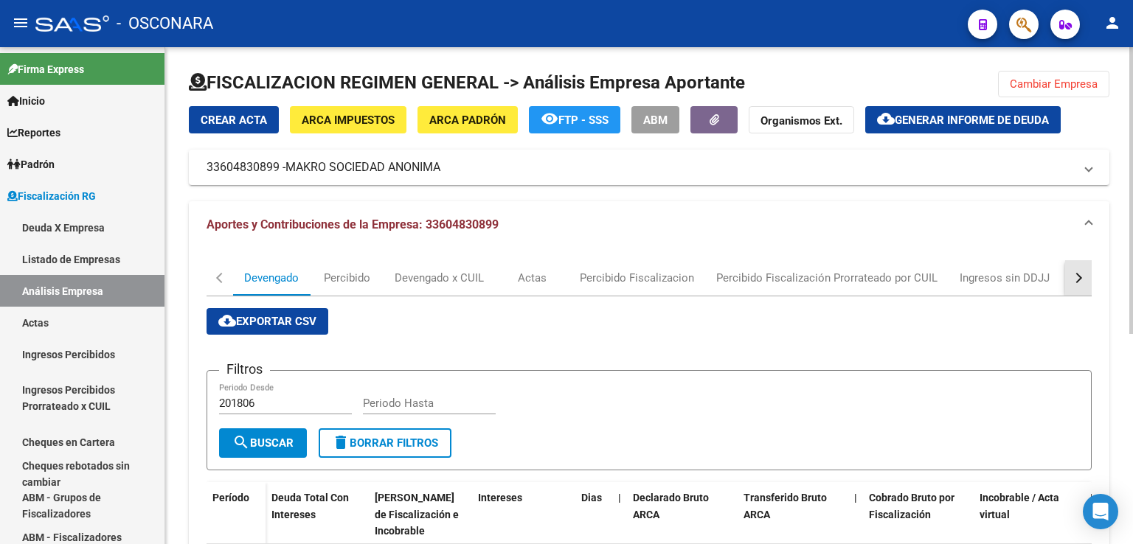
click at [1083, 278] on button "button" at bounding box center [1078, 277] width 27 height 35
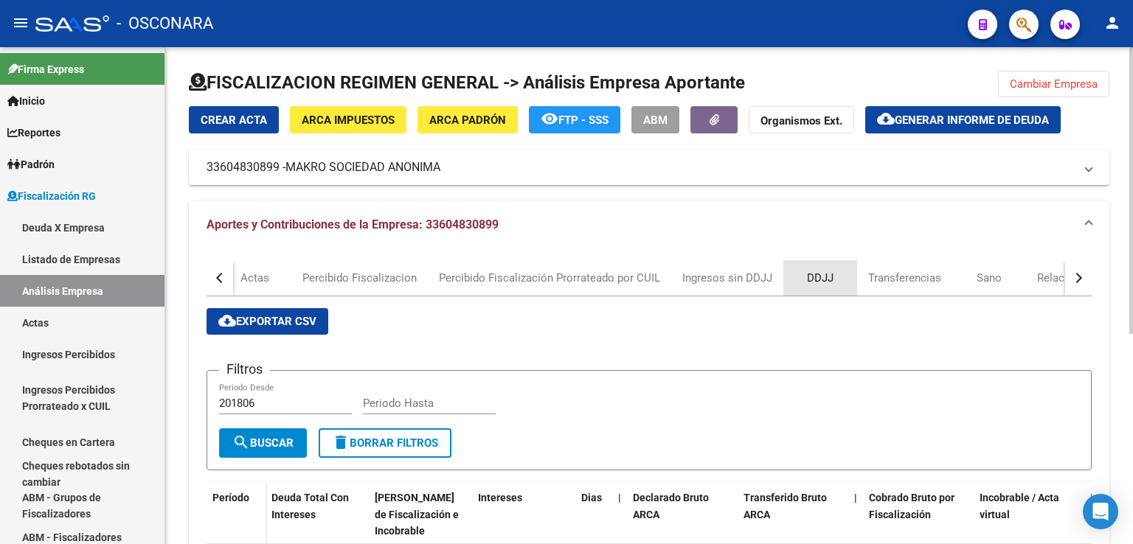
click at [823, 278] on div "DDJJ" at bounding box center [820, 278] width 27 height 16
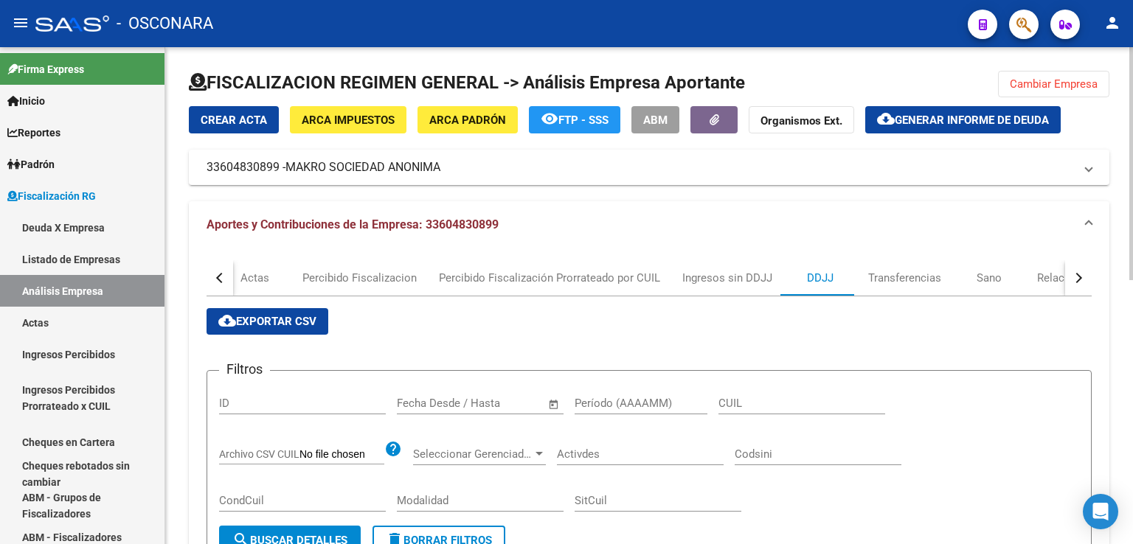
drag, startPoint x: 1072, startPoint y: 86, endPoint x: 877, endPoint y: 106, distance: 195.7
click at [1071, 86] on span "Cambiar Empresa" at bounding box center [1054, 83] width 88 height 13
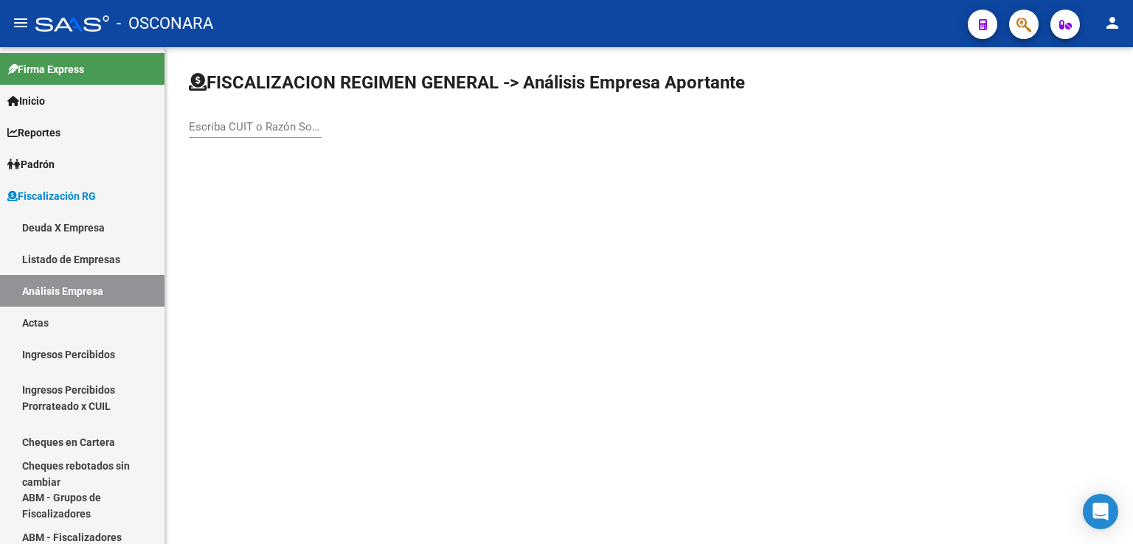
click at [251, 131] on input "Escriba CUIT o Razón Social para buscar" at bounding box center [255, 126] width 133 height 13
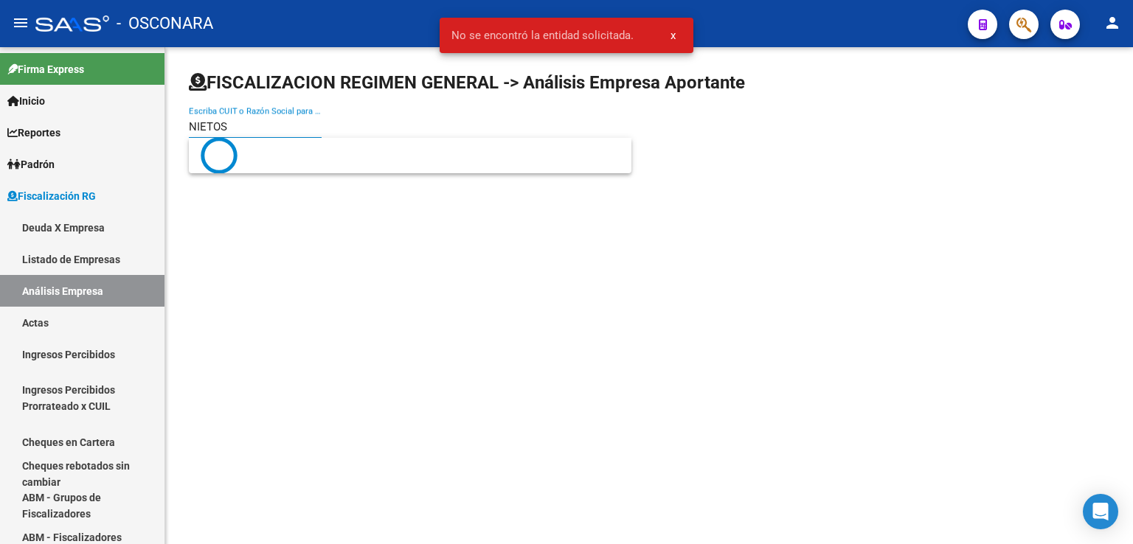
type input "NIETOS"
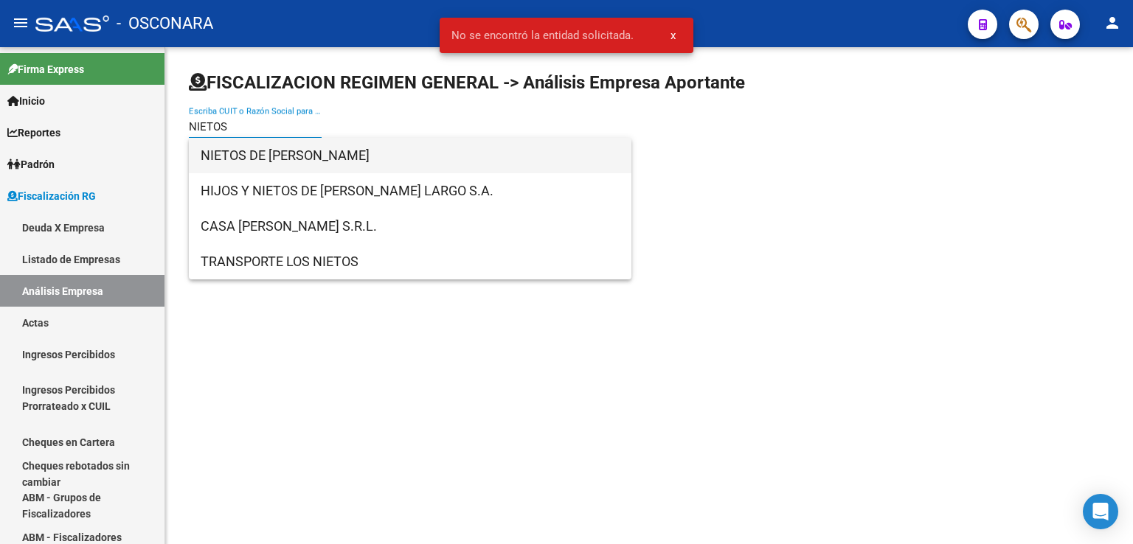
click at [267, 159] on span "NIETOS DE [PERSON_NAME]" at bounding box center [410, 155] width 419 height 35
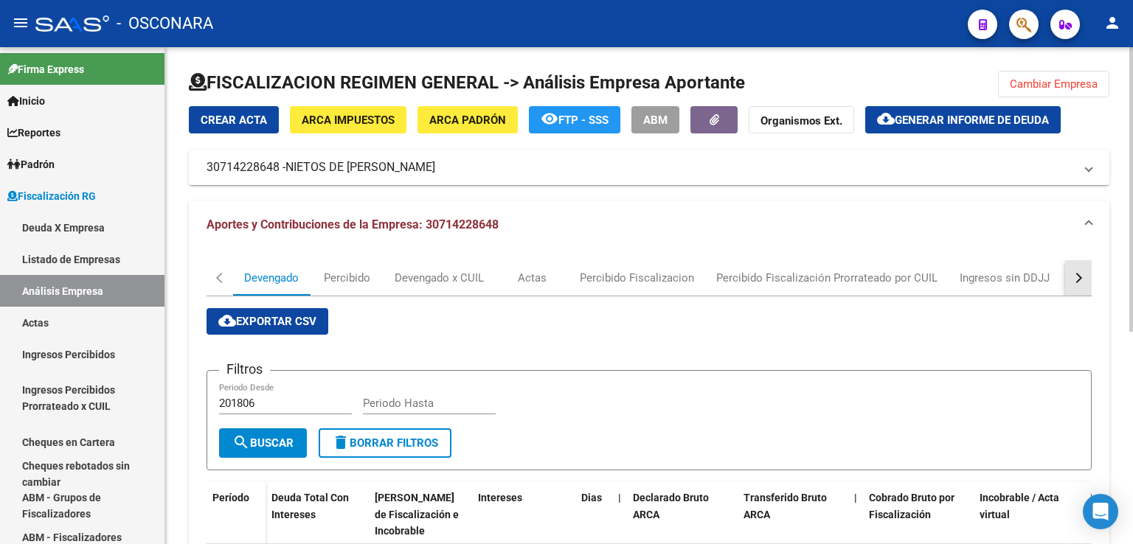
click at [1082, 282] on button "button" at bounding box center [1078, 277] width 27 height 35
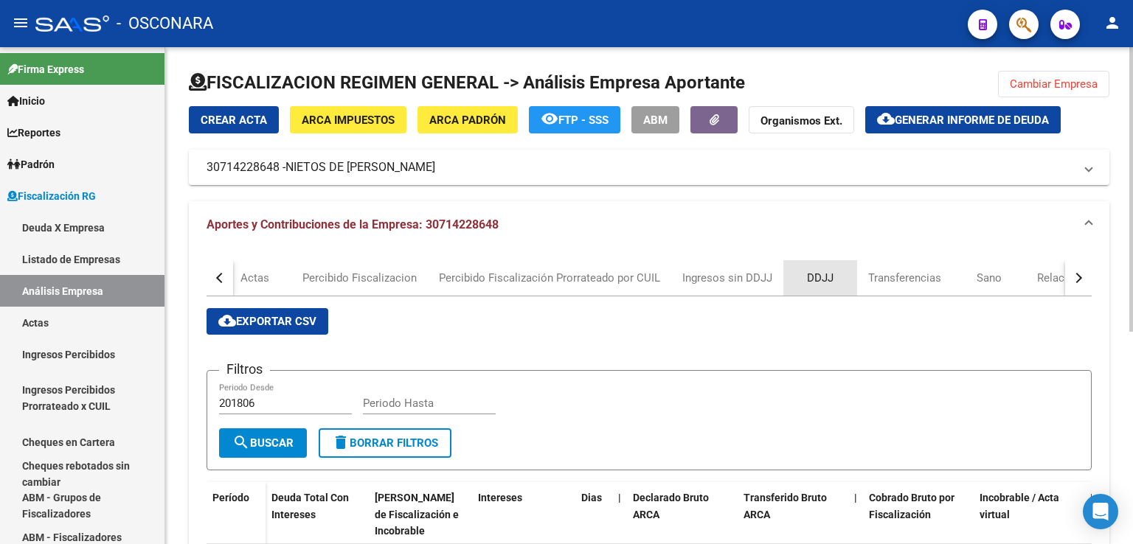
click at [825, 281] on div "DDJJ" at bounding box center [820, 278] width 27 height 16
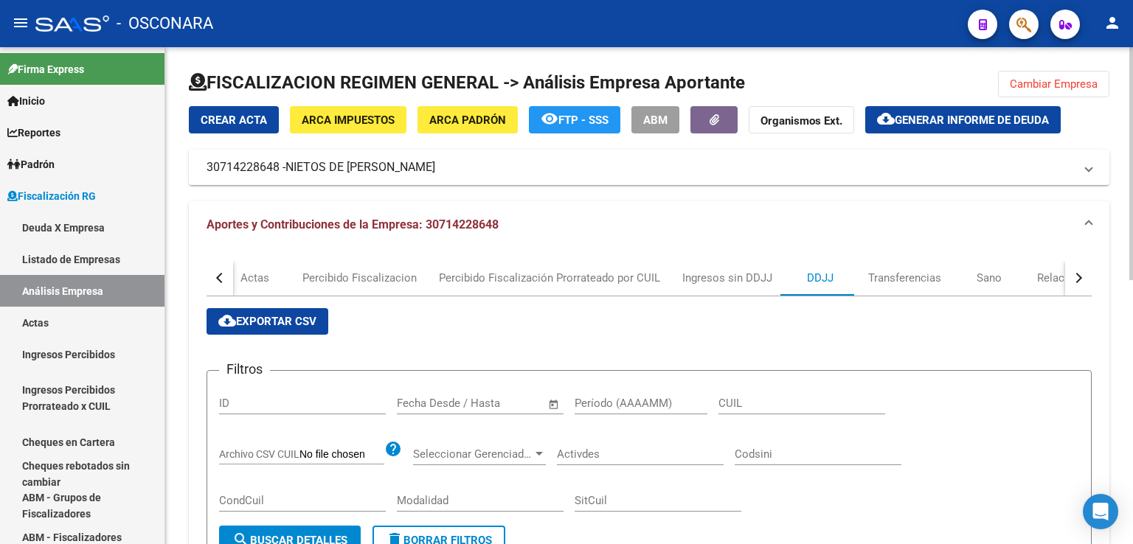
drag, startPoint x: 1075, startPoint y: 70, endPoint x: 1068, endPoint y: 74, distance: 8.6
click at [1071, 73] on button "Cambiar Empresa" at bounding box center [1053, 84] width 111 height 27
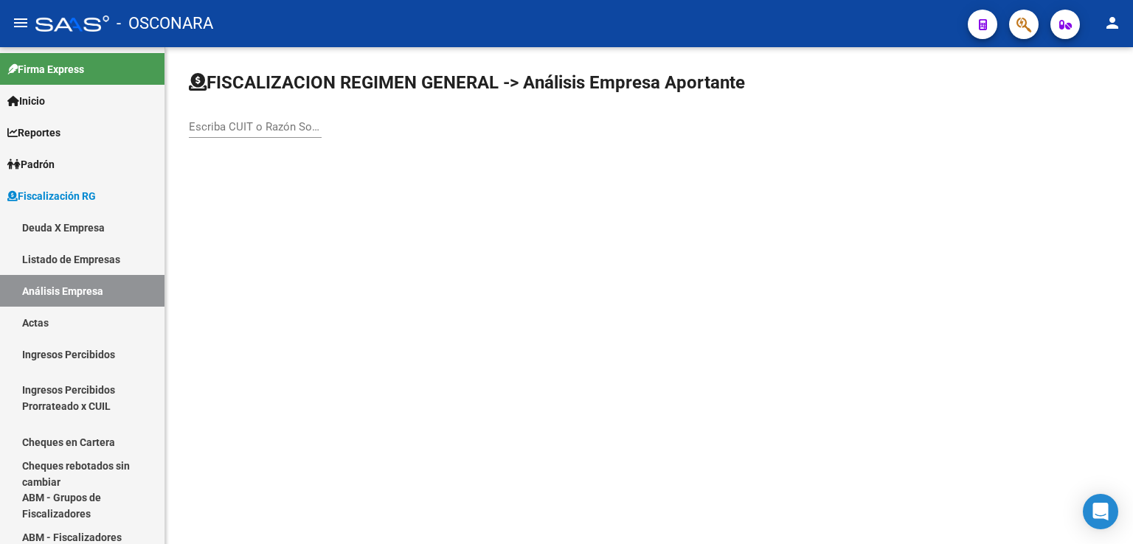
click at [207, 128] on input "Escriba CUIT o Razón Social para buscar" at bounding box center [255, 126] width 133 height 13
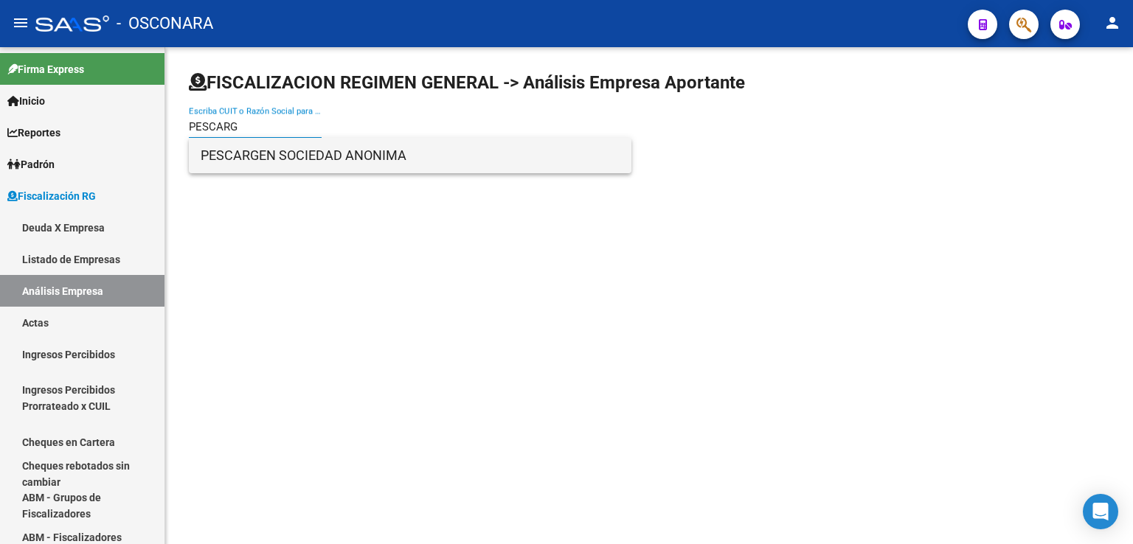
type input "PESCARG"
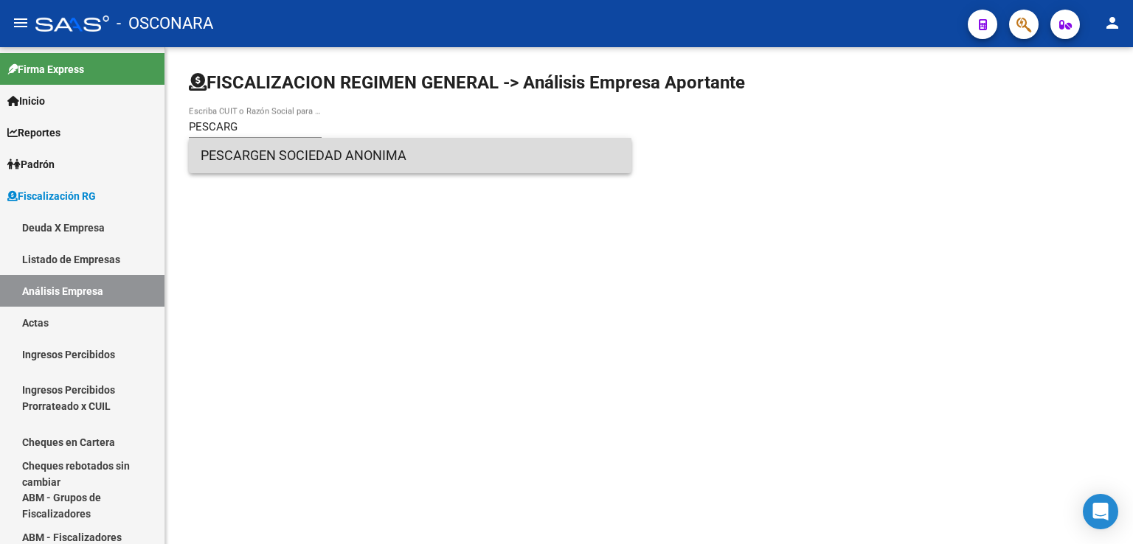
click at [323, 160] on span "PESCARGEN SOCIEDAD ANONIMA" at bounding box center [410, 155] width 419 height 35
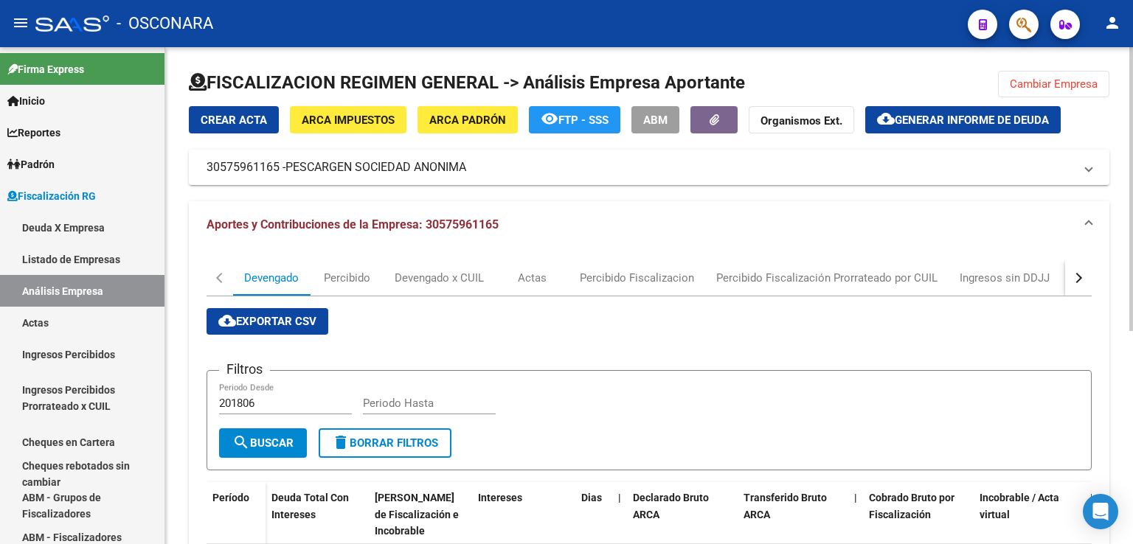
click at [1074, 280] on div "button" at bounding box center [1077, 278] width 10 height 10
click at [823, 286] on div "DDJJ" at bounding box center [820, 278] width 27 height 16
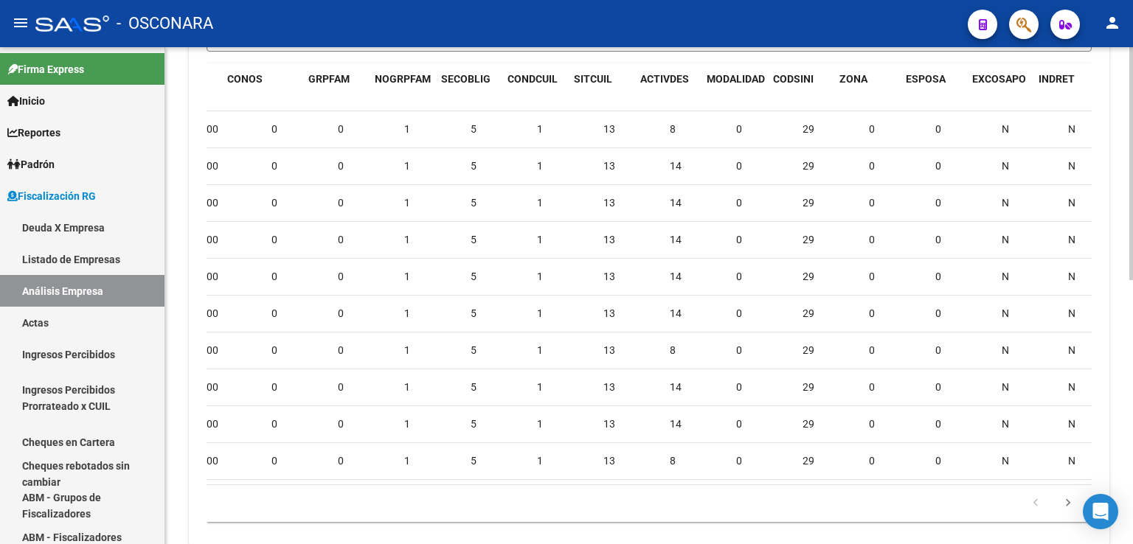
scroll to position [0, 97]
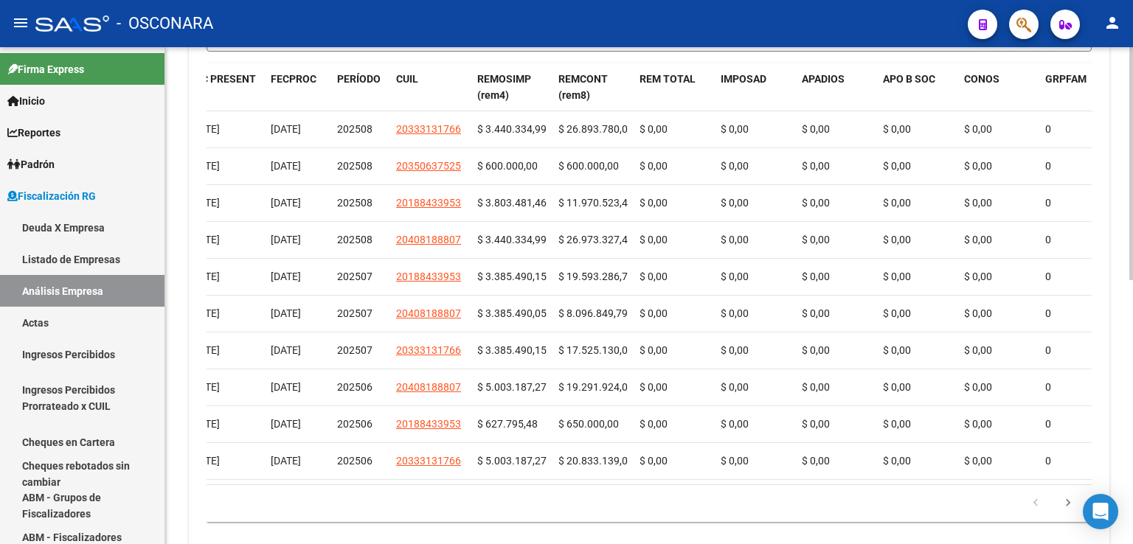
drag, startPoint x: 403, startPoint y: 499, endPoint x: 369, endPoint y: 499, distance: 33.9
click at [369, 499] on div "179.769.313.486.231.570.000.000.000.000.000.000.000.000.000.000.000.000.000.000…" at bounding box center [649, 503] width 885 height 37
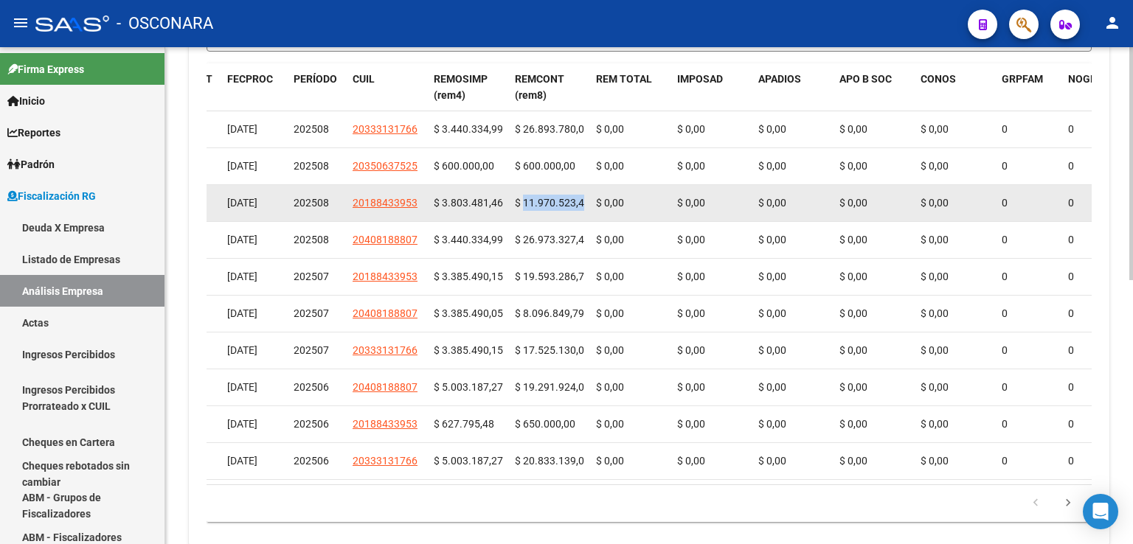
scroll to position [0, 4]
drag, startPoint x: 524, startPoint y: 203, endPoint x: 619, endPoint y: 212, distance: 94.9
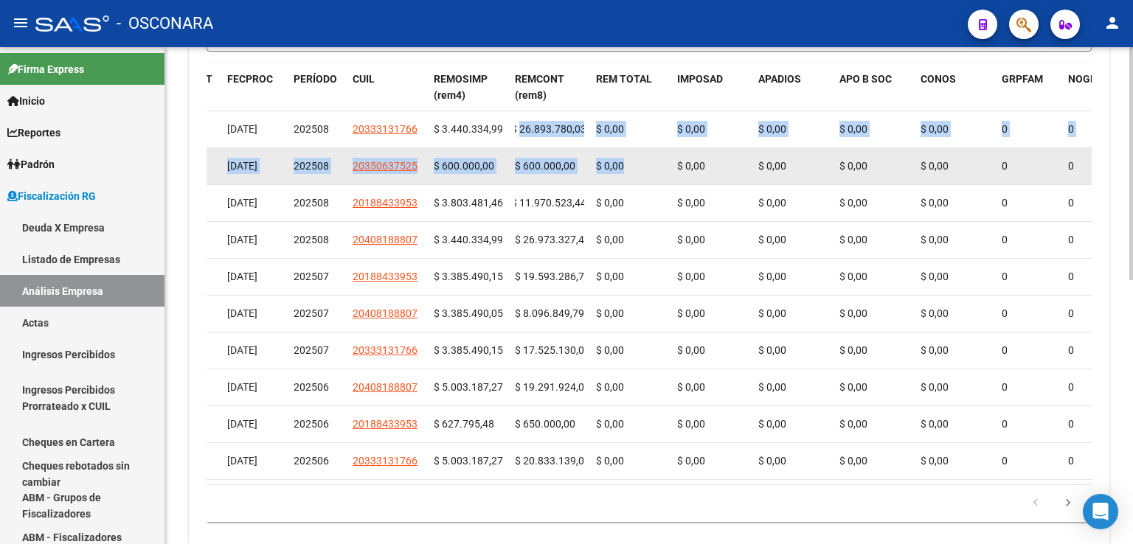
drag, startPoint x: 522, startPoint y: 128, endPoint x: 595, endPoint y: 152, distance: 77.0
click at [628, 148] on datatable-scroller "2472938 [DATE] [DATE] 202508 20333131766 $ 3.440.334,99 $ 26.893.780,03 $ 0,00 …" at bounding box center [508, 295] width 885 height 369
click at [574, 174] on datatable-body-cell "$ 600.000,00" at bounding box center [549, 166] width 81 height 36
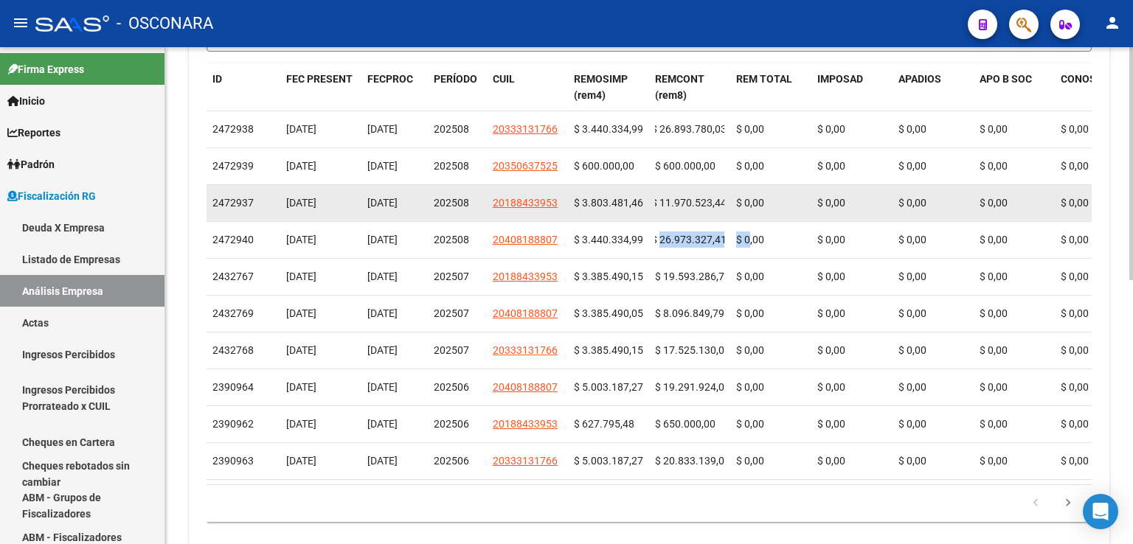
drag, startPoint x: 670, startPoint y: 239, endPoint x: 744, endPoint y: 213, distance: 78.8
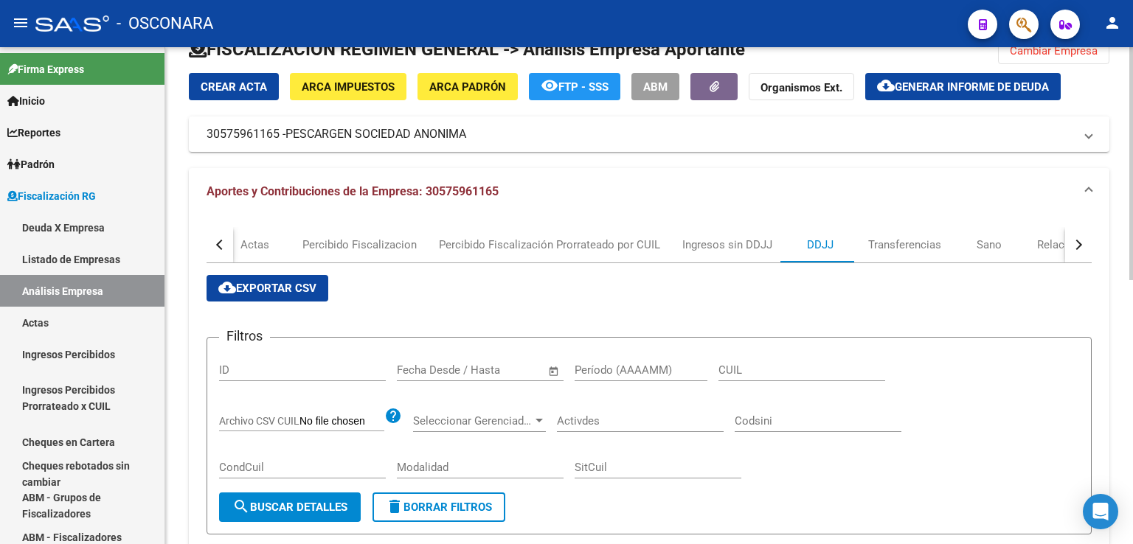
scroll to position [0, 0]
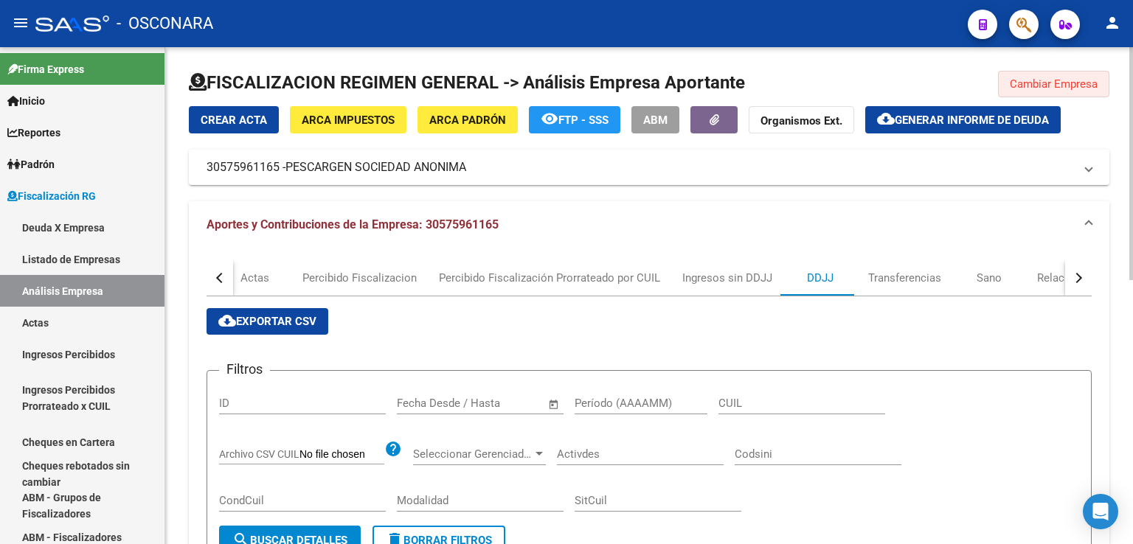
click at [1070, 86] on span "Cambiar Empresa" at bounding box center [1054, 83] width 88 height 13
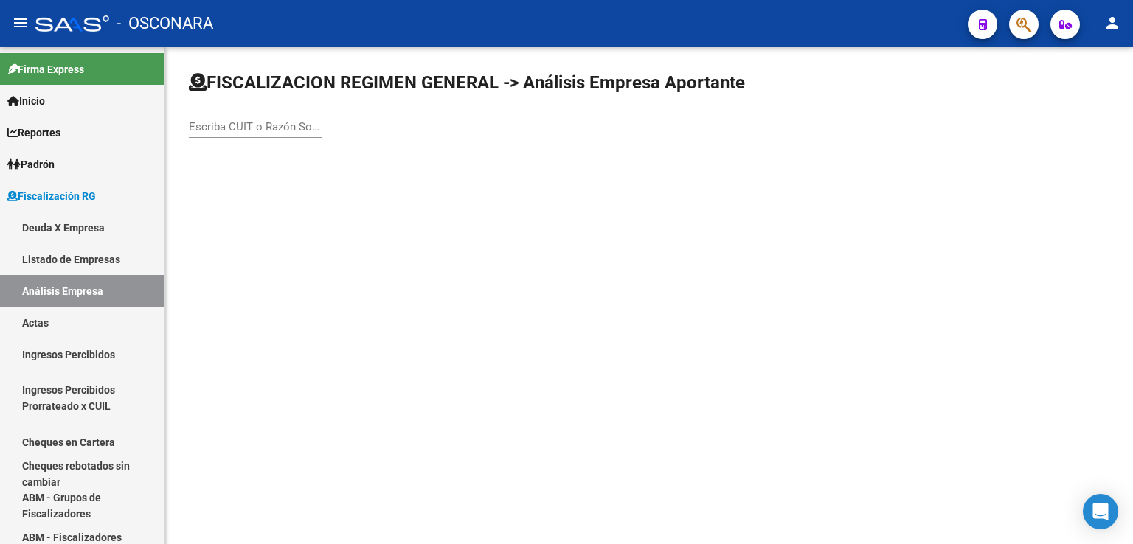
click at [243, 121] on input "Escriba CUIT o Razón Social para buscar" at bounding box center [255, 126] width 133 height 13
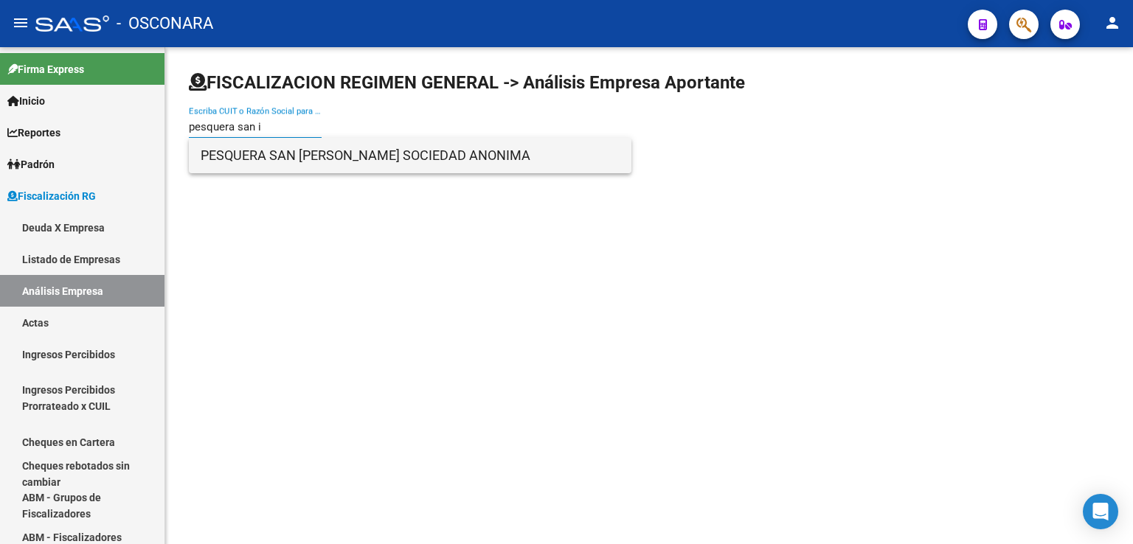
type input "pesquera san i"
click at [340, 166] on span "PESQUERA SAN [PERSON_NAME] SOCIEDAD ANONIMA" at bounding box center [410, 155] width 419 height 35
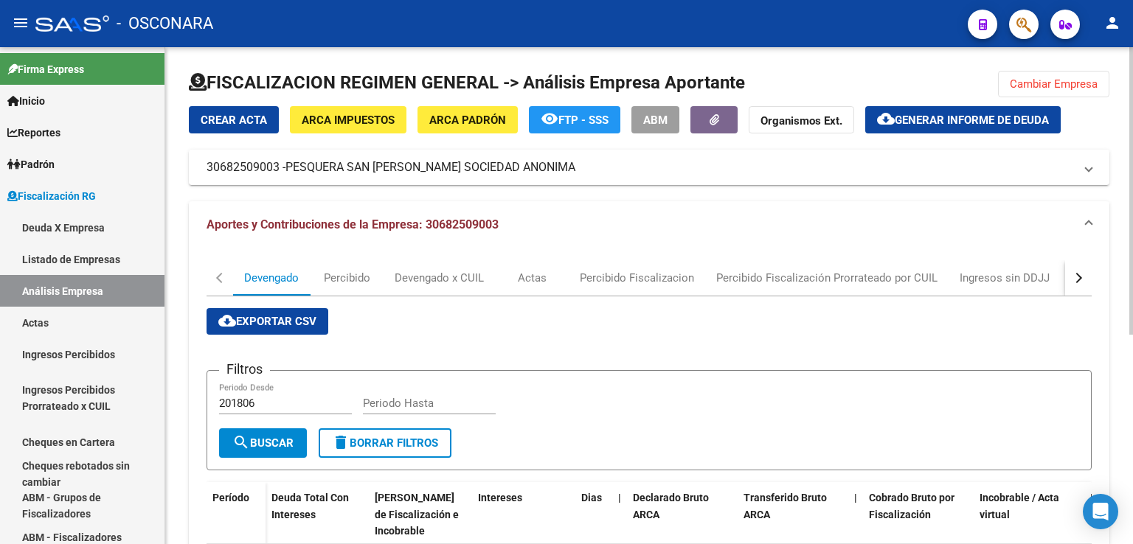
click at [1080, 280] on button "button" at bounding box center [1078, 277] width 27 height 35
click at [822, 274] on div "DDJJ" at bounding box center [820, 278] width 27 height 16
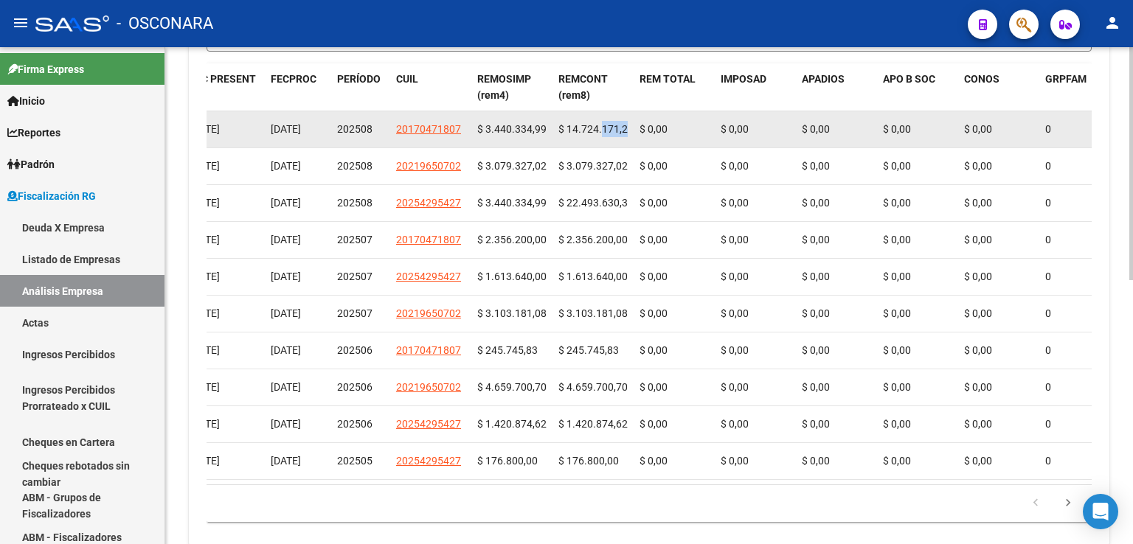
scroll to position [0, 4]
drag, startPoint x: 603, startPoint y: 130, endPoint x: 647, endPoint y: 131, distance: 43.5
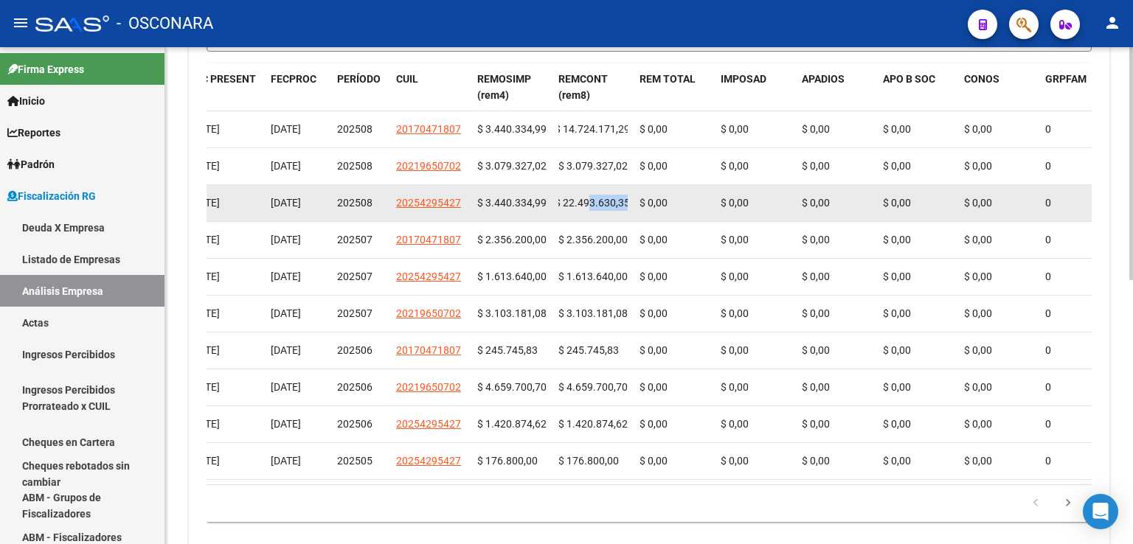
drag, startPoint x: 590, startPoint y: 201, endPoint x: 640, endPoint y: 209, distance: 50.8
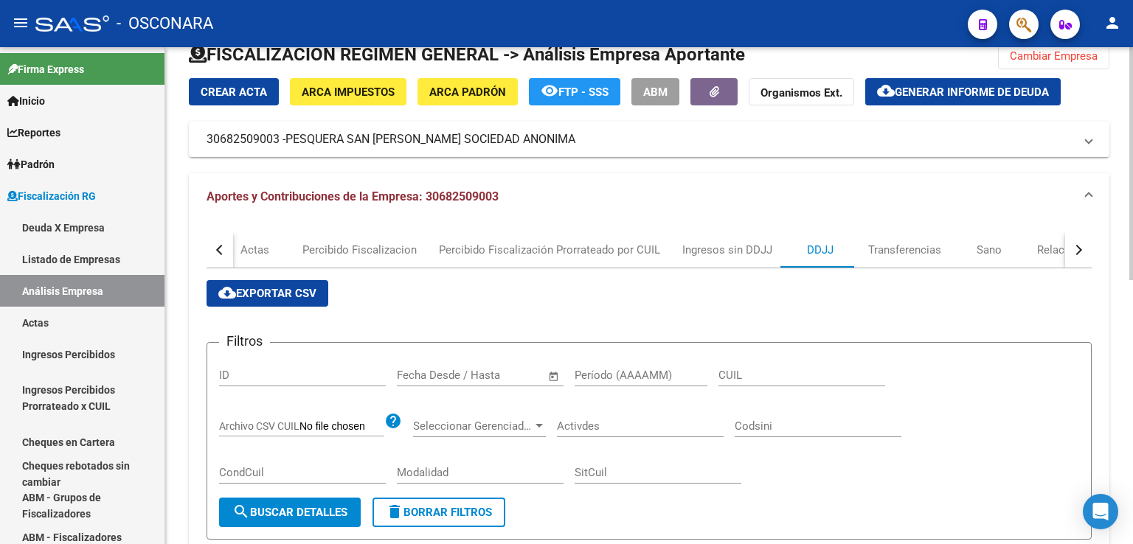
scroll to position [0, 0]
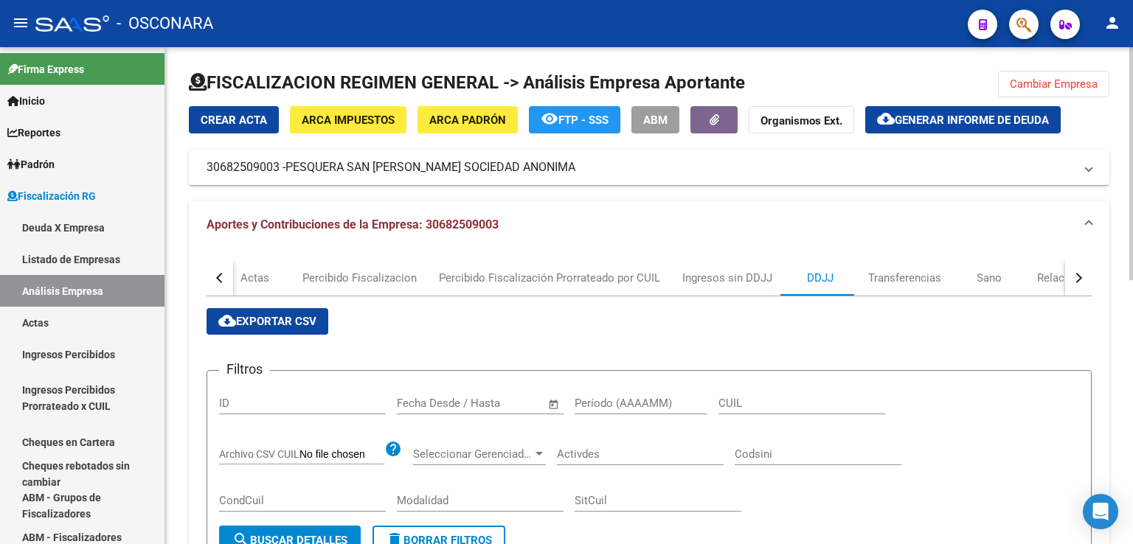
drag, startPoint x: 1050, startPoint y: 77, endPoint x: 1024, endPoint y: 84, distance: 27.4
click at [1049, 78] on span "Cambiar Empresa" at bounding box center [1054, 83] width 88 height 13
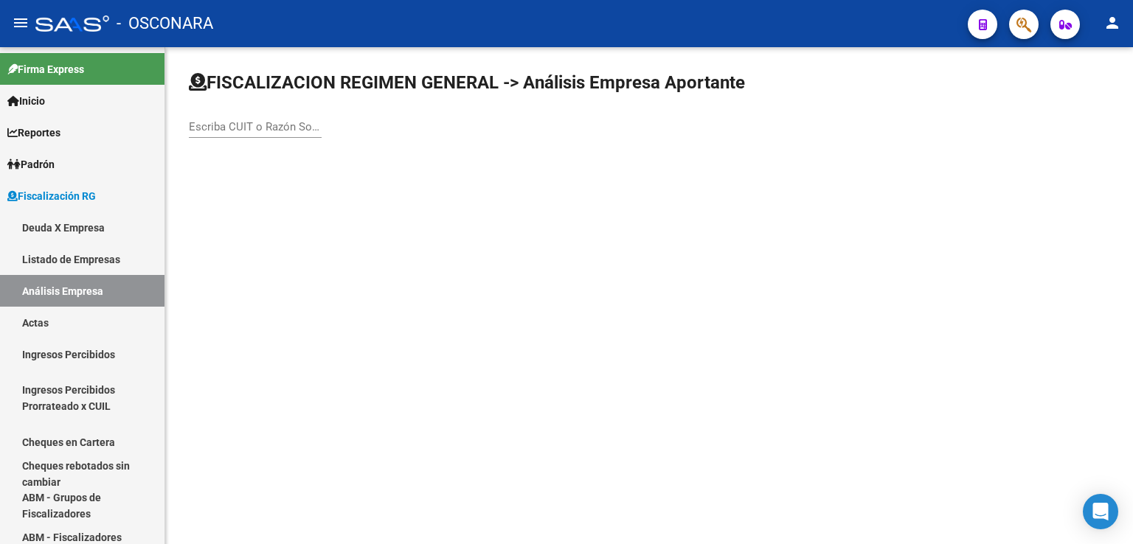
click at [284, 124] on input "Escriba CUIT o Razón Social para buscar" at bounding box center [255, 126] width 133 height 13
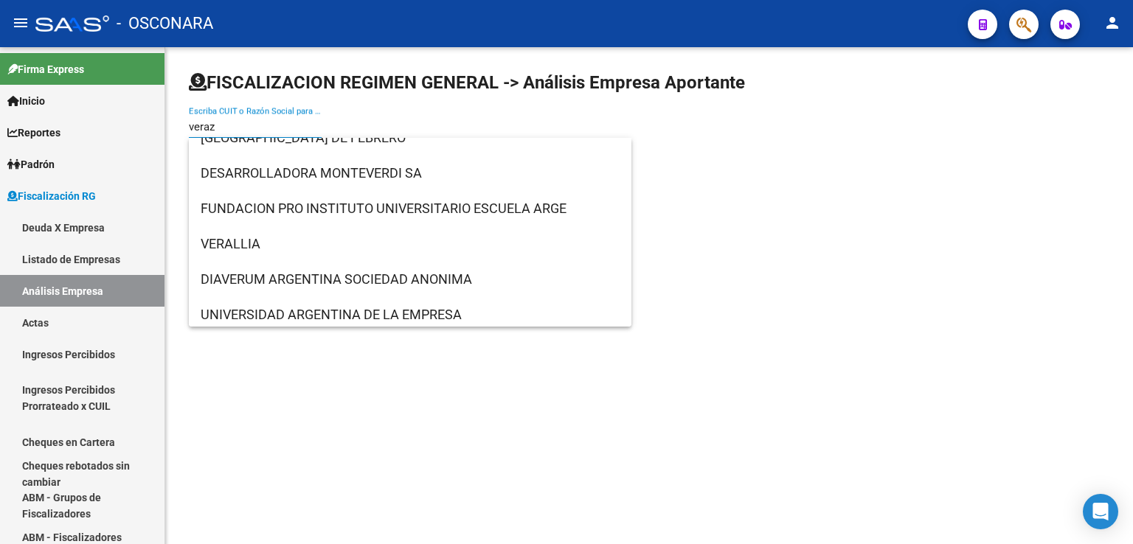
scroll to position [516, 0]
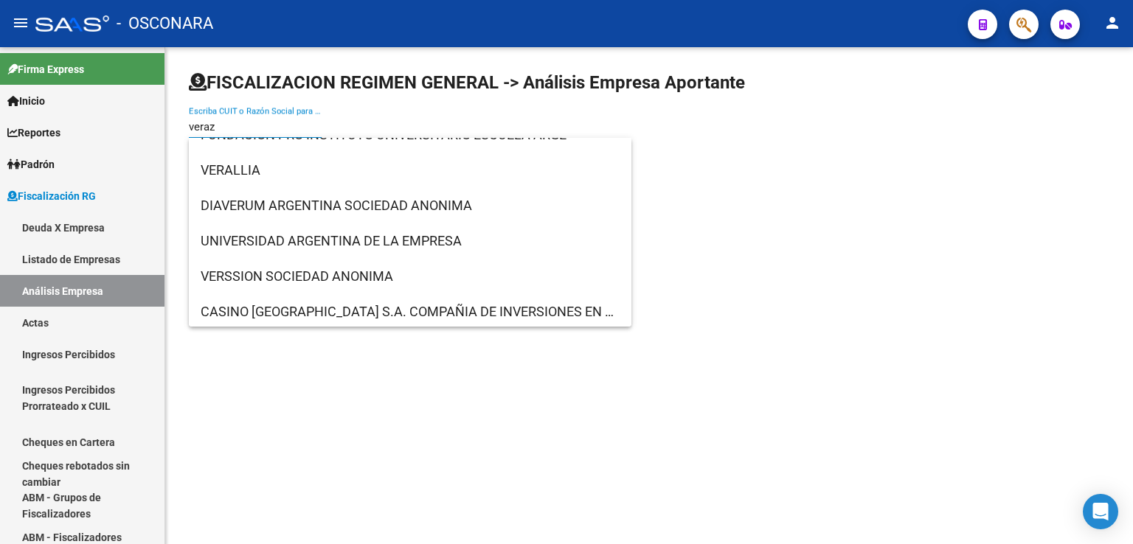
click at [239, 123] on input "veraz" at bounding box center [255, 126] width 133 height 13
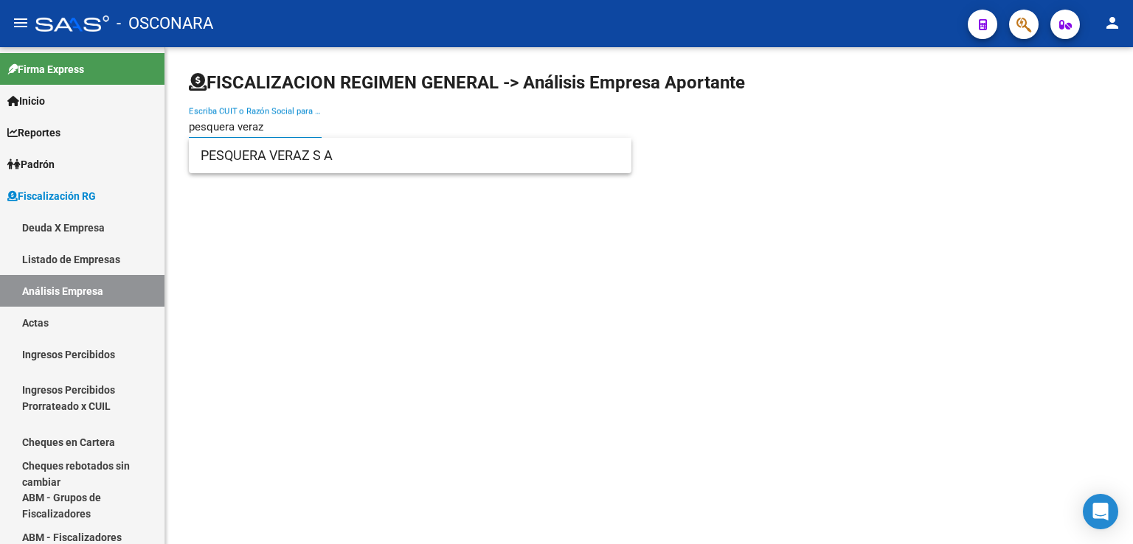
type input "pesquera veraz"
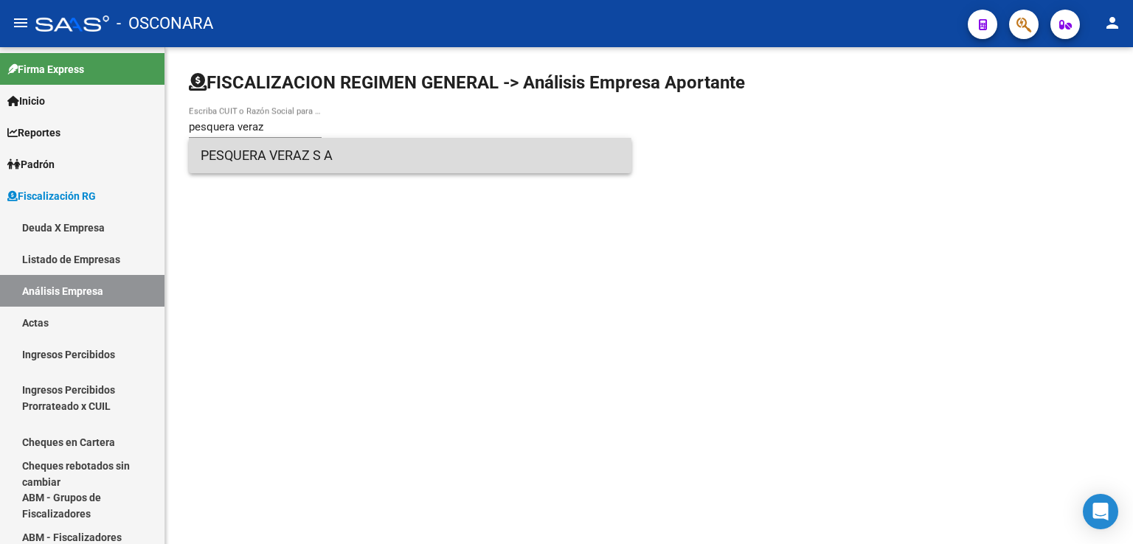
click at [268, 164] on span "PESQUERA VERAZ S A" at bounding box center [410, 155] width 419 height 35
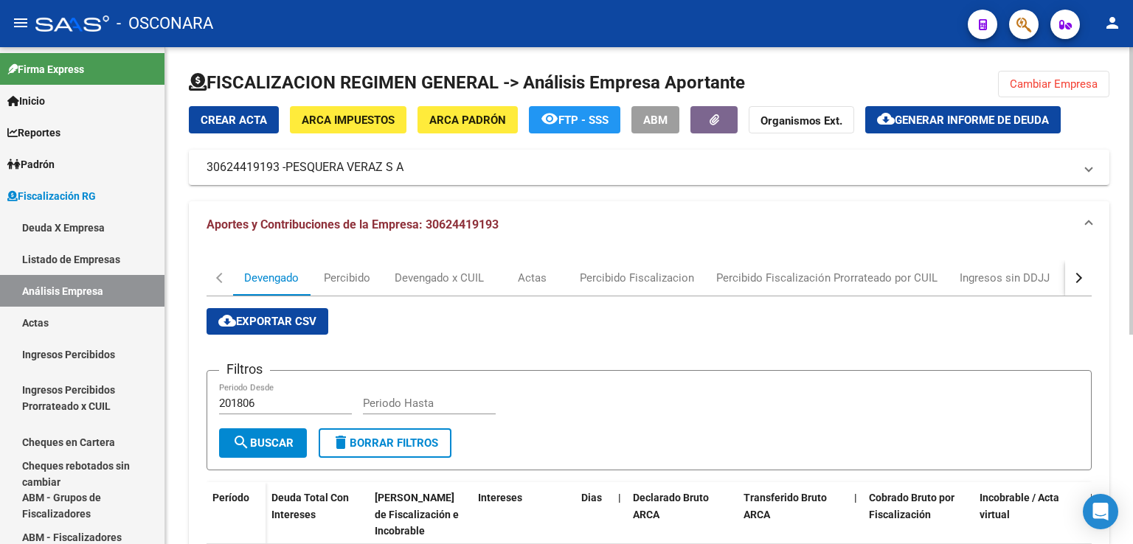
click at [1078, 283] on button "button" at bounding box center [1078, 277] width 27 height 35
click at [829, 271] on div "DDJJ" at bounding box center [820, 278] width 27 height 16
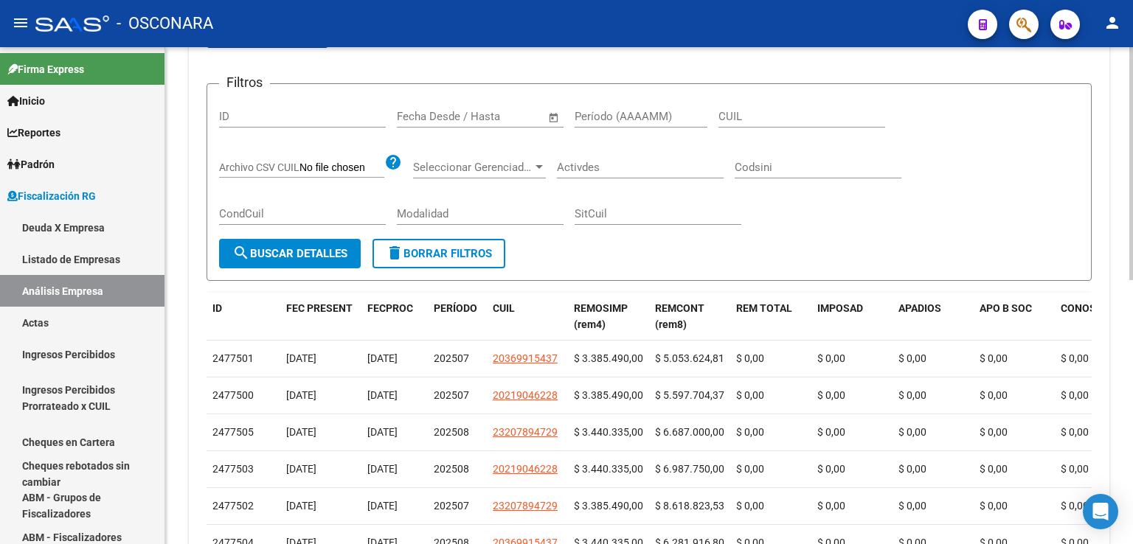
scroll to position [295, 0]
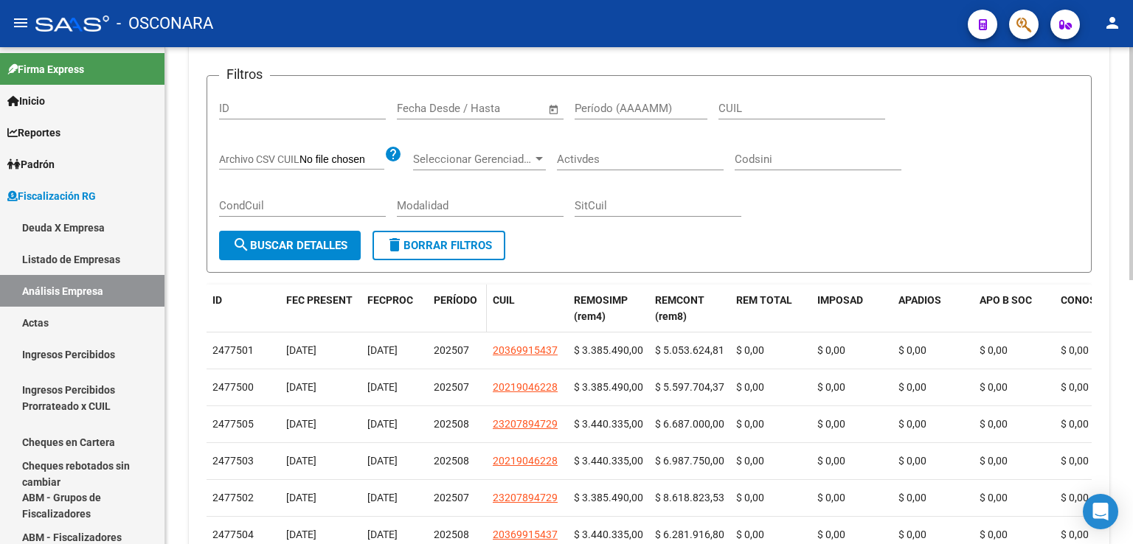
click at [460, 294] on span "PERÍODO" at bounding box center [456, 300] width 44 height 12
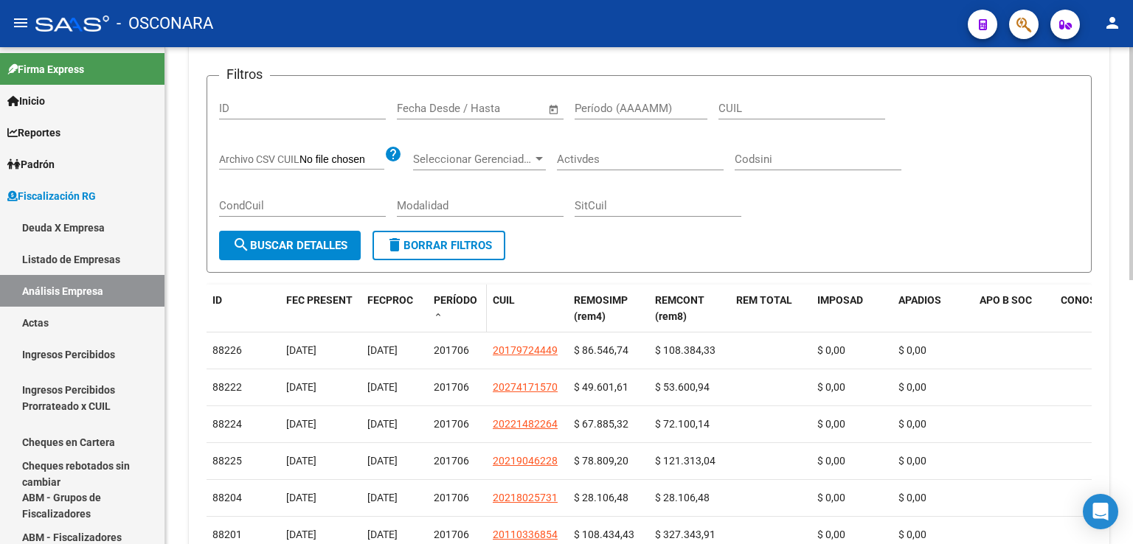
click at [460, 294] on span "PERÍODO" at bounding box center [456, 300] width 44 height 12
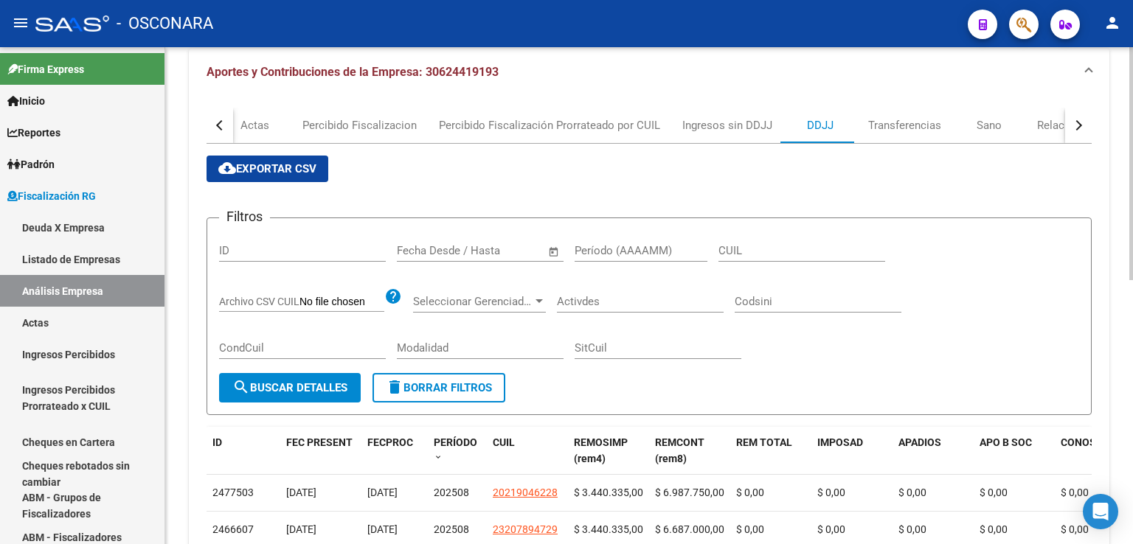
scroll to position [148, 0]
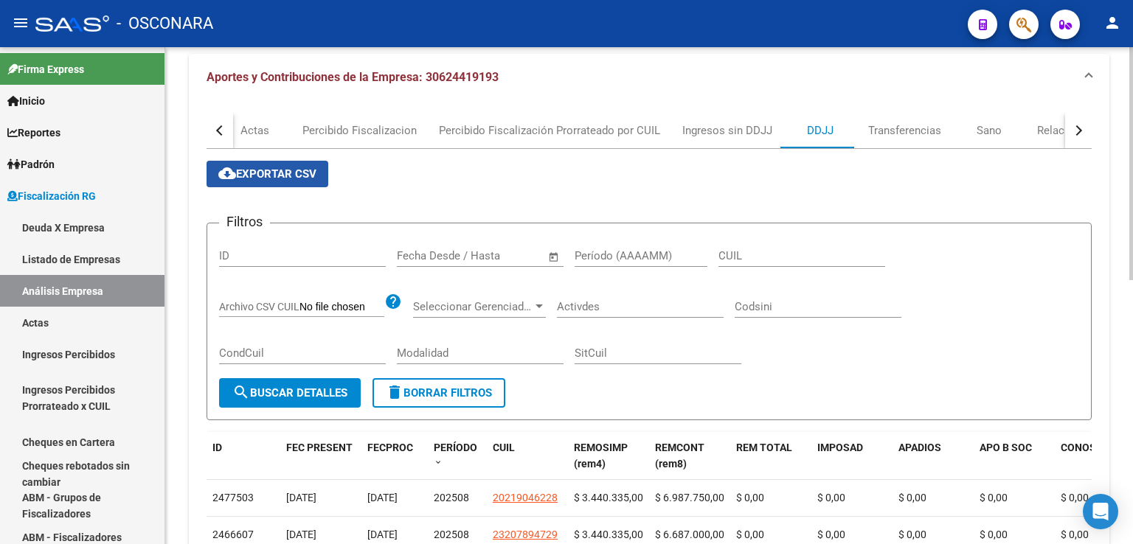
click at [291, 181] on button "cloud_download Exportar CSV" at bounding box center [268, 174] width 122 height 27
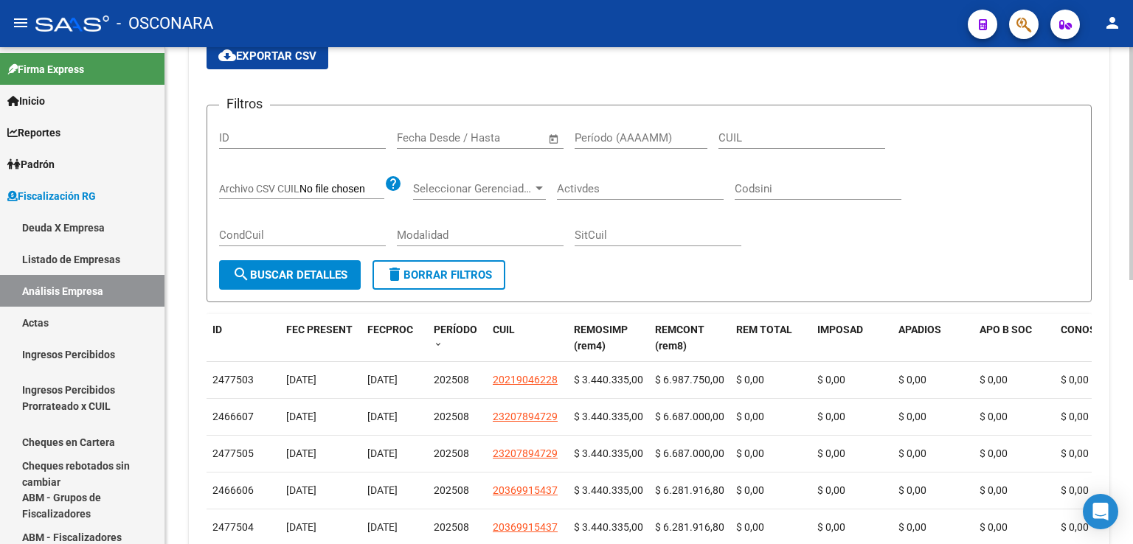
scroll to position [0, 0]
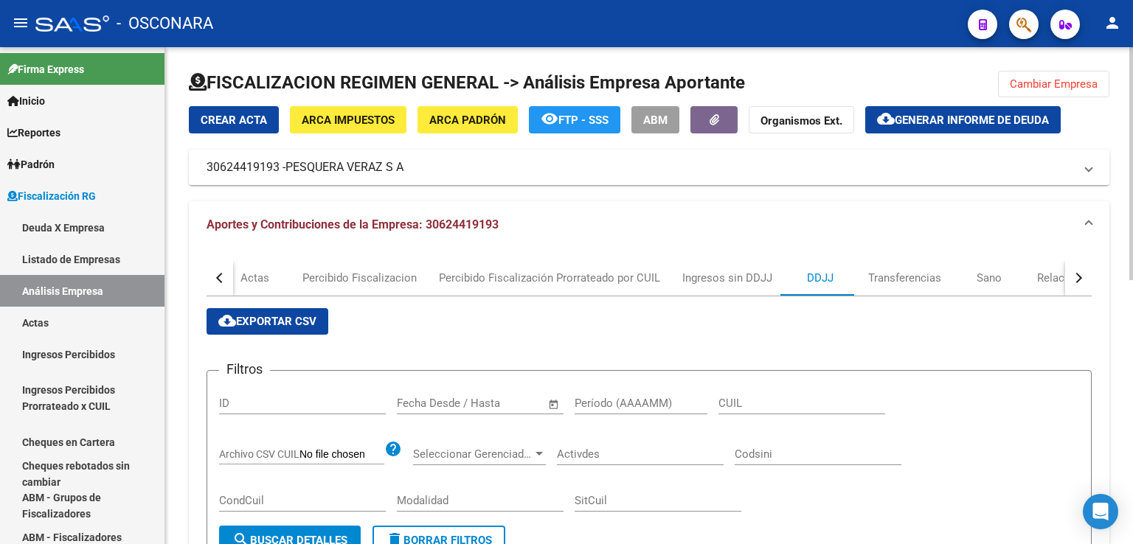
click at [1062, 77] on span "Cambiar Empresa" at bounding box center [1054, 83] width 88 height 13
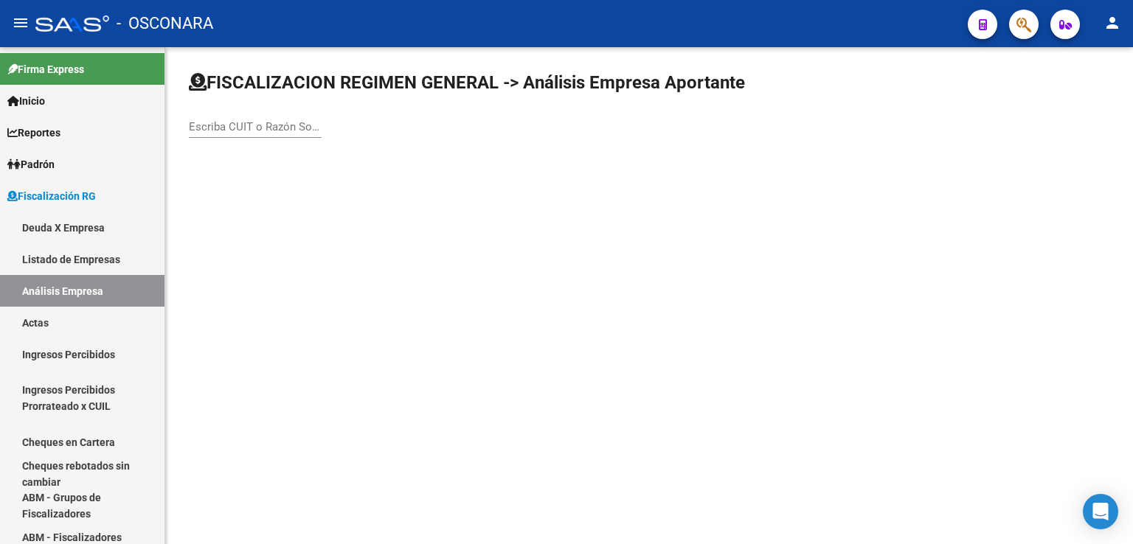
click at [286, 117] on div "Escriba CUIT o Razón Social para buscar" at bounding box center [255, 122] width 133 height 32
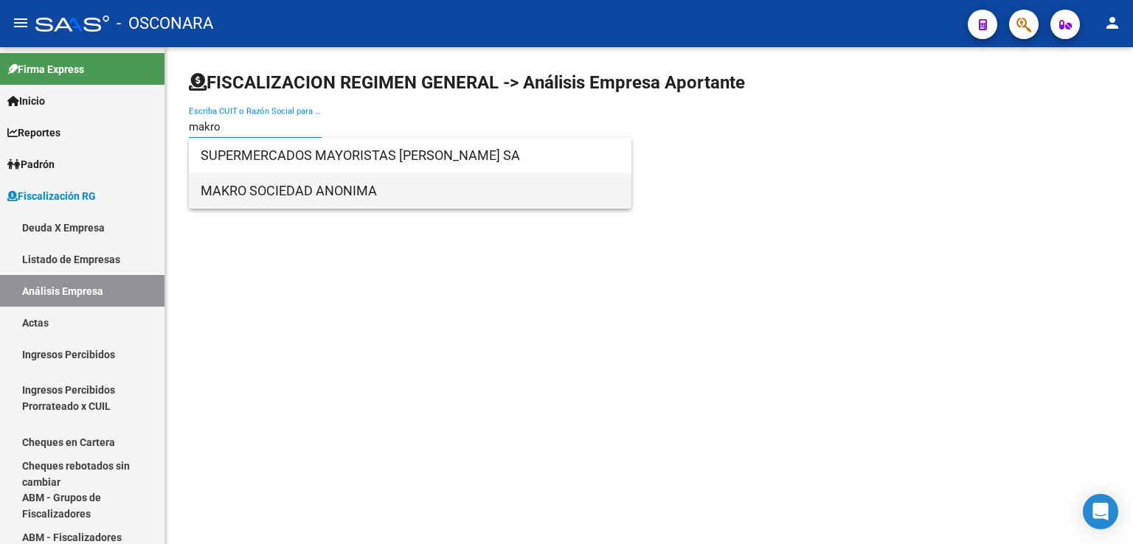
type input "makro"
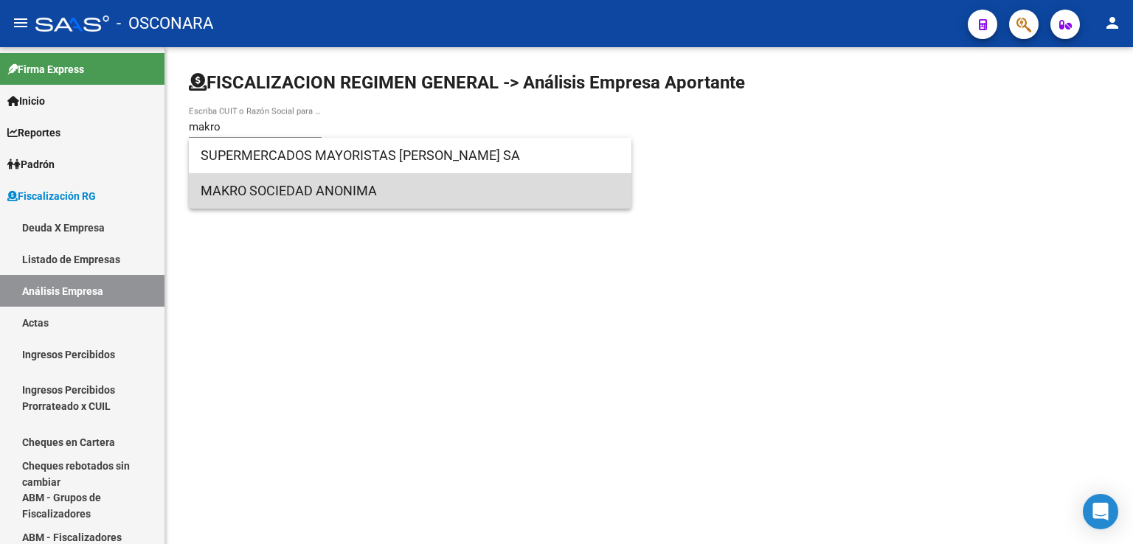
click at [278, 187] on span "MAKRO SOCIEDAD ANONIMA" at bounding box center [410, 190] width 419 height 35
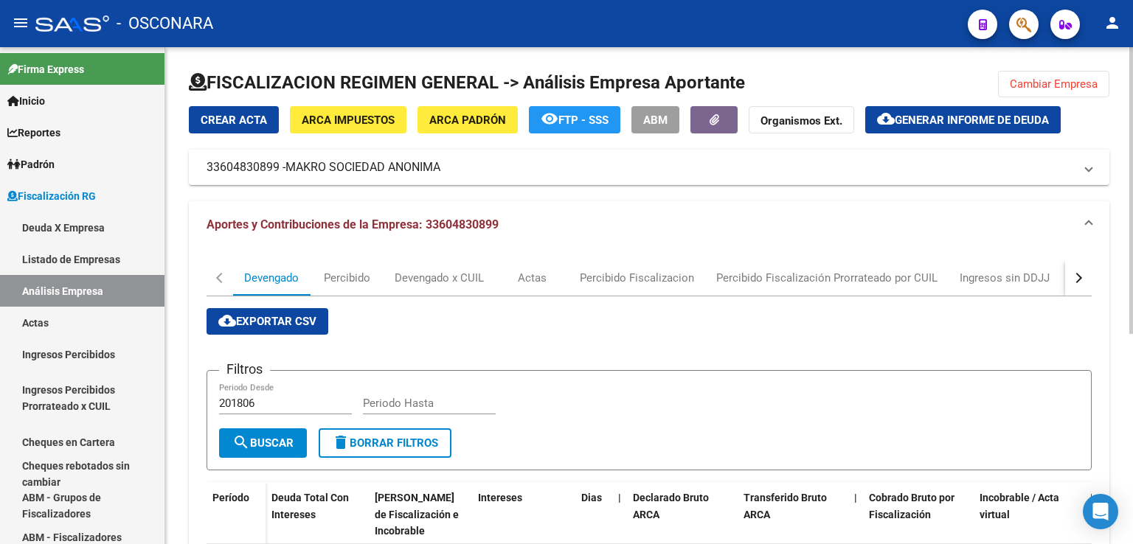
click at [1077, 282] on div "button" at bounding box center [1077, 278] width 10 height 10
click at [735, 276] on div "DDJJ" at bounding box center [735, 278] width 27 height 16
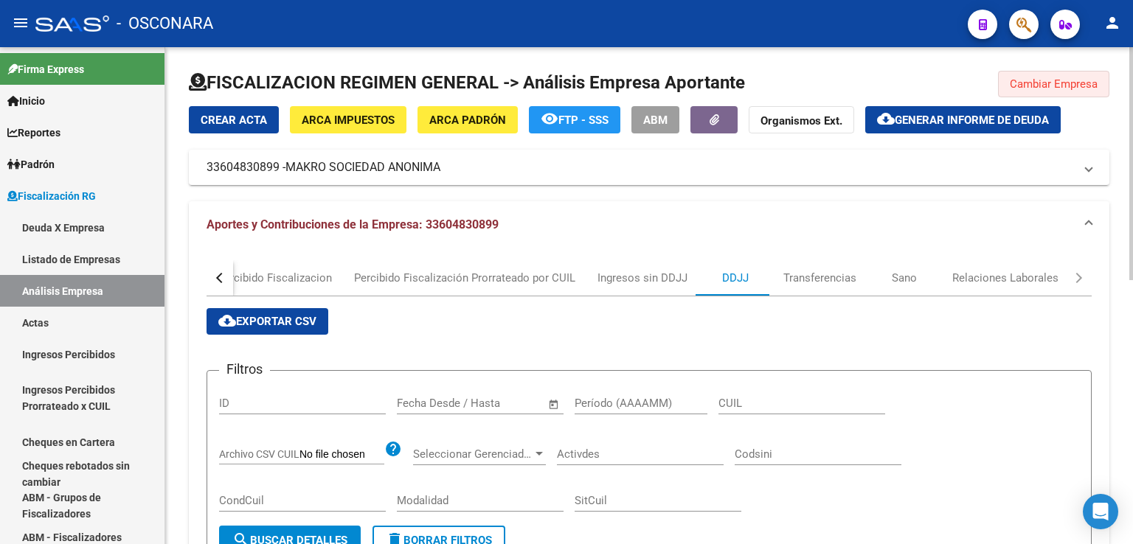
drag, startPoint x: 1053, startPoint y: 78, endPoint x: 754, endPoint y: 115, distance: 301.7
click at [1052, 79] on span "Cambiar Empresa" at bounding box center [1054, 83] width 88 height 13
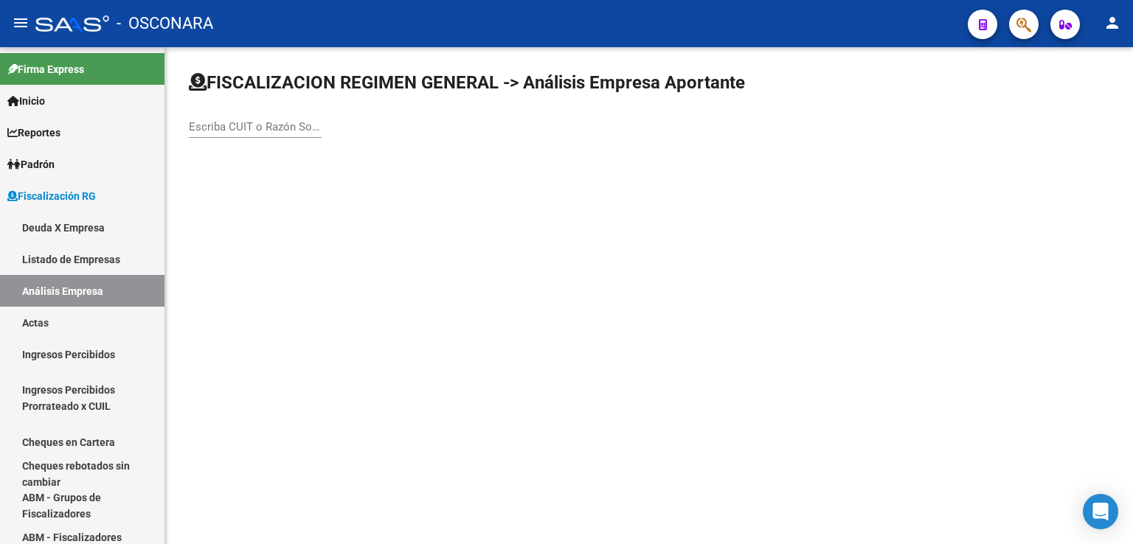
click at [274, 124] on input "Escriba CUIT o Razón Social para buscar" at bounding box center [255, 126] width 133 height 13
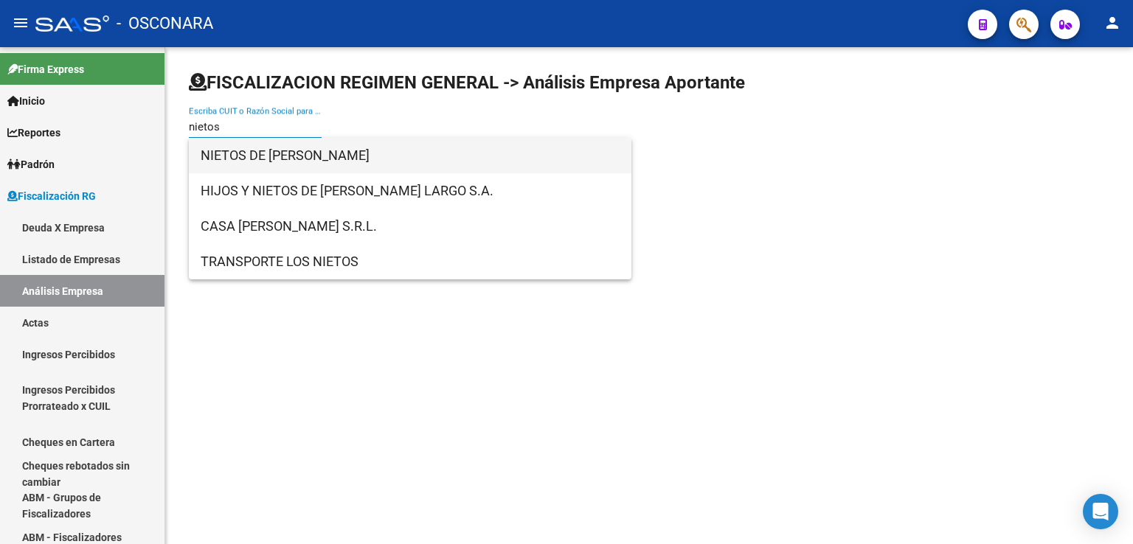
type input "nietos"
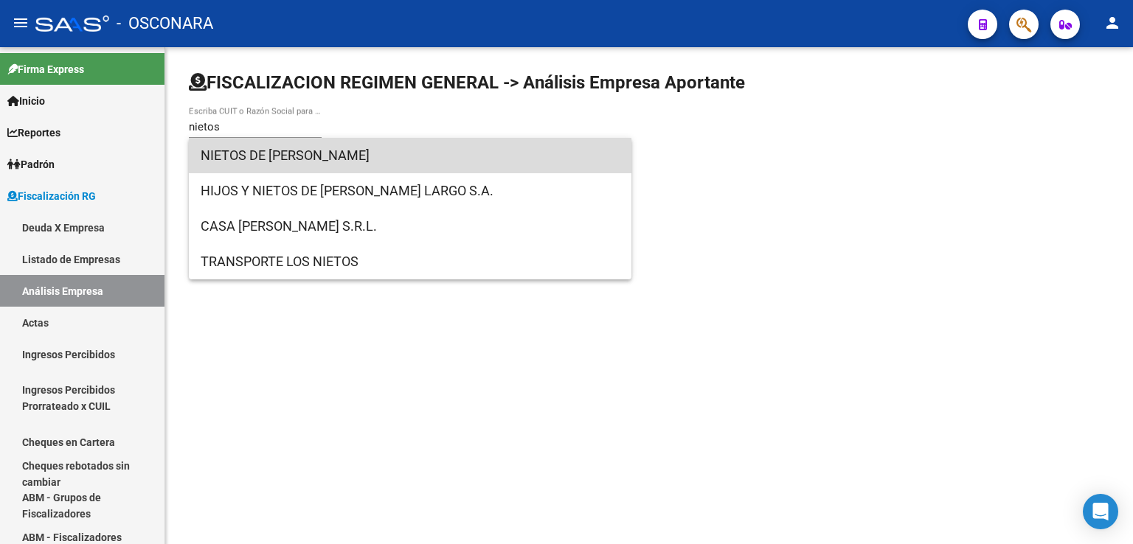
click at [298, 152] on span "NIETOS DE [PERSON_NAME]" at bounding box center [410, 155] width 419 height 35
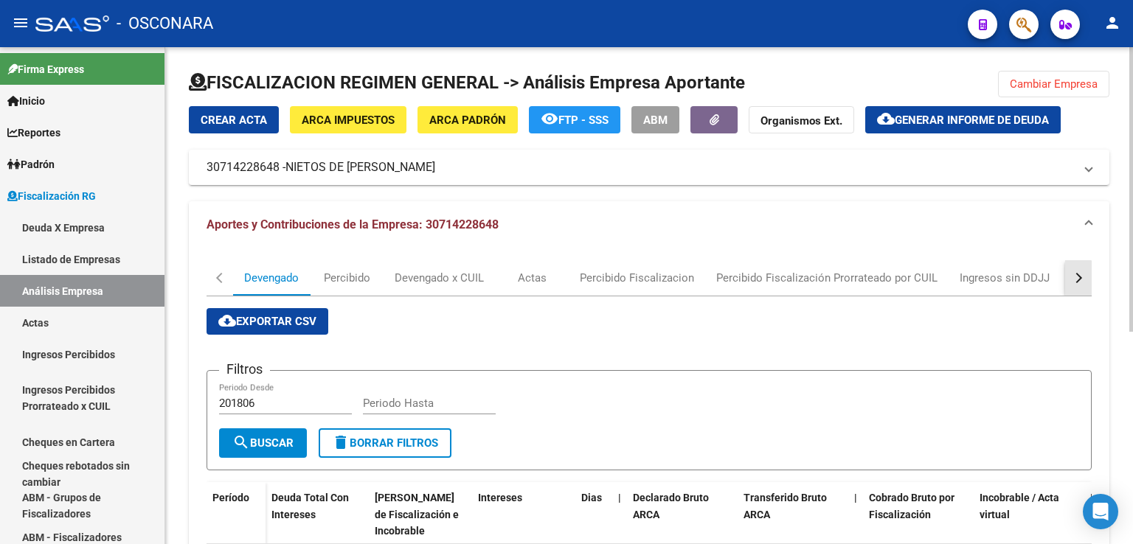
click at [1072, 282] on button "button" at bounding box center [1078, 277] width 27 height 35
click at [1071, 282] on button "button" at bounding box center [1078, 277] width 27 height 35
click at [738, 278] on div "DDJJ" at bounding box center [735, 278] width 27 height 16
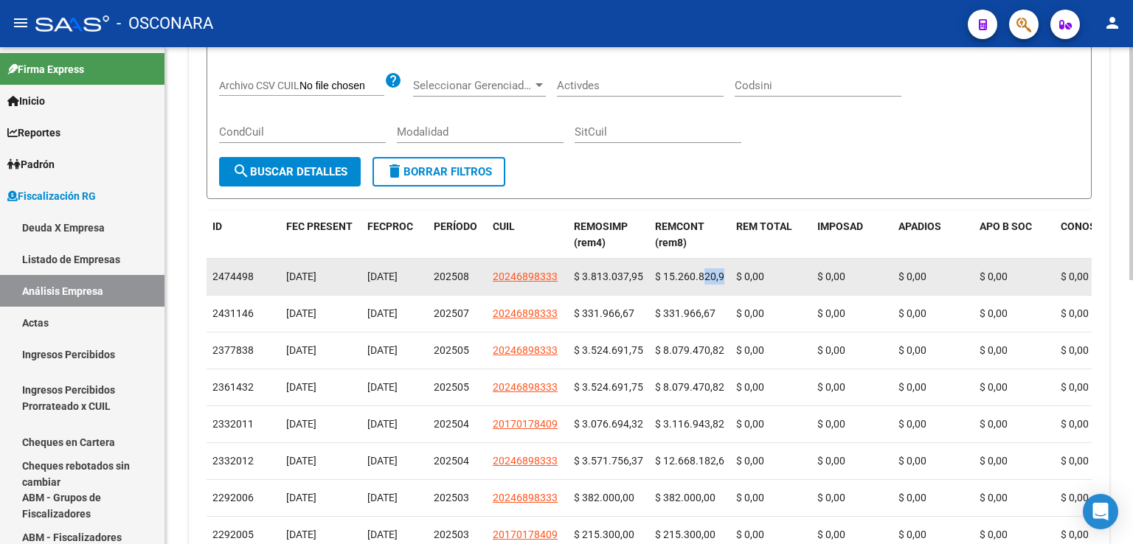
scroll to position [0, 4]
drag, startPoint x: 701, startPoint y: 275, endPoint x: 733, endPoint y: 272, distance: 31.9
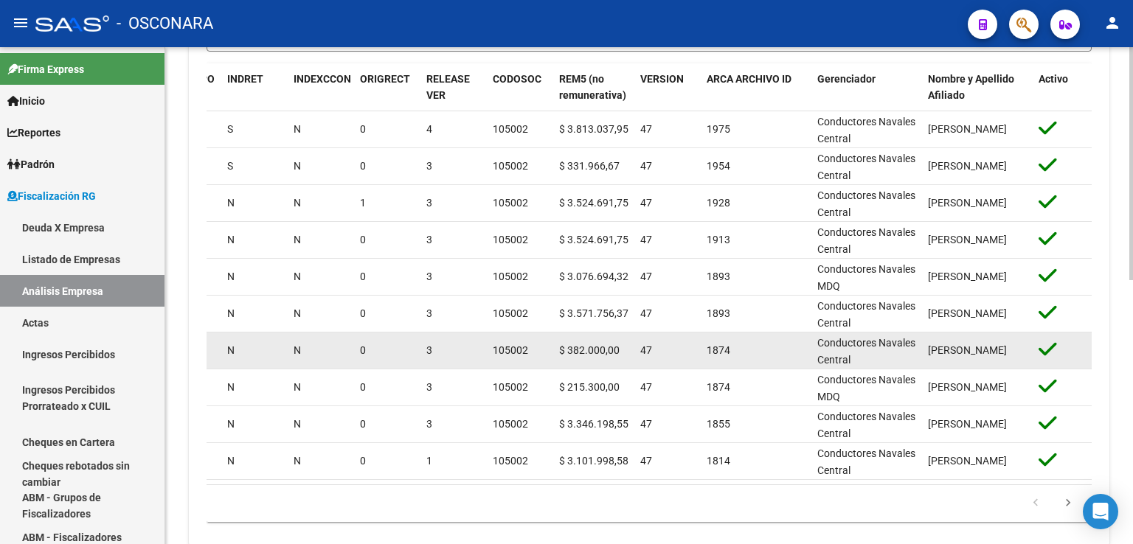
scroll to position [0, 0]
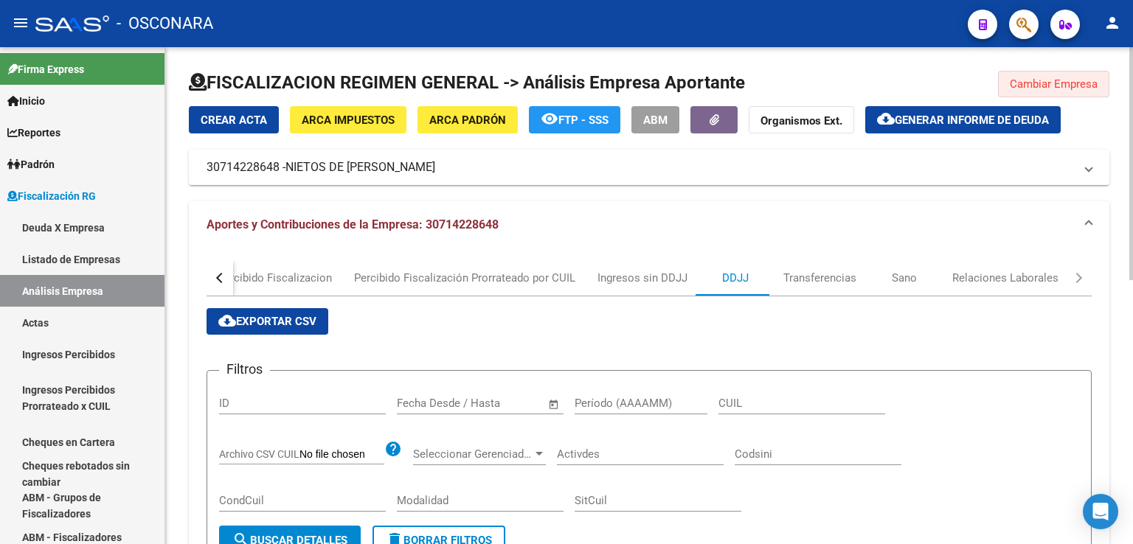
click at [1044, 80] on span "Cambiar Empresa" at bounding box center [1054, 83] width 88 height 13
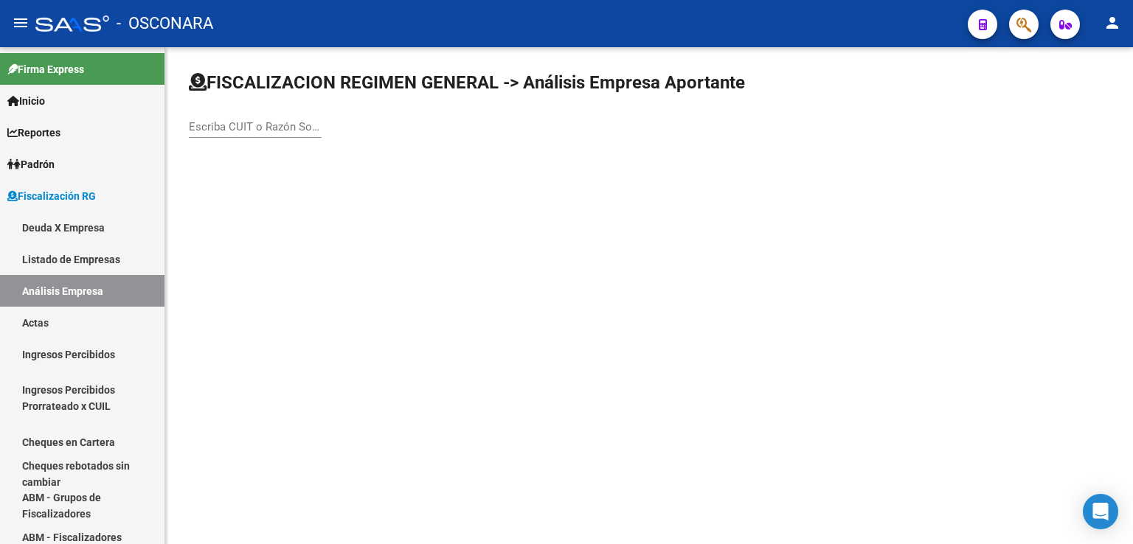
click at [268, 118] on div "Escriba CUIT o Razón Social para buscar" at bounding box center [255, 122] width 133 height 32
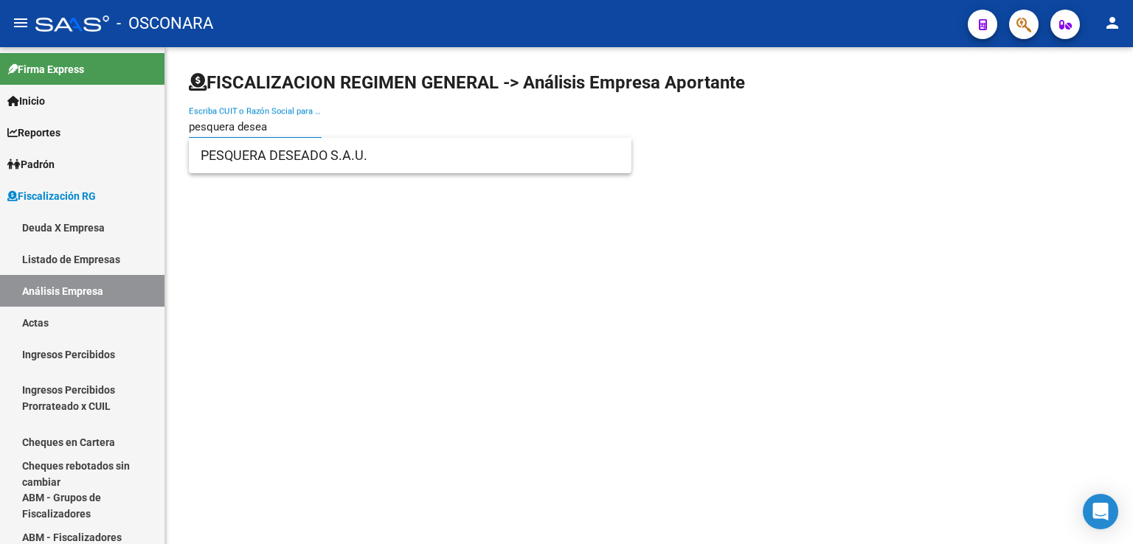
type input "pesquera desea"
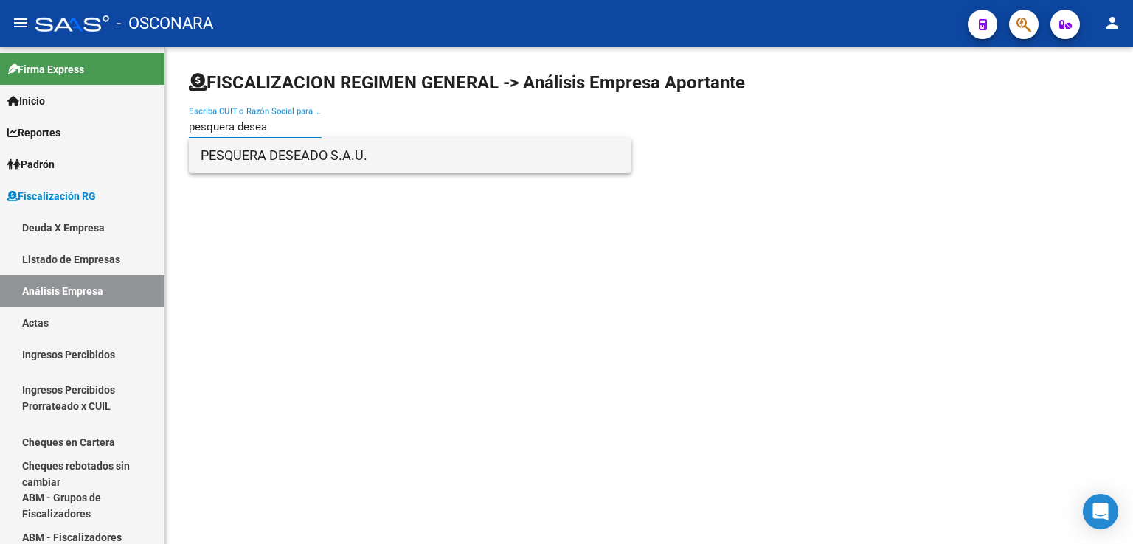
click at [296, 159] on span "PESQUERA DESEADO S.A.U." at bounding box center [410, 155] width 419 height 35
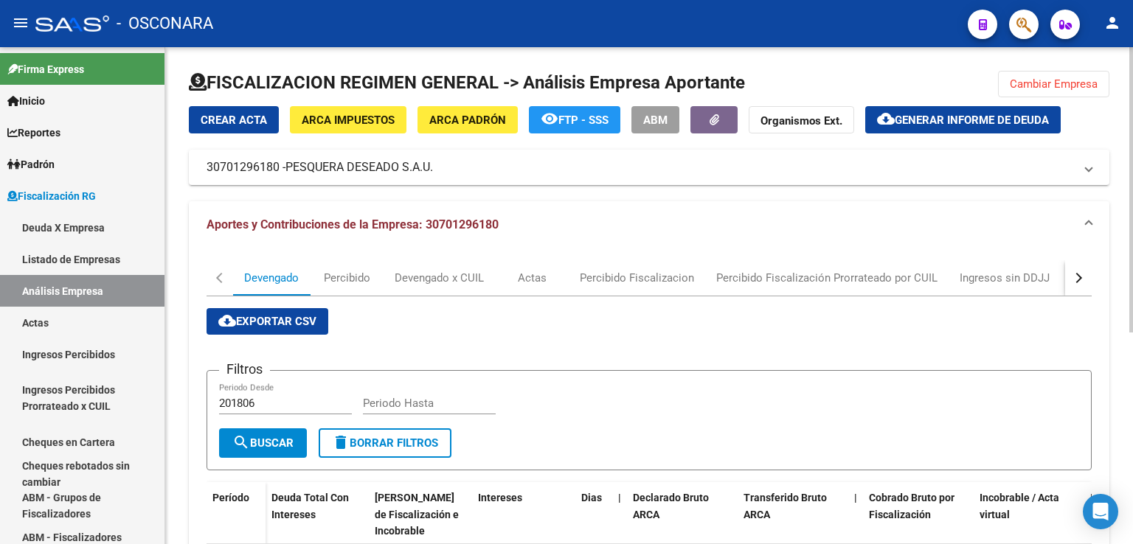
click at [1075, 290] on button "button" at bounding box center [1078, 277] width 27 height 35
click at [742, 277] on div "DDJJ" at bounding box center [735, 278] width 27 height 16
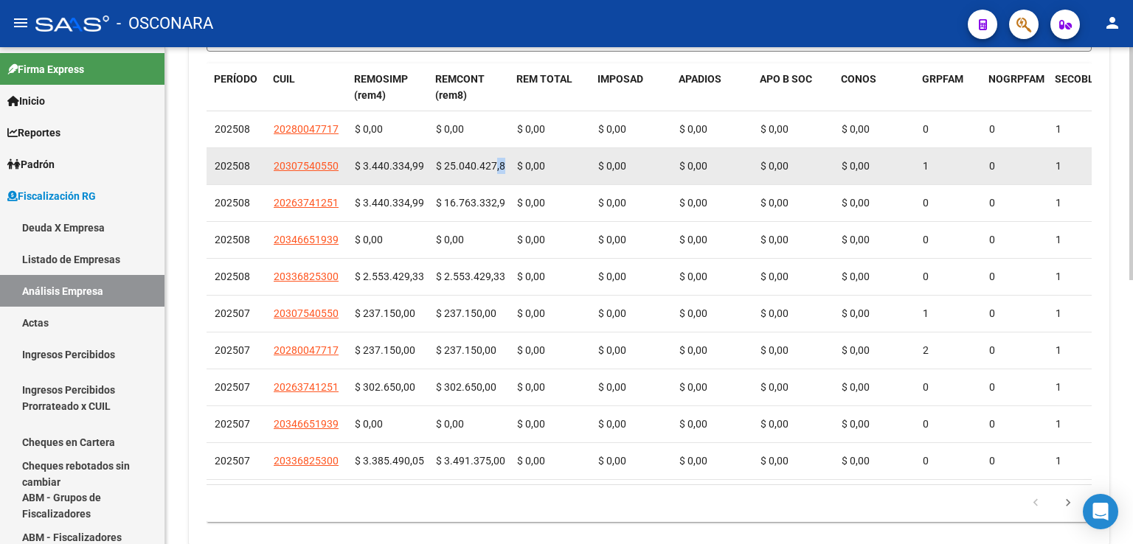
scroll to position [0, 4]
drag, startPoint x: 493, startPoint y: 162, endPoint x: 518, endPoint y: 166, distance: 26.2
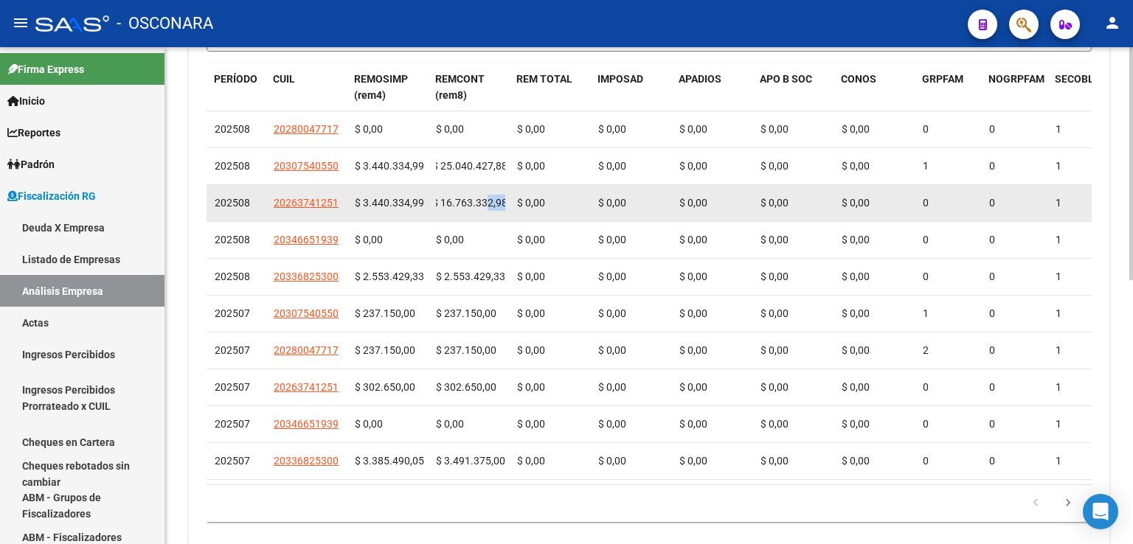
drag, startPoint x: 487, startPoint y: 200, endPoint x: 510, endPoint y: 198, distance: 22.9
click at [510, 198] on datatable-body-cell "$ 16.763.332,98" at bounding box center [470, 203] width 81 height 36
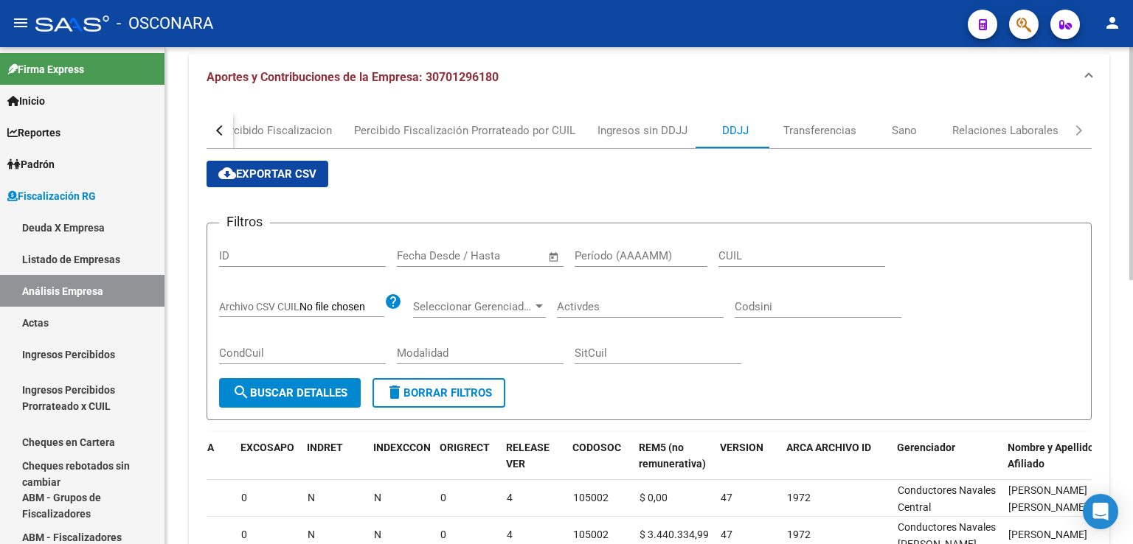
scroll to position [0, 0]
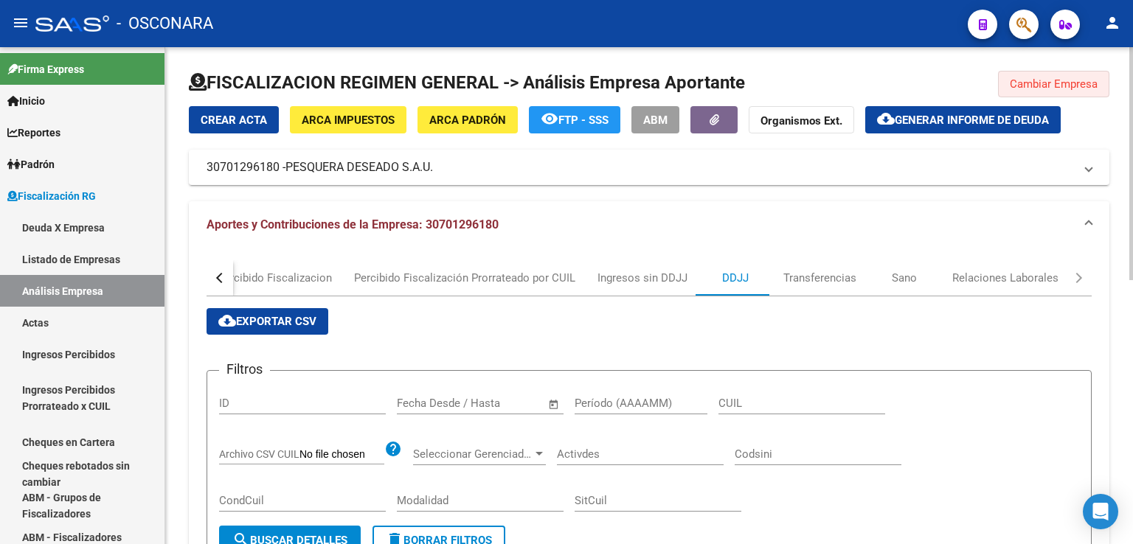
click at [1021, 88] on span "Cambiar Empresa" at bounding box center [1054, 83] width 88 height 13
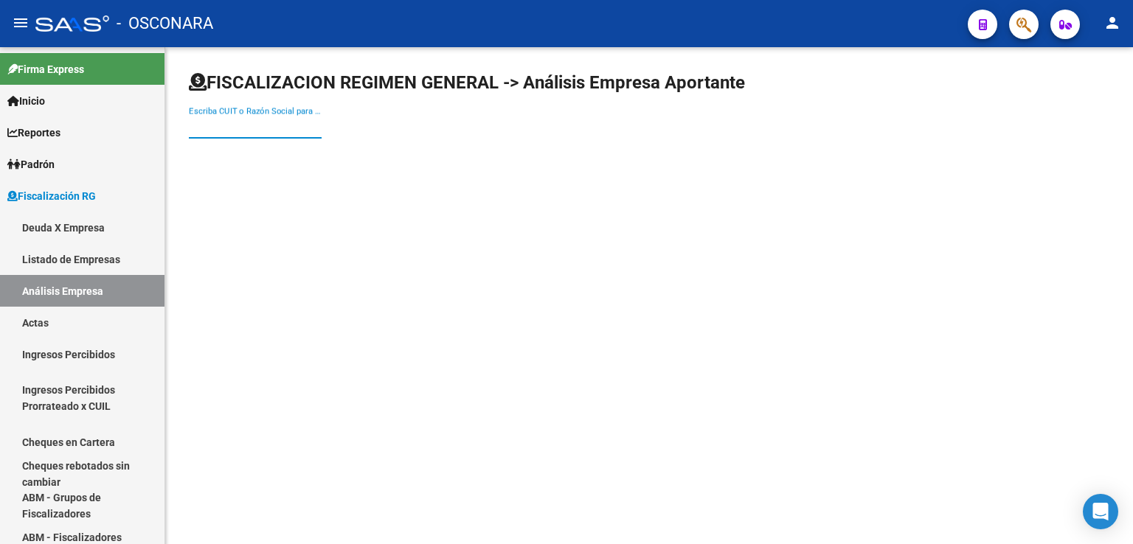
click at [289, 128] on input "Escriba CUIT o Razón Social para buscar" at bounding box center [255, 126] width 133 height 13
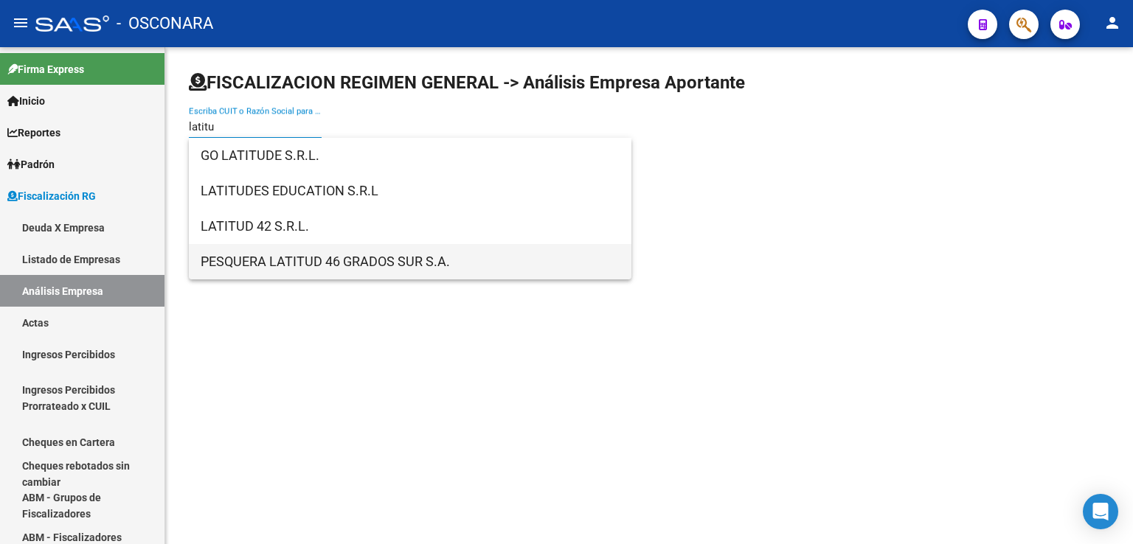
type input "latitu"
click at [357, 266] on span "PESQUERA LATITUD 46 GRADOS SUR S.A." at bounding box center [410, 261] width 419 height 35
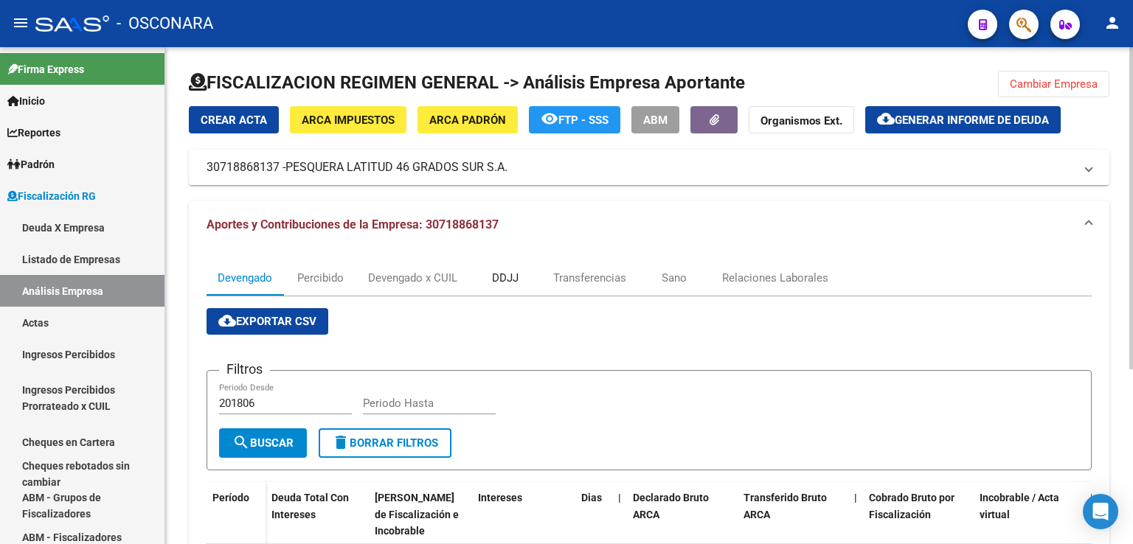
click at [524, 275] on div "DDJJ" at bounding box center [505, 277] width 74 height 35
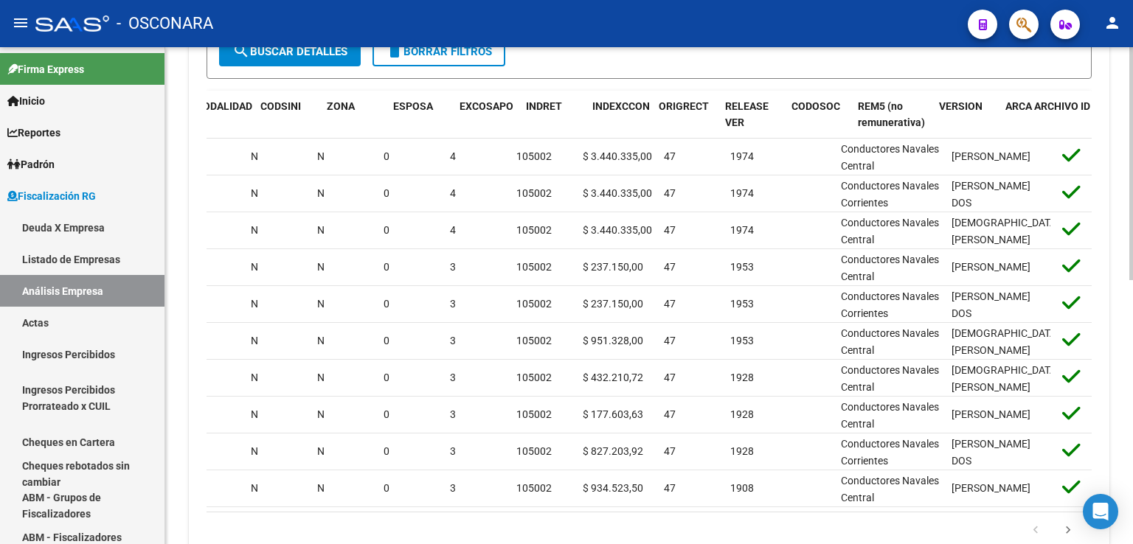
scroll to position [0, 847]
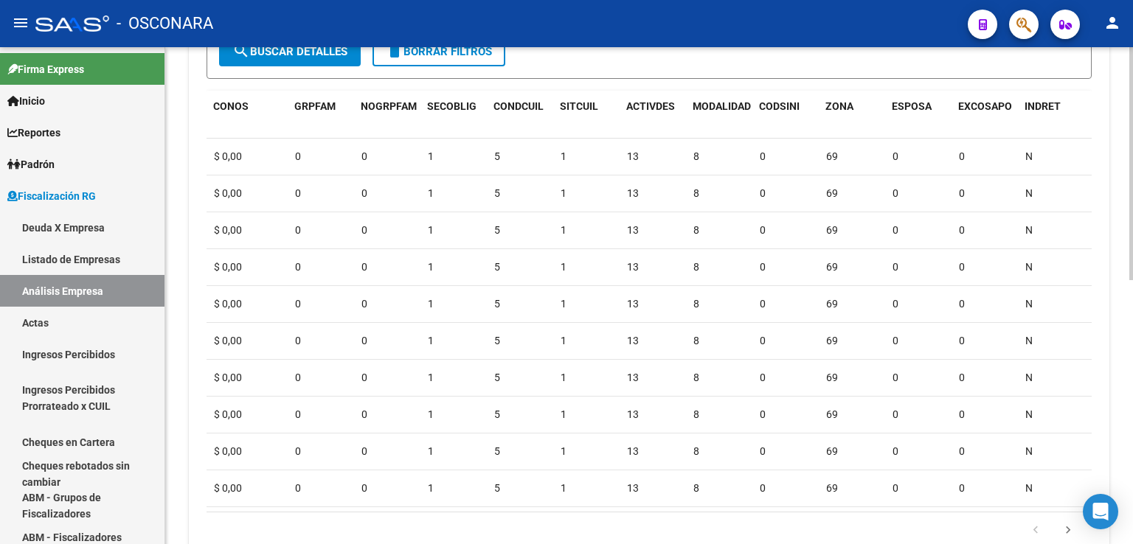
click at [413, 509] on datatable-body "2472133 [DATE] [DATE] 202508 20287673036 $ 3.440.335,00 $ 21.517.396,33 $ 0,00 …" at bounding box center [649, 325] width 885 height 373
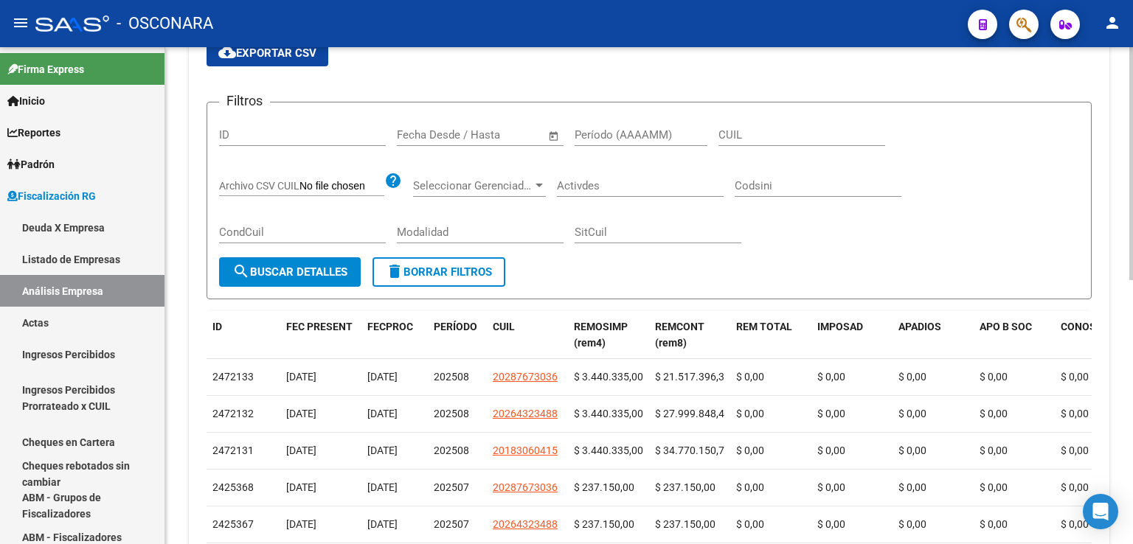
scroll to position [0, 0]
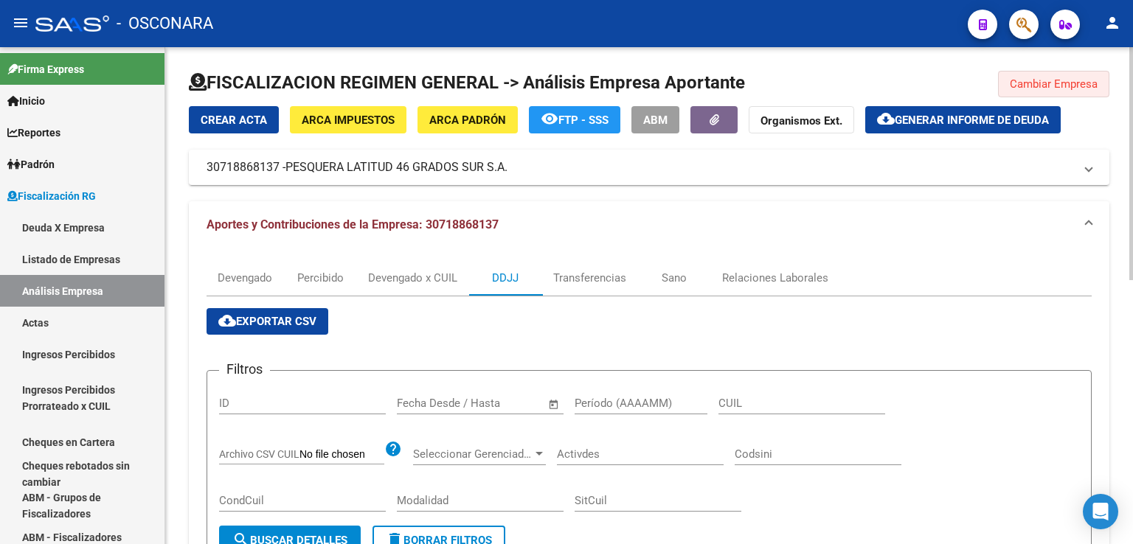
click at [1044, 80] on span "Cambiar Empresa" at bounding box center [1054, 83] width 88 height 13
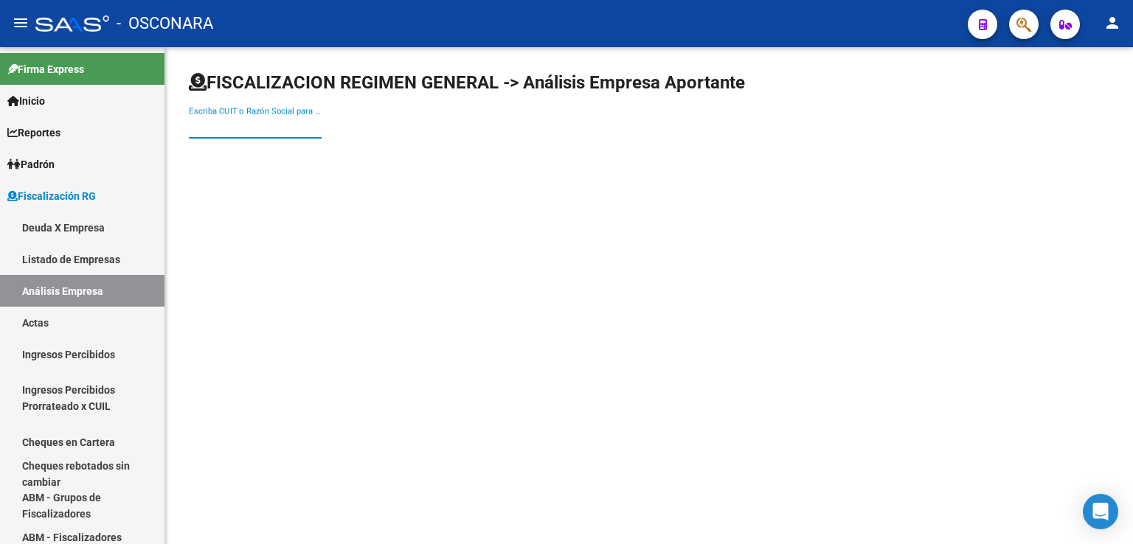
click at [245, 122] on input "Escriba CUIT o Razón Social para buscar" at bounding box center [255, 126] width 133 height 13
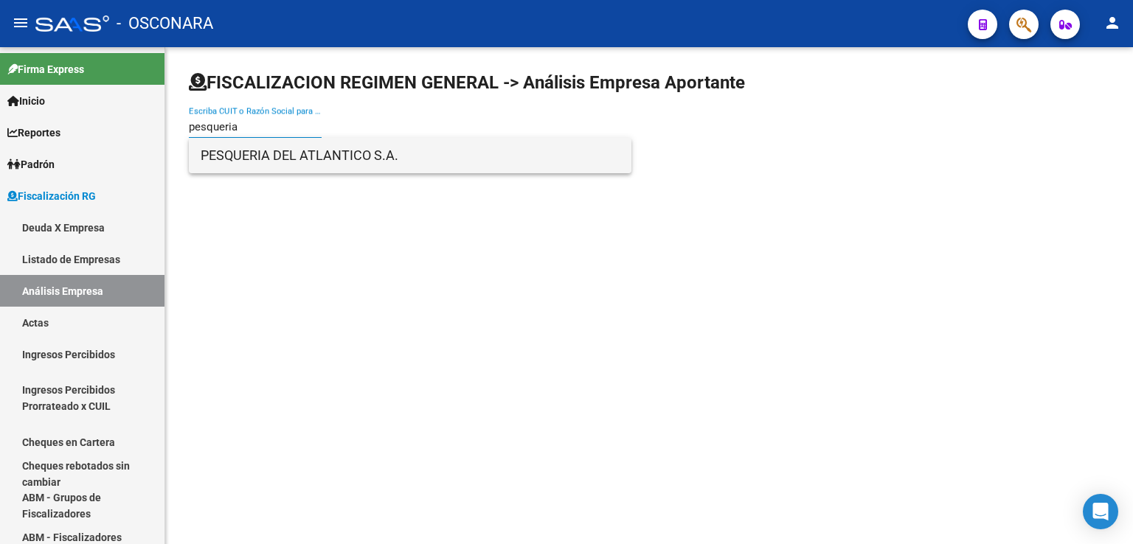
type input "pesqueria"
click at [286, 160] on span "PESQUERIA DEL ATLANTICO S.A." at bounding box center [410, 155] width 419 height 35
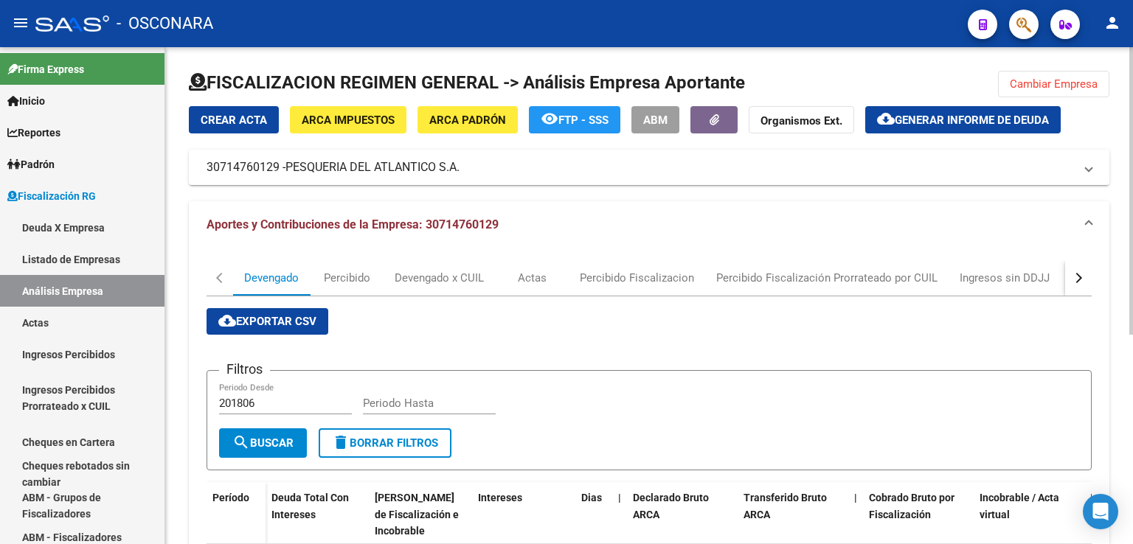
click at [1080, 281] on button "button" at bounding box center [1078, 277] width 27 height 35
click at [729, 284] on div "DDJJ" at bounding box center [735, 278] width 27 height 16
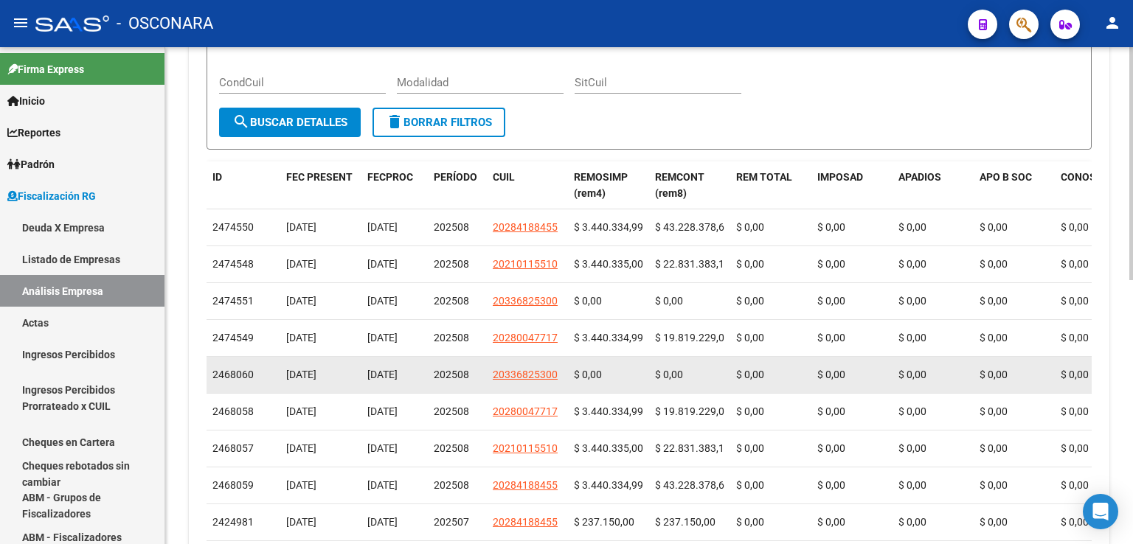
scroll to position [197, 0]
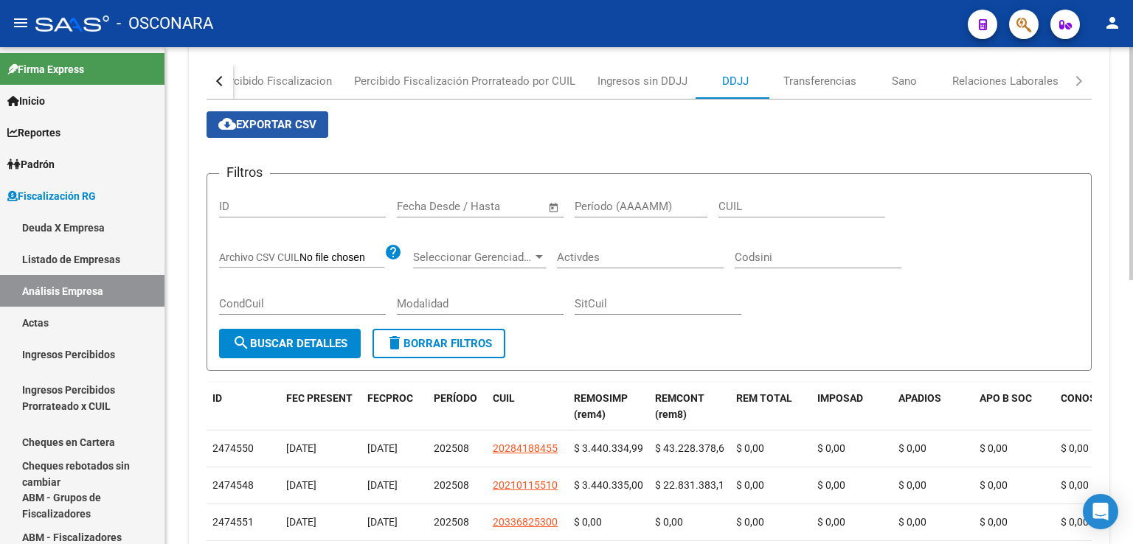
drag, startPoint x: 246, startPoint y: 128, endPoint x: 447, endPoint y: 192, distance: 211.5
click at [246, 128] on span "cloud_download Exportar CSV" at bounding box center [267, 124] width 98 height 13
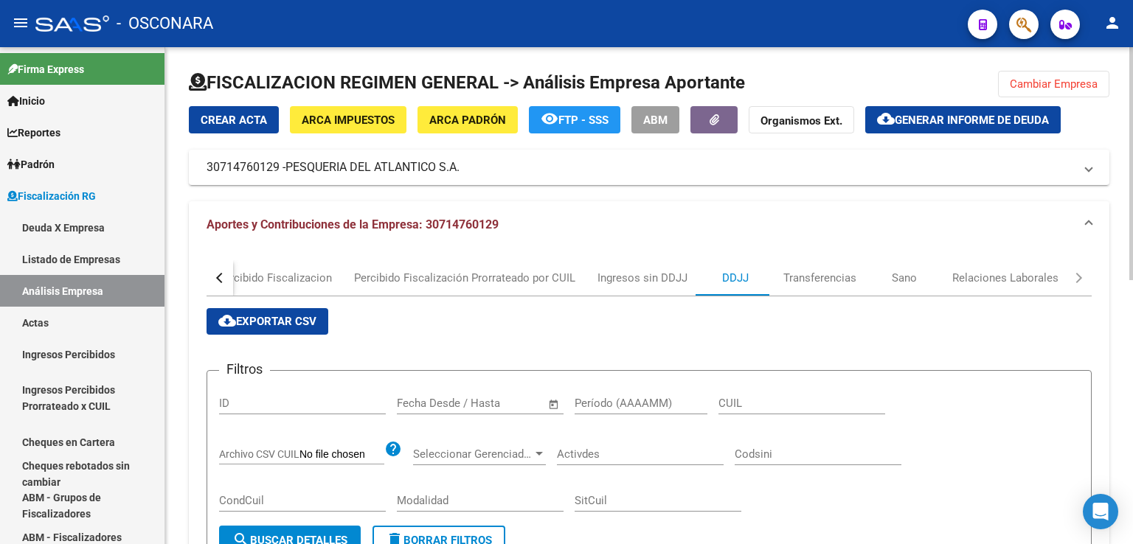
drag, startPoint x: 1024, startPoint y: 76, endPoint x: 949, endPoint y: 103, distance: 79.1
click at [1017, 80] on span "Cambiar Empresa" at bounding box center [1054, 83] width 88 height 13
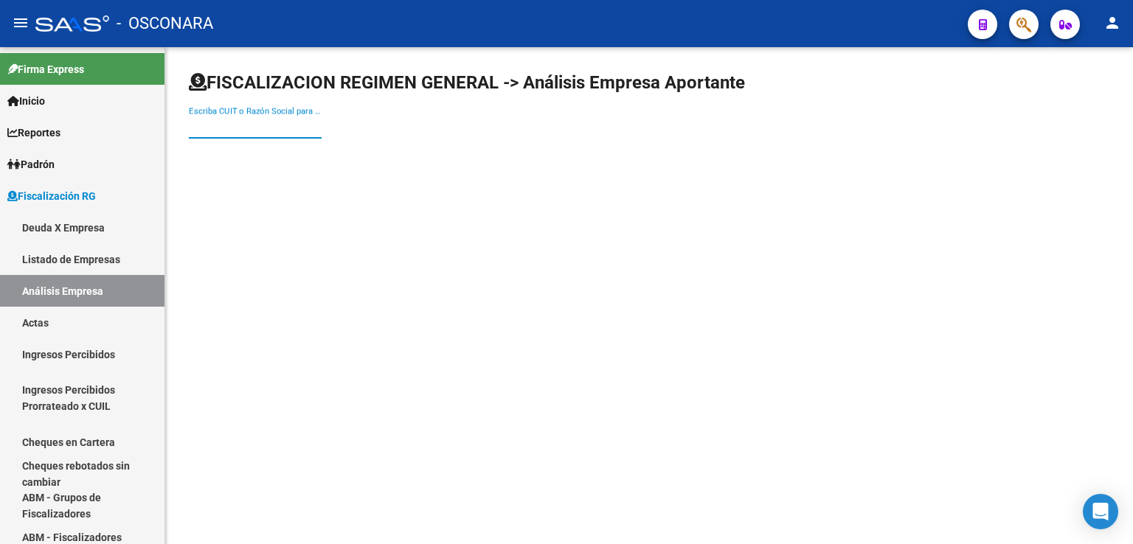
drag, startPoint x: 260, startPoint y: 121, endPoint x: 252, endPoint y: 128, distance: 10.4
click at [255, 126] on input "Escriba CUIT o Razón Social para buscar" at bounding box center [255, 126] width 133 height 13
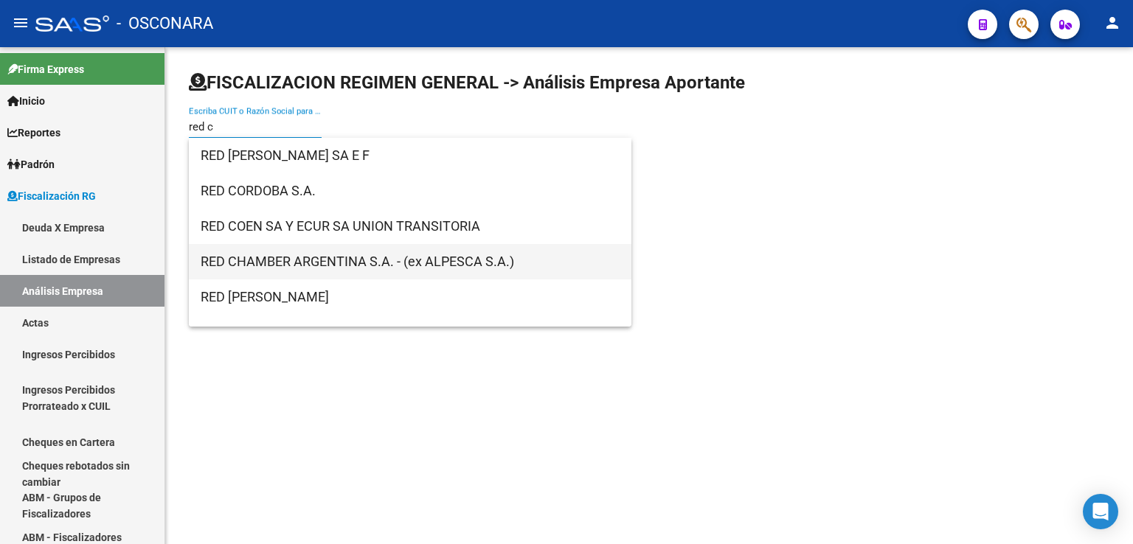
type input "red c"
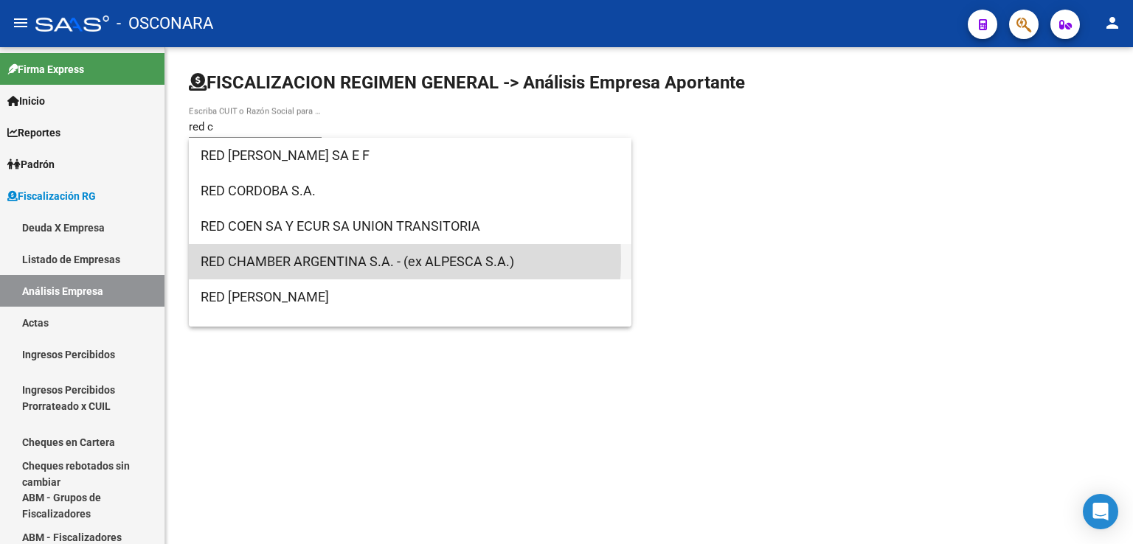
click at [319, 259] on span "RED CHAMBER ARGENTINA S.A. - (ex ALPESCA S.A.)" at bounding box center [410, 261] width 419 height 35
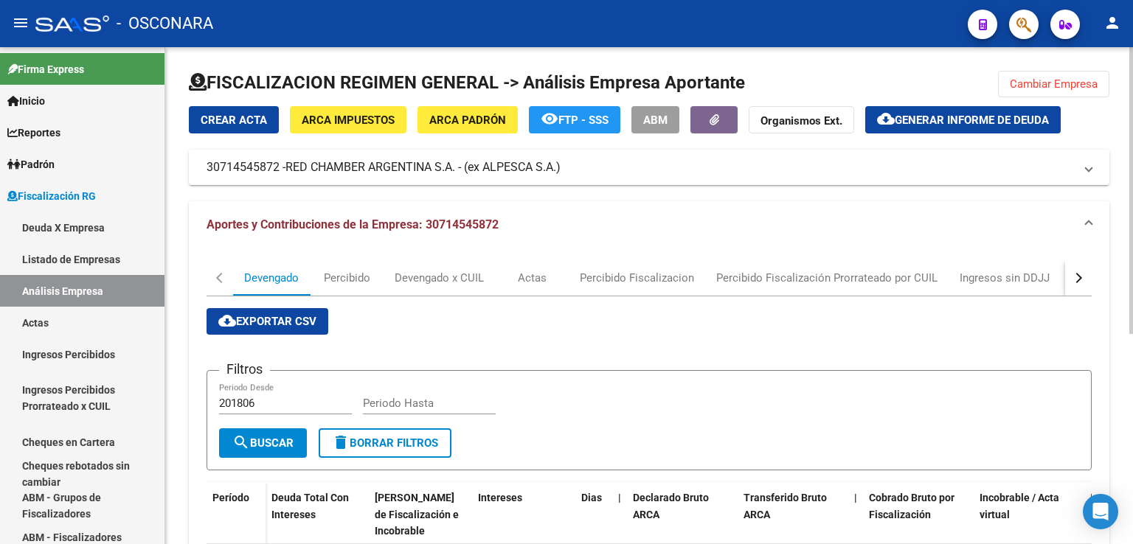
click at [1072, 281] on button "button" at bounding box center [1078, 277] width 27 height 35
click at [732, 277] on div "DDJJ" at bounding box center [735, 278] width 27 height 16
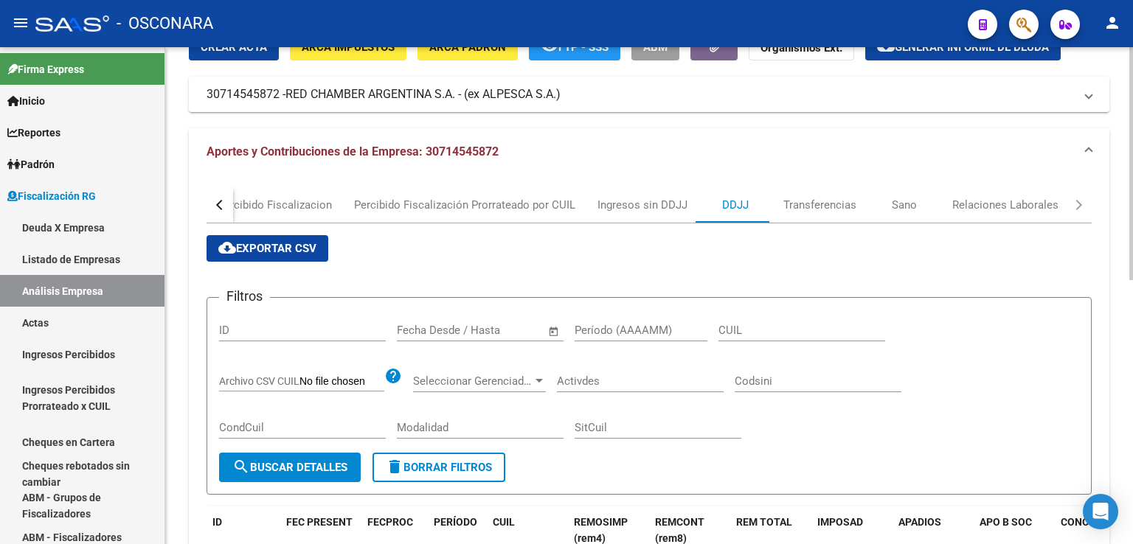
scroll to position [49, 0]
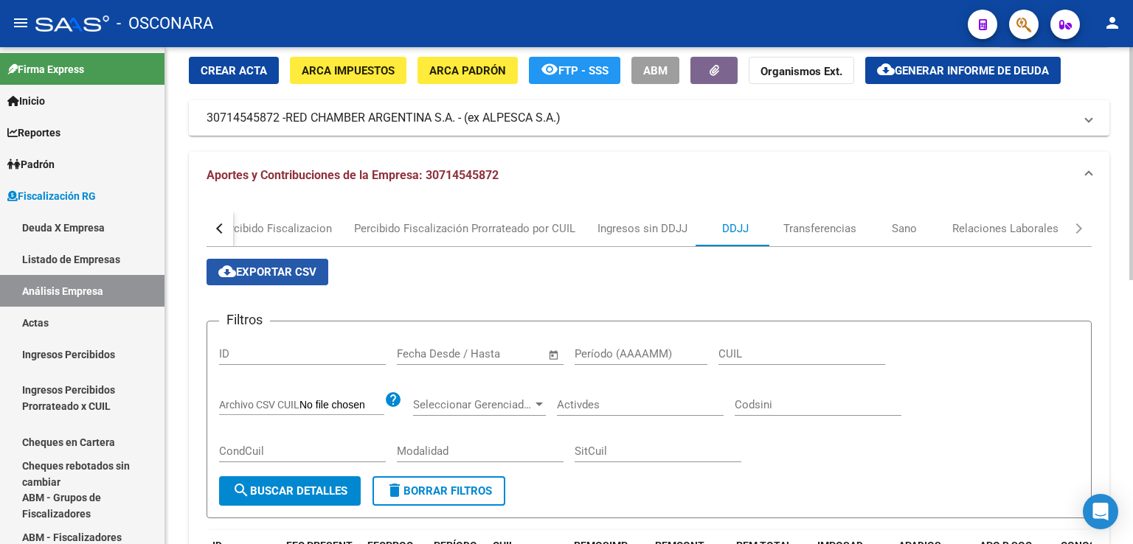
click at [304, 268] on span "cloud_download Exportar CSV" at bounding box center [267, 272] width 98 height 13
